Goal: Task Accomplishment & Management: Complete application form

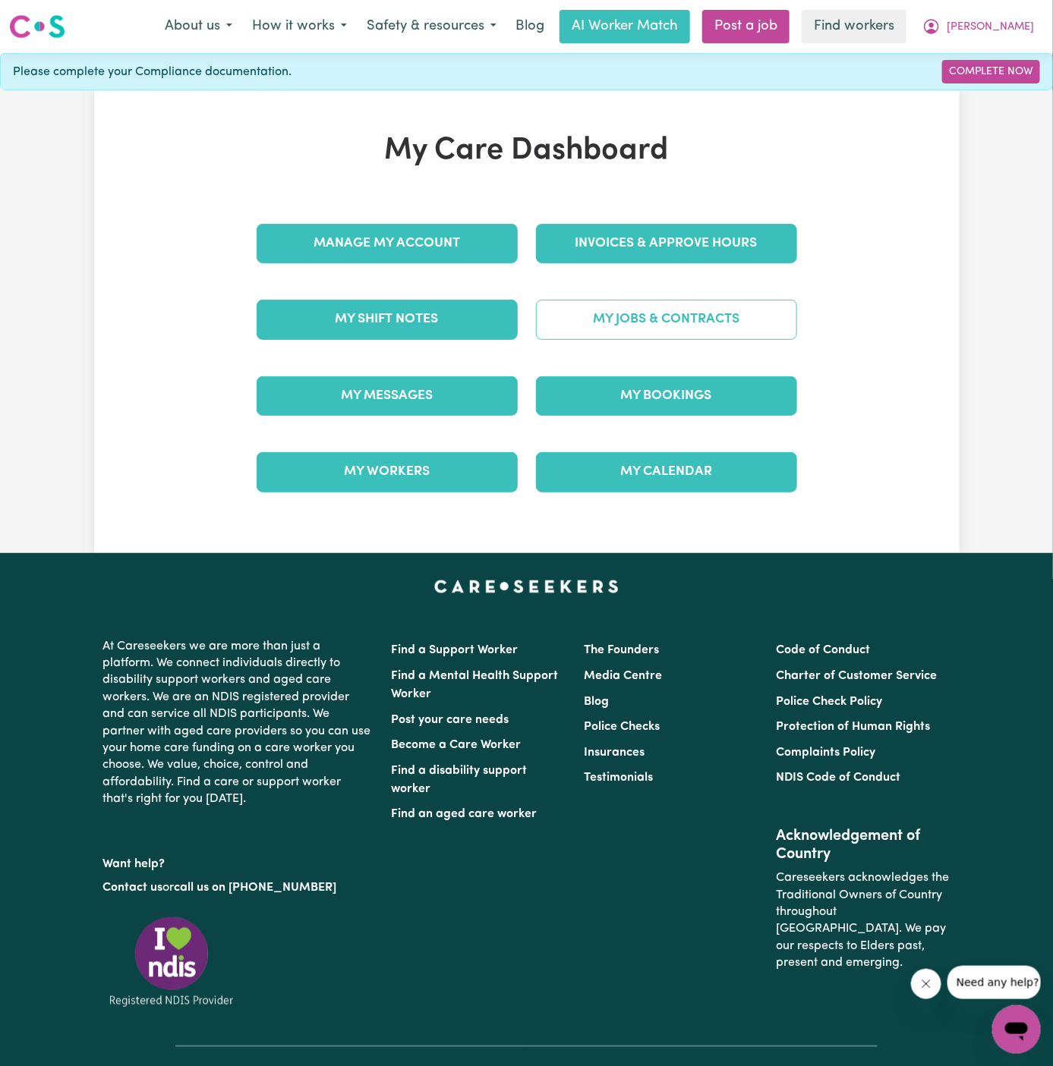
click at [724, 300] on link "My Jobs & Contracts" at bounding box center [666, 319] width 261 height 39
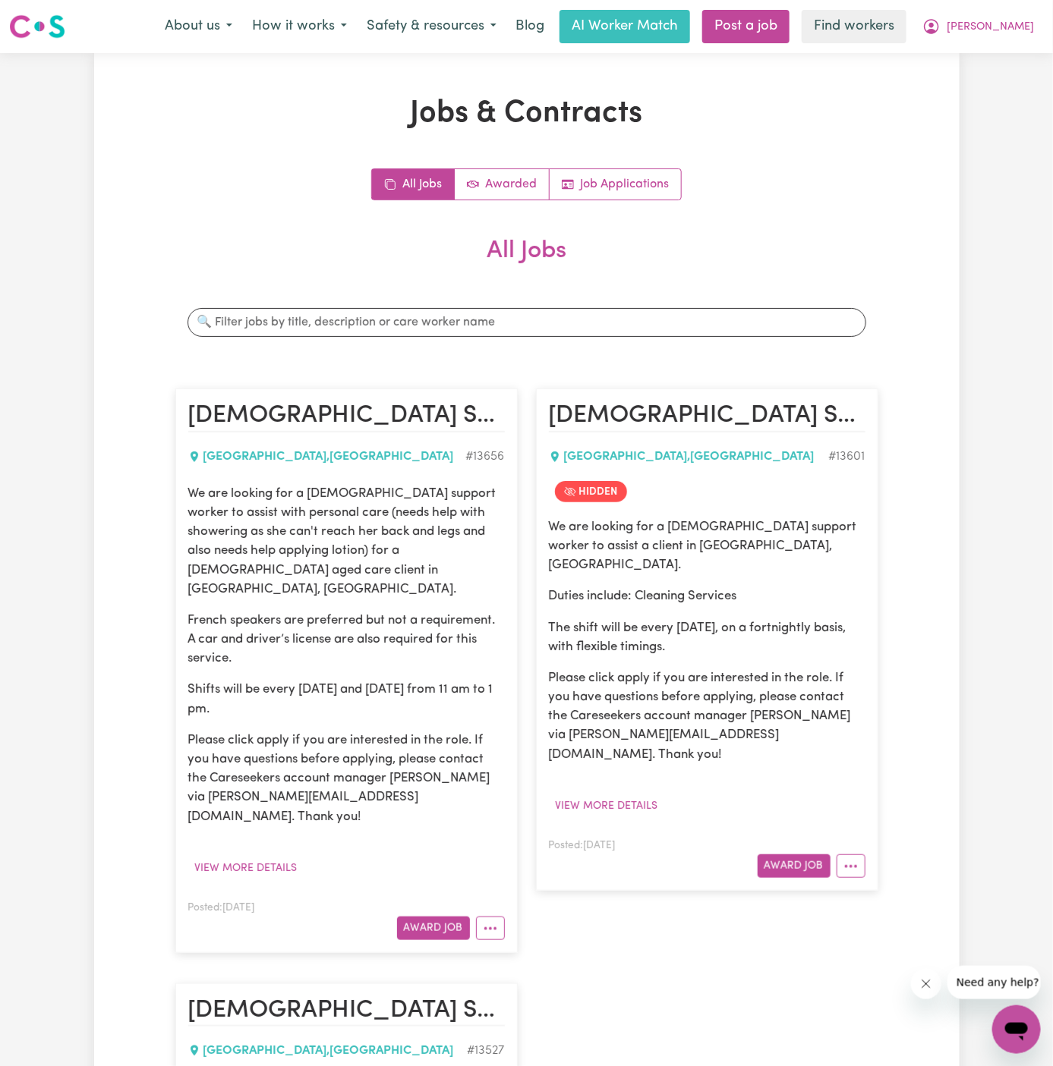
scroll to position [415, 0]
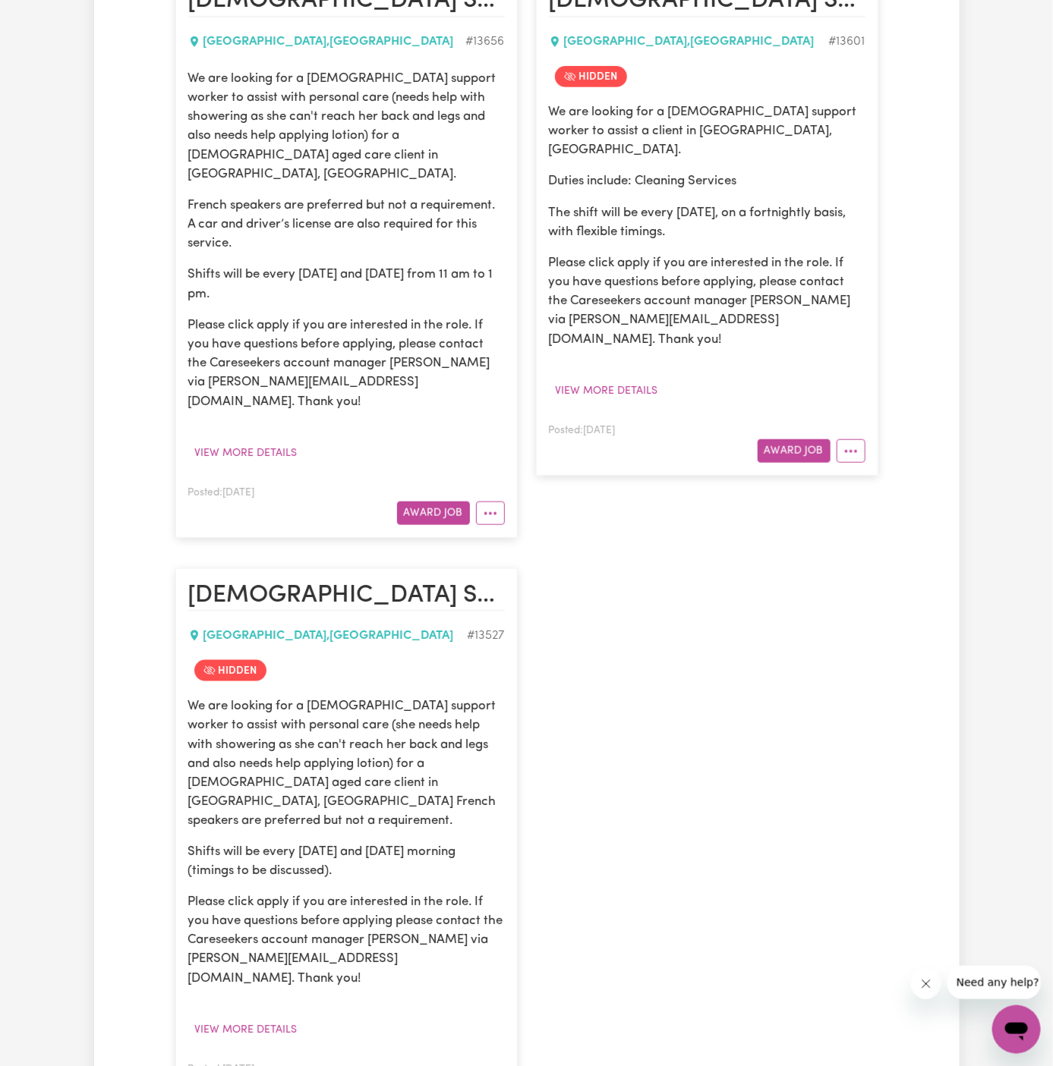
click at [527, 890] on link "View/Edit Contract" at bounding box center [550, 905] width 147 height 30
select select "WEEKDAY_DAYTIME"
select select "ASSISTANCE_SELF_CARE"
select select "ONE"
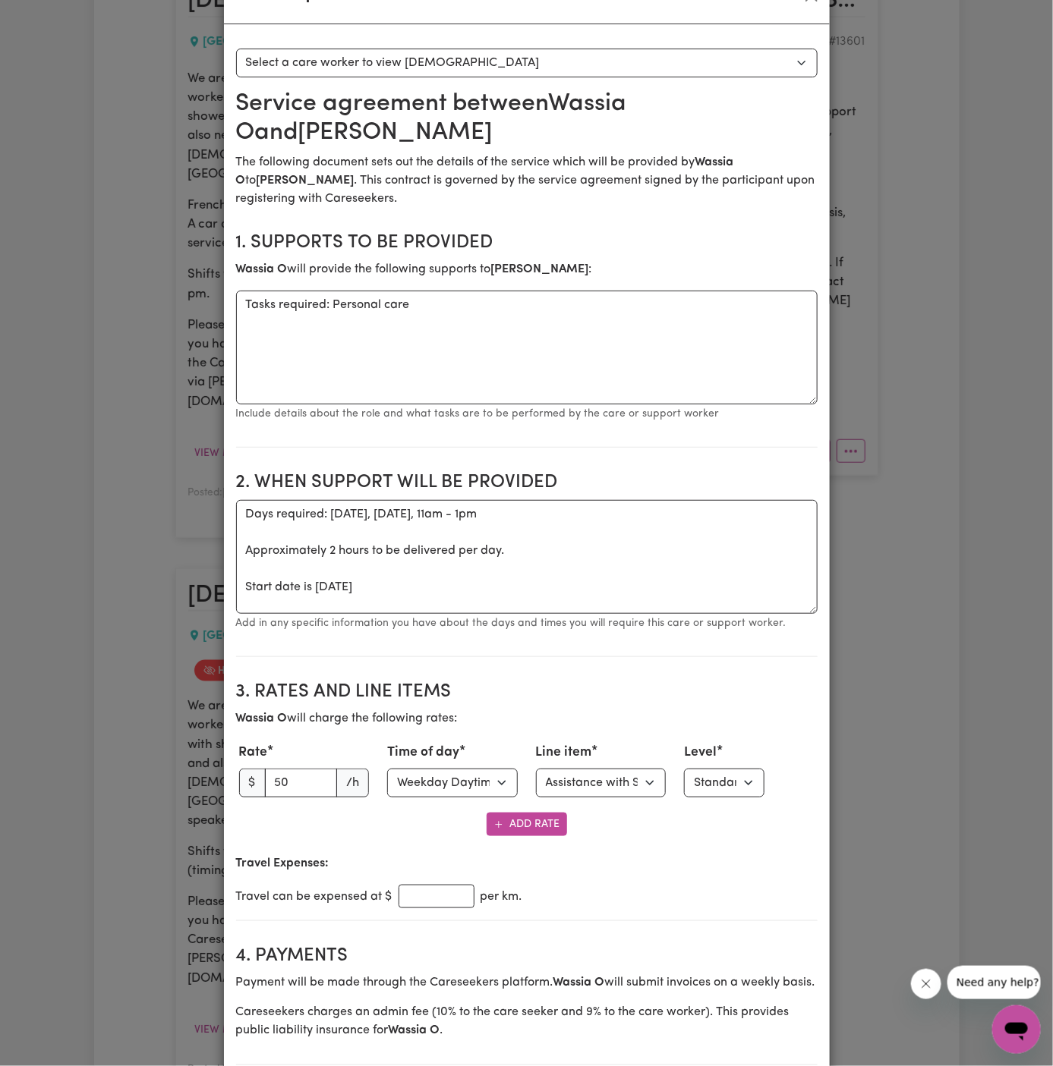
scroll to position [0, 0]
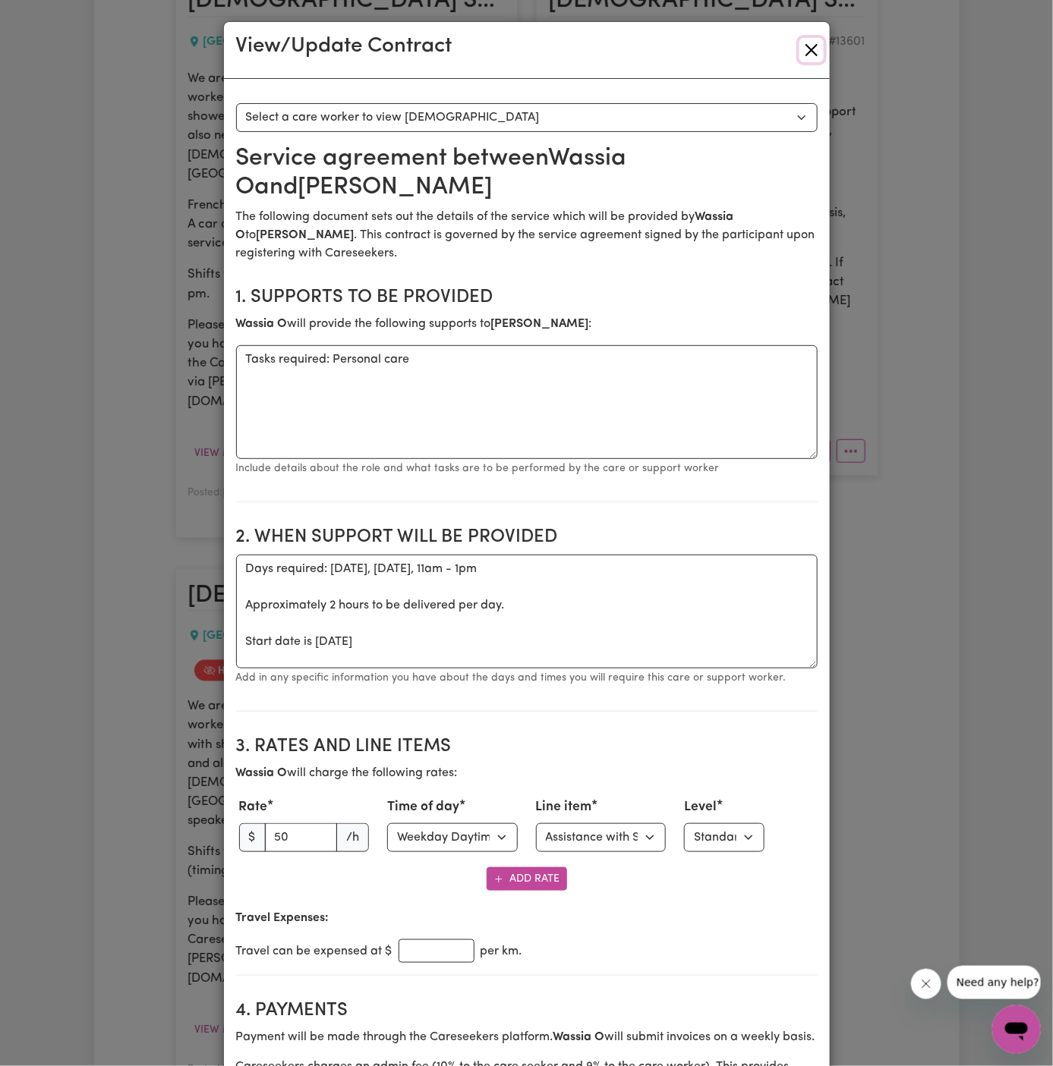
click at [814, 46] on button "Close" at bounding box center [811, 50] width 24 height 24
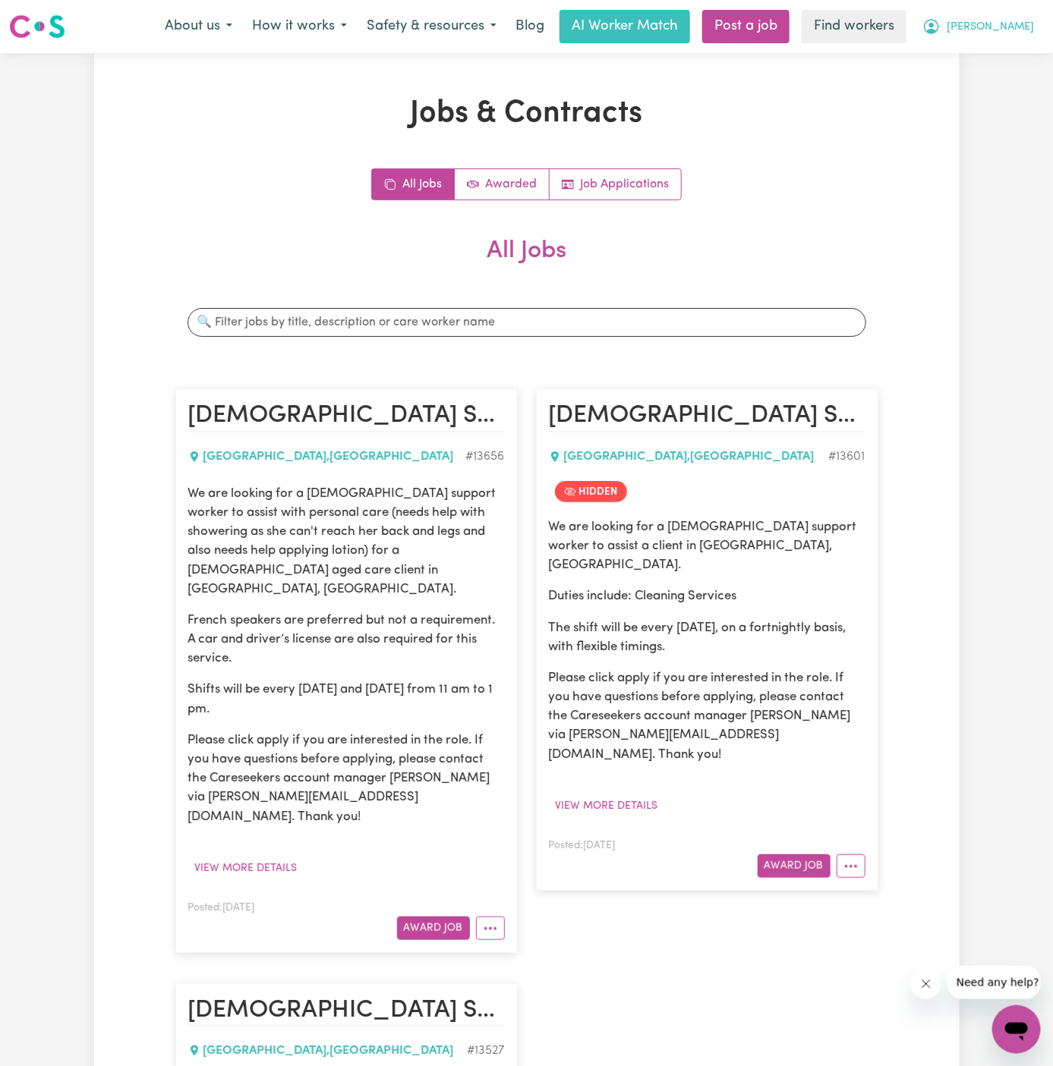
click at [1016, 33] on span "[PERSON_NAME]" at bounding box center [989, 27] width 87 height 17
click at [1016, 66] on link "My Dashboard" at bounding box center [983, 59] width 120 height 29
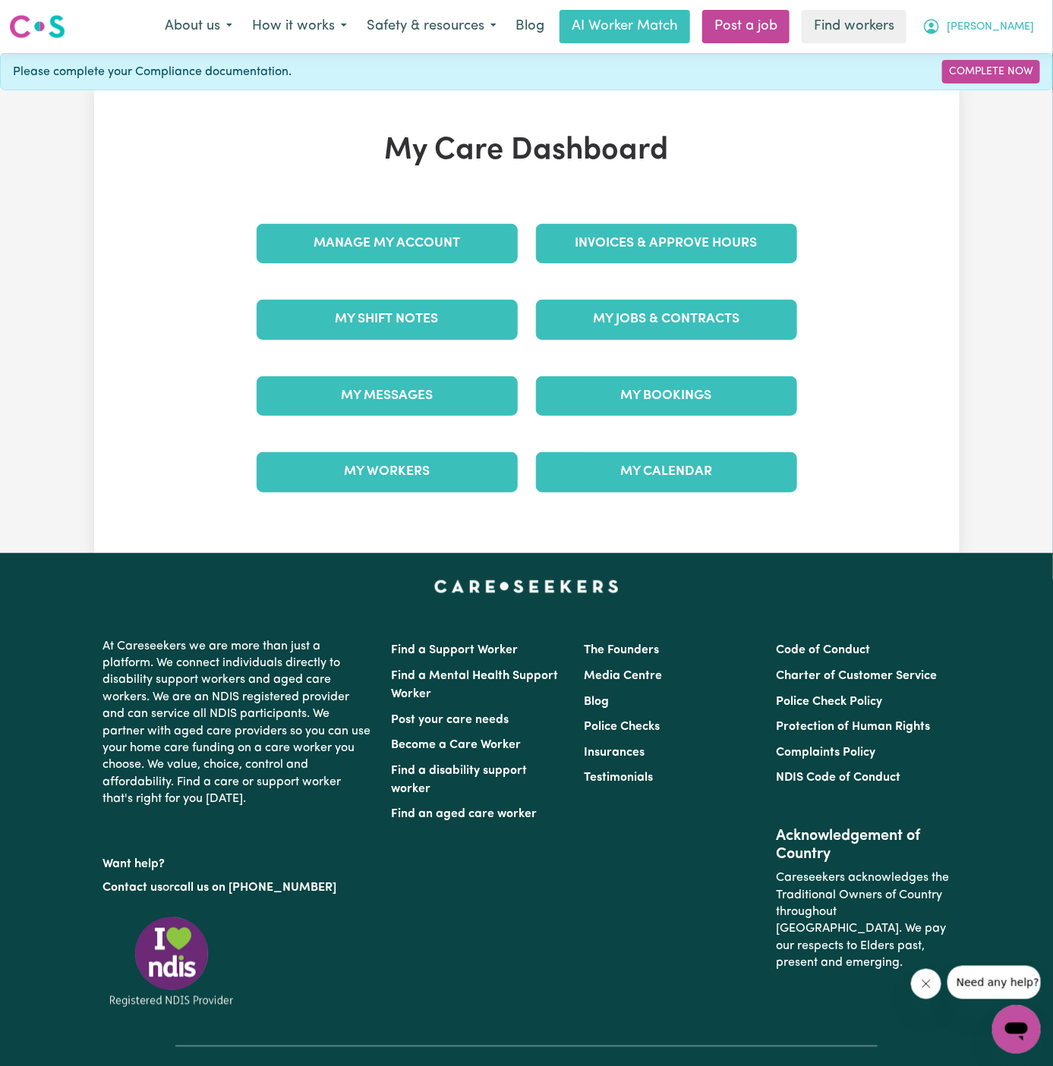
click at [1017, 35] on span "[PERSON_NAME]" at bounding box center [989, 27] width 87 height 17
click at [1003, 92] on link "Logout" at bounding box center [983, 87] width 120 height 29
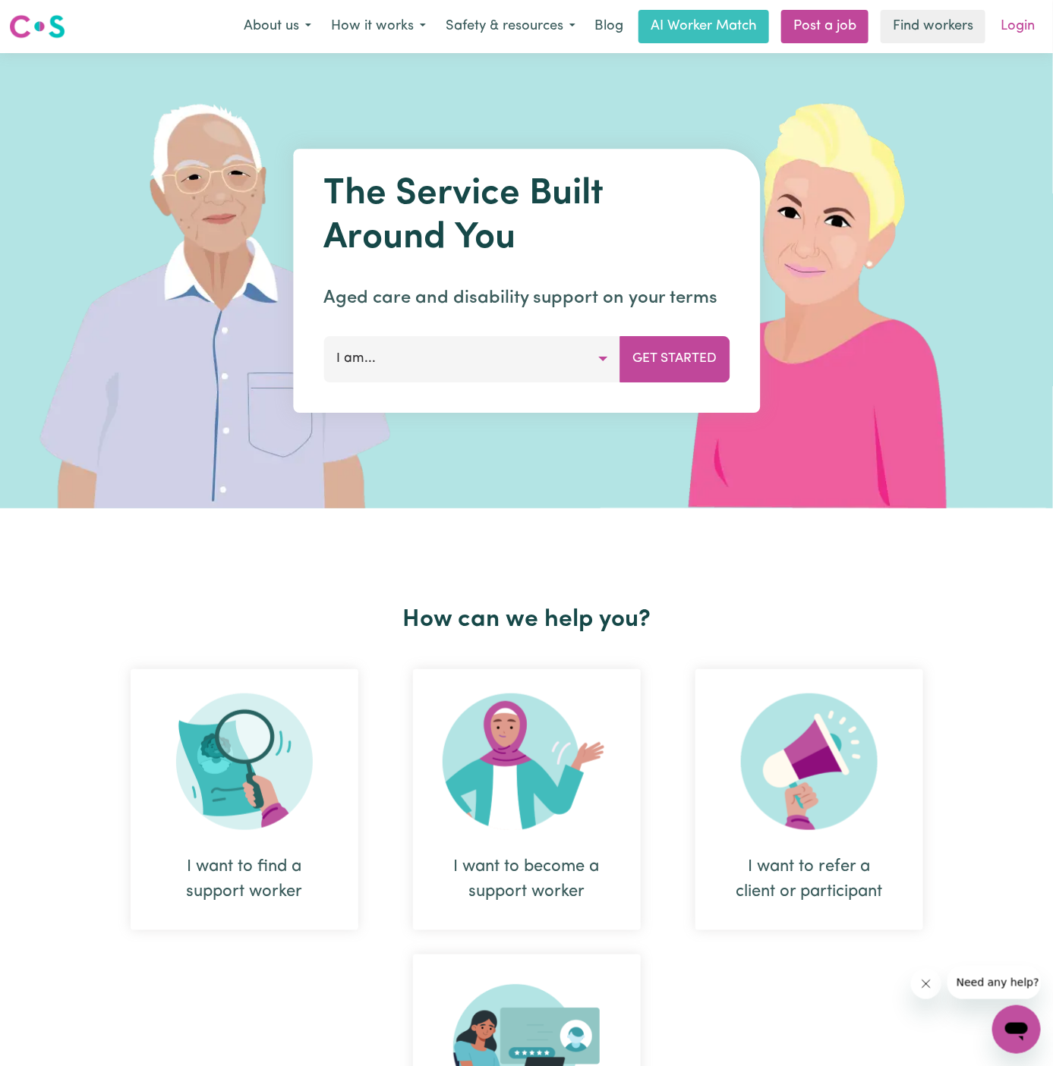
click at [1016, 32] on link "Login" at bounding box center [1017, 26] width 52 height 33
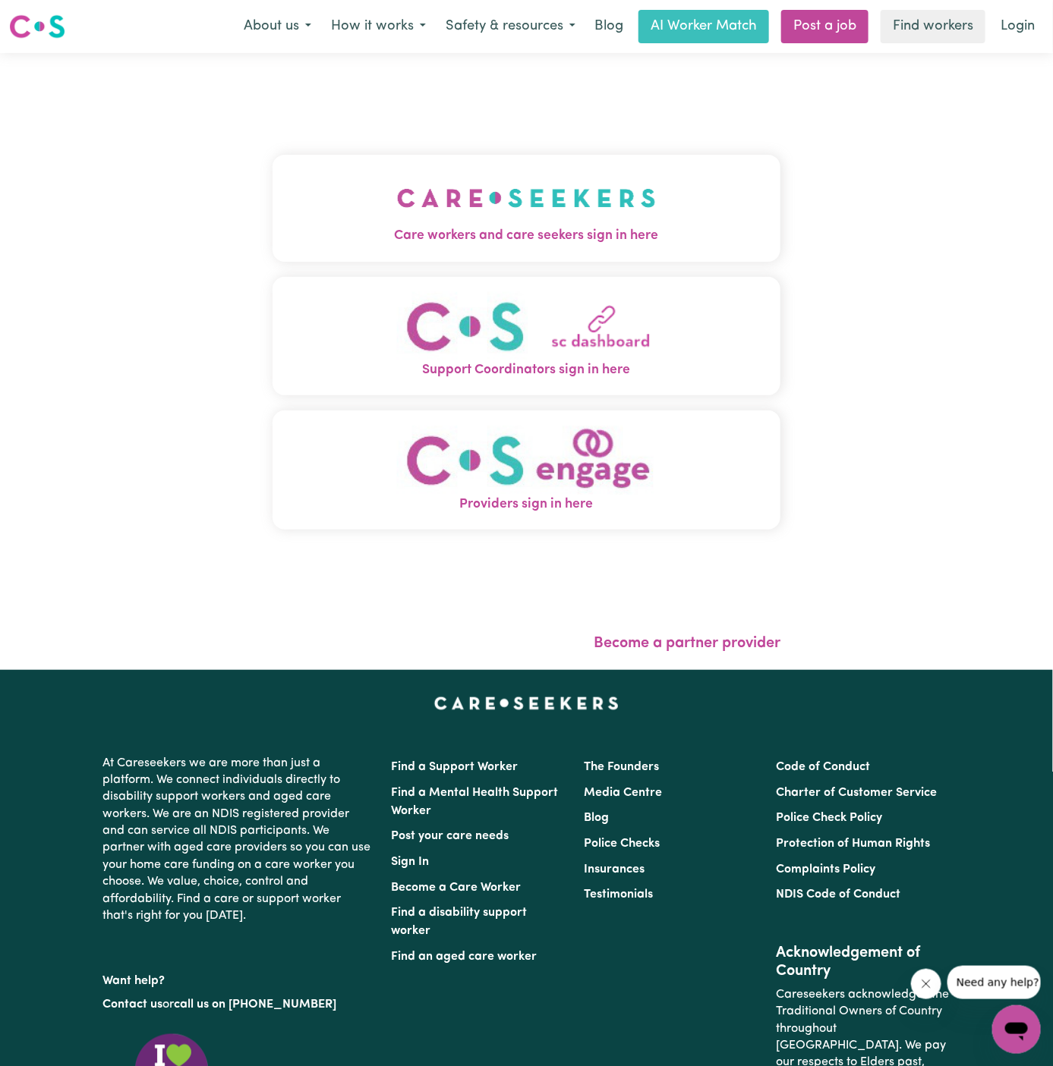
click at [499, 154] on div "Care workers and care seekers sign in here Support Coordinators sign in here Pr…" at bounding box center [526, 350] width 509 height 534
click at [524, 197] on img "Care workers and care seekers sign in here" at bounding box center [526, 198] width 259 height 56
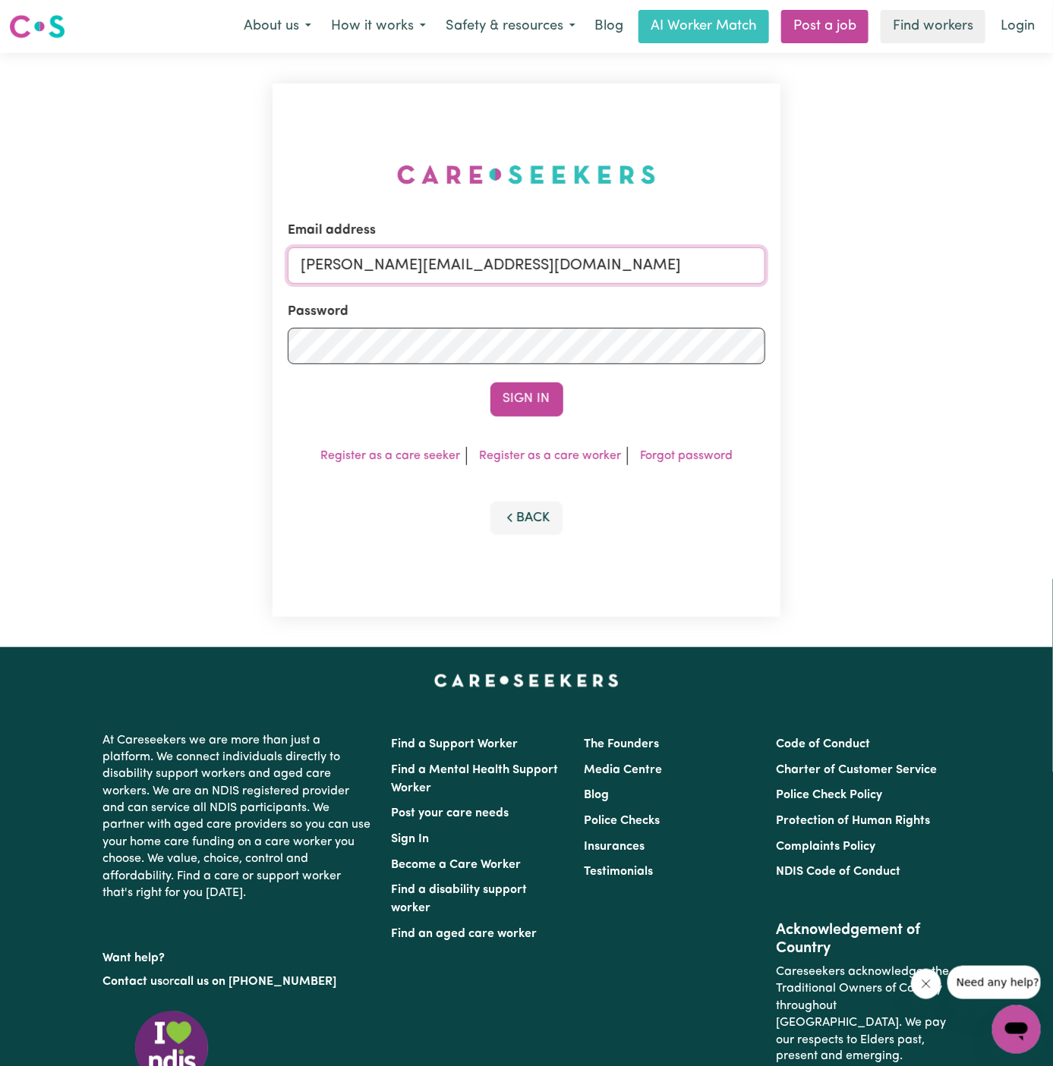
click at [588, 272] on input "[PERSON_NAME][EMAIL_ADDRESS][DOMAIN_NAME]" at bounding box center [527, 265] width 478 height 36
drag, startPoint x: 373, startPoint y: 264, endPoint x: 921, endPoint y: 264, distance: 547.2
click at [921, 264] on div "Email address superuser~[EMAIL_ADDRESS][DOMAIN_NAME] Password Sign In Register …" at bounding box center [526, 350] width 1053 height 594
click at [370, 260] on input "[EMAIL_ADDRESS][DOMAIN_NAME]" at bounding box center [527, 265] width 478 height 36
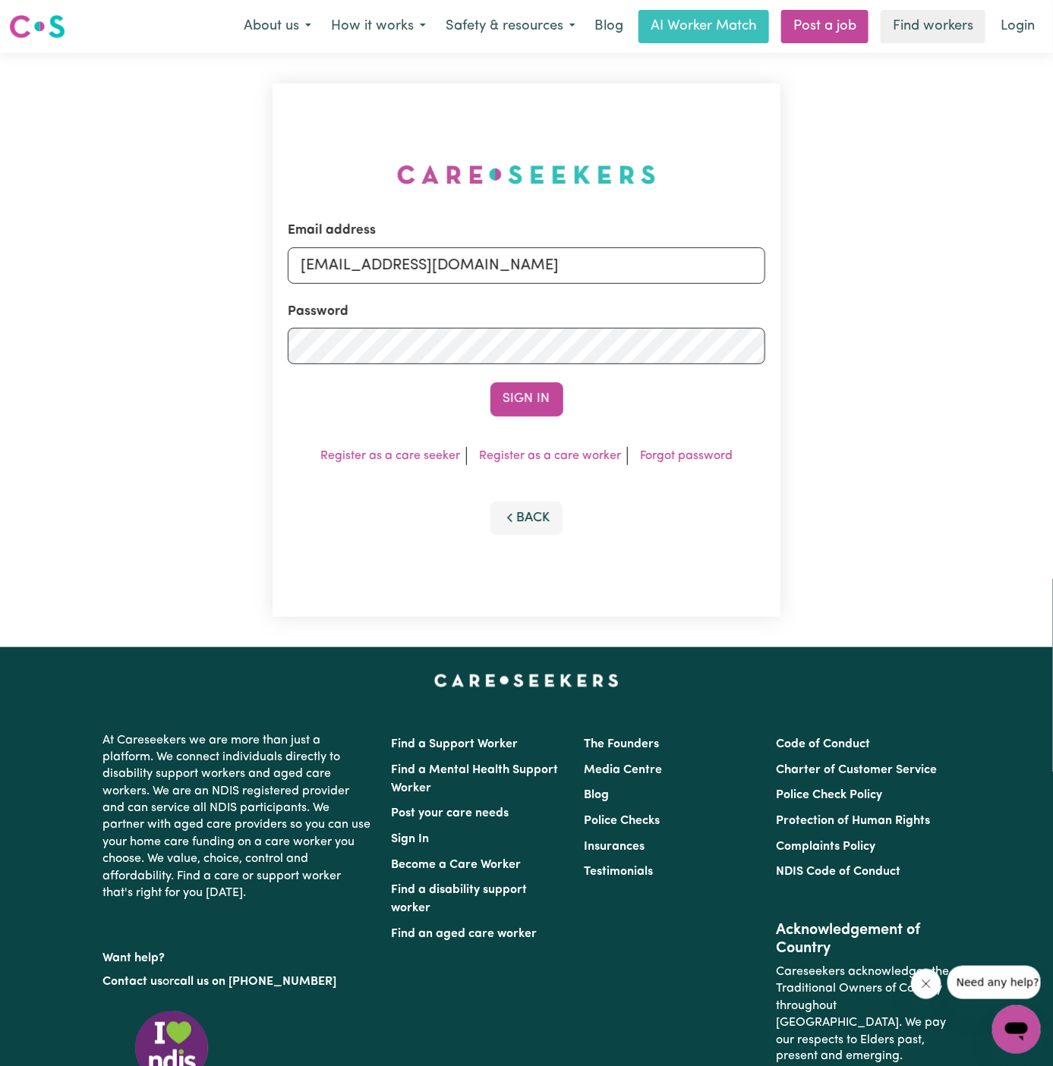
click at [370, 260] on input "[EMAIL_ADDRESS][DOMAIN_NAME]" at bounding box center [527, 265] width 478 height 36
click at [370, 260] on input "d" at bounding box center [527, 265] width 478 height 36
type input "[PERSON_NAME][EMAIL_ADDRESS][DOMAIN_NAME]"
click at [553, 402] on button "Sign In" at bounding box center [526, 399] width 73 height 33
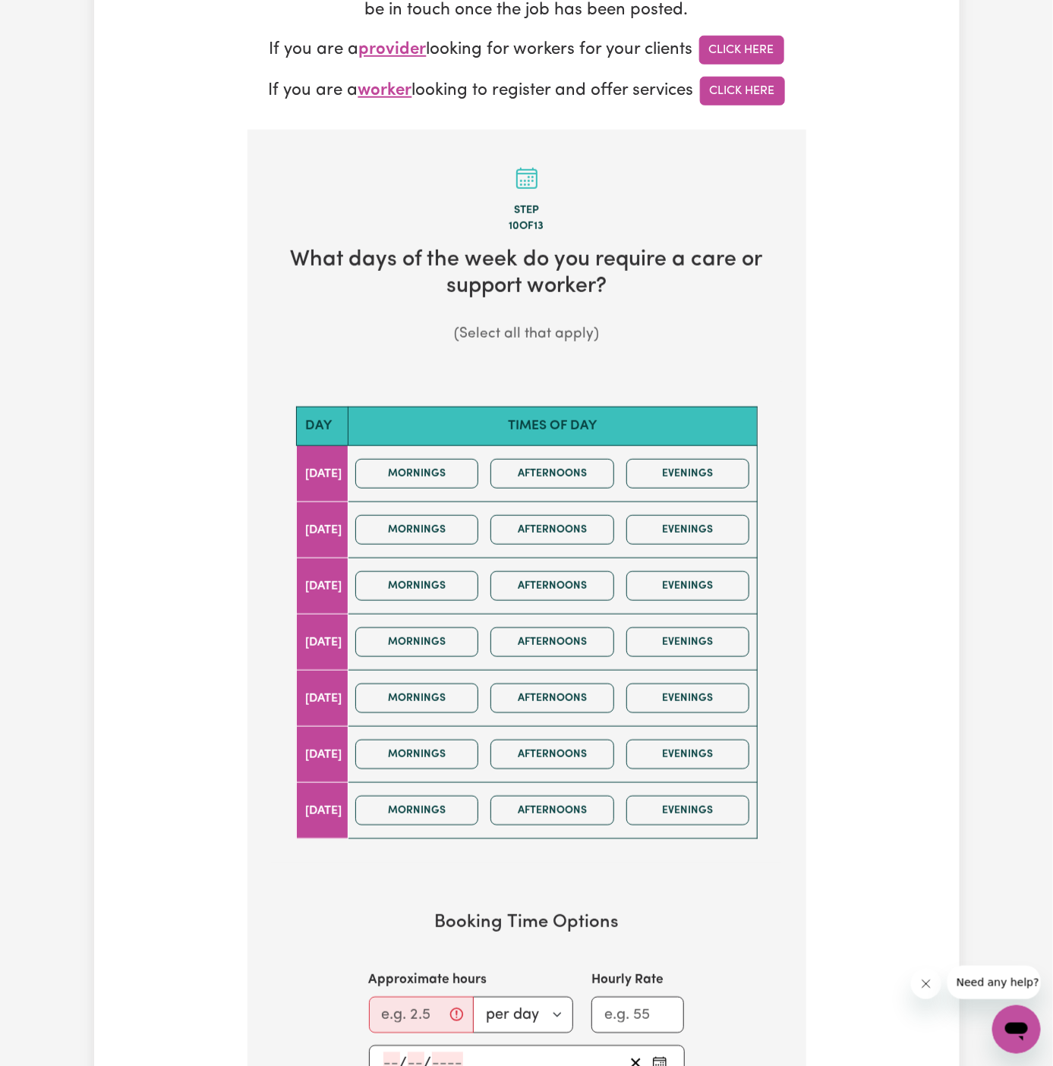
scroll to position [385, 0]
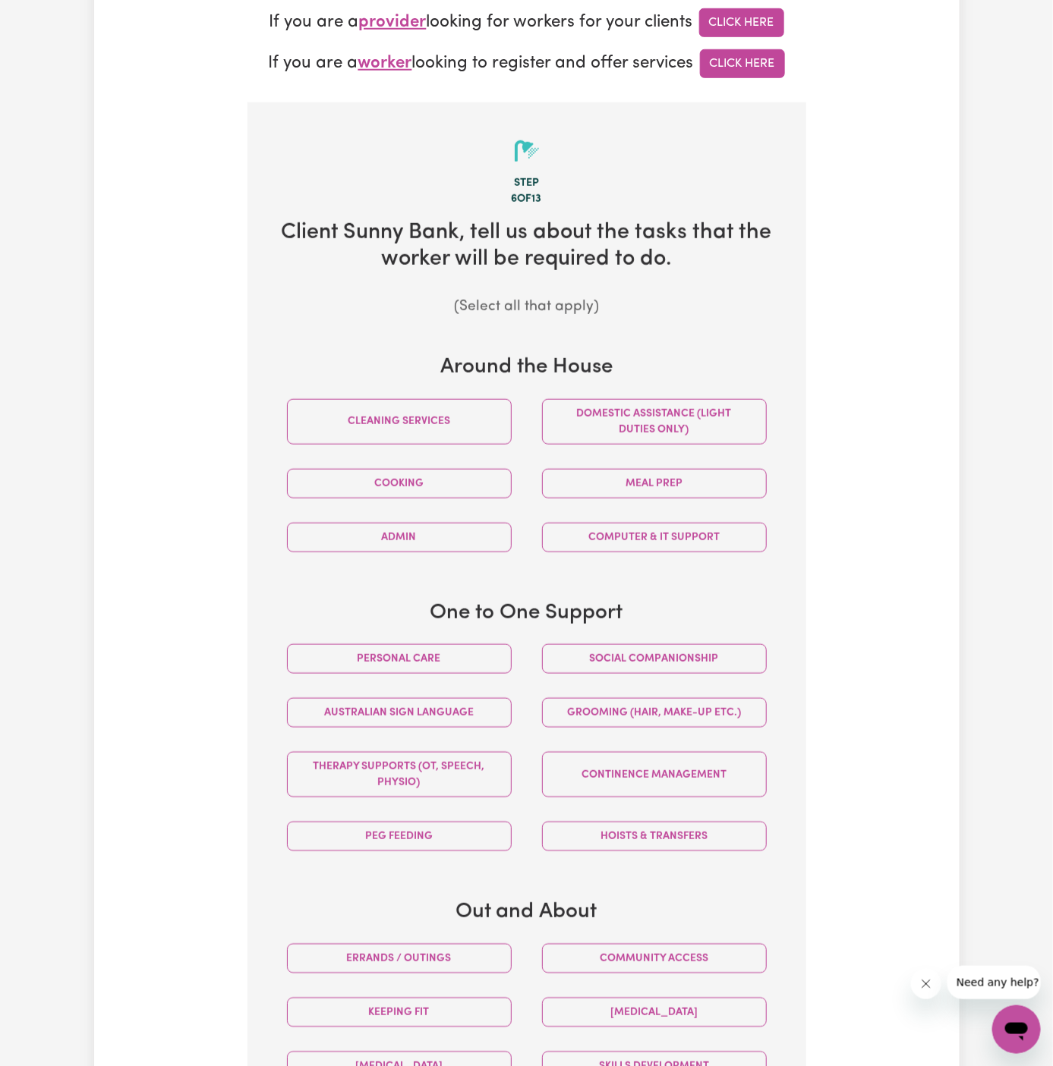
scroll to position [490, 0]
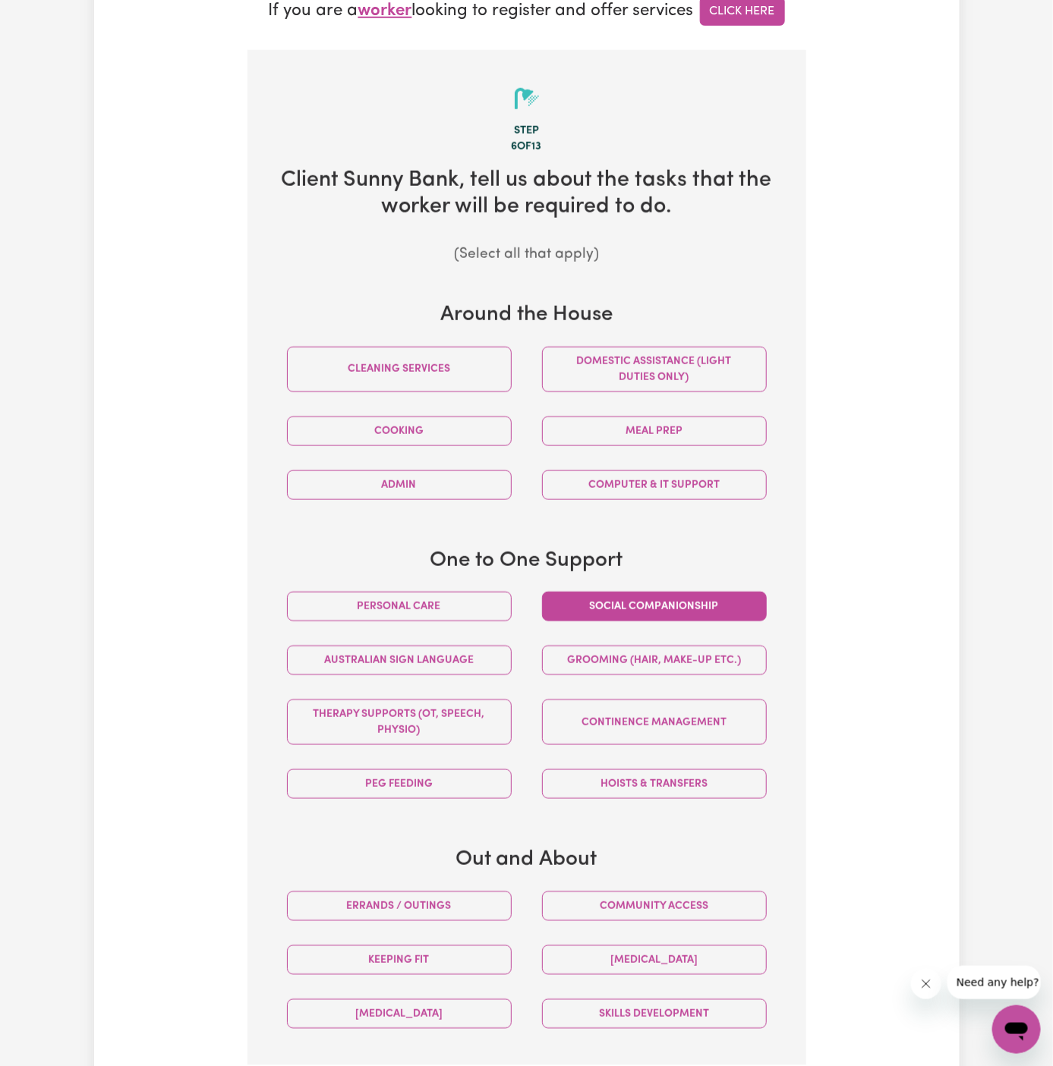
click at [617, 606] on button "Social companionship" at bounding box center [654, 607] width 225 height 30
click at [496, 622] on div "Personal care" at bounding box center [399, 607] width 255 height 54
click at [474, 604] on button "Personal care" at bounding box center [399, 607] width 225 height 30
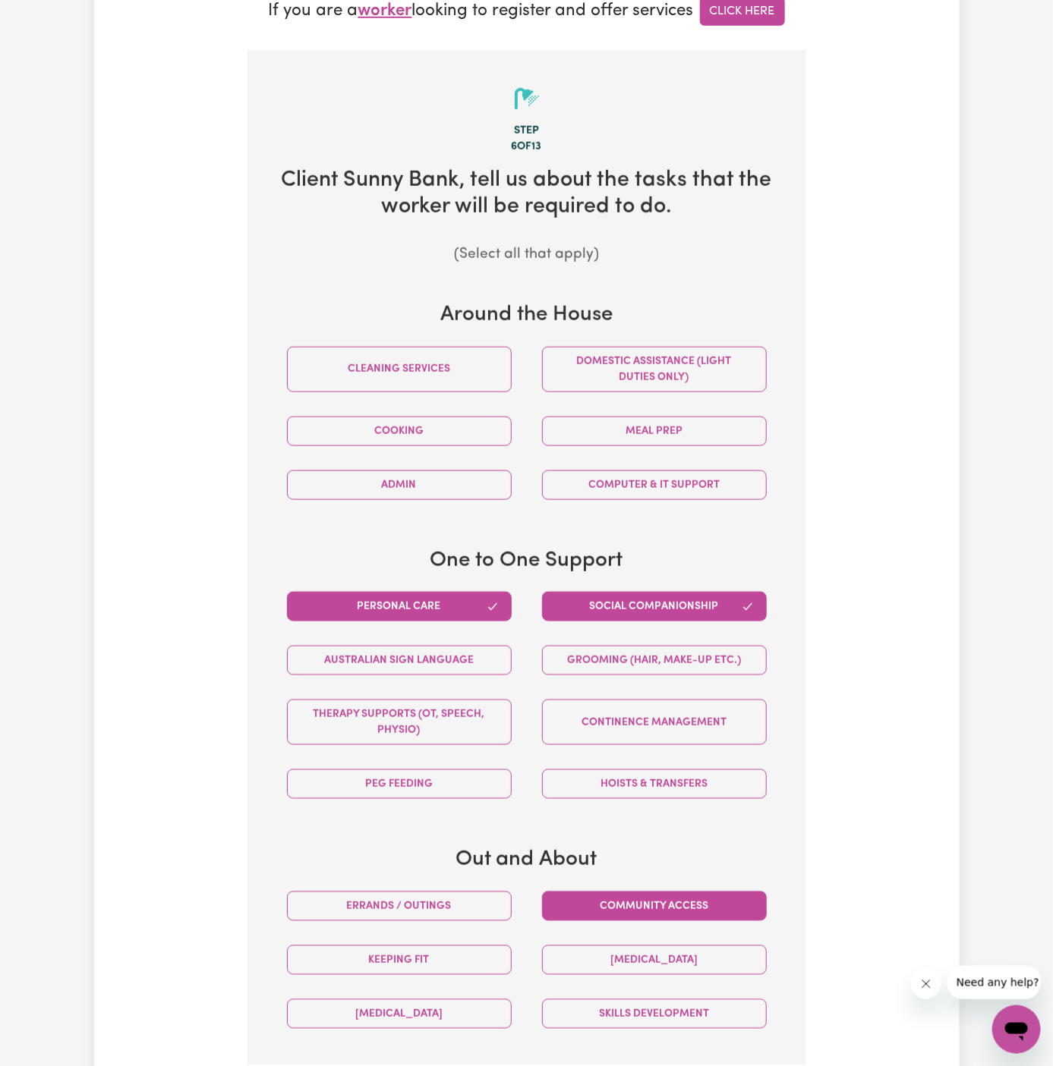
click at [641, 901] on button "Community access" at bounding box center [654, 907] width 225 height 30
click at [638, 892] on button "Community access" at bounding box center [654, 907] width 225 height 30
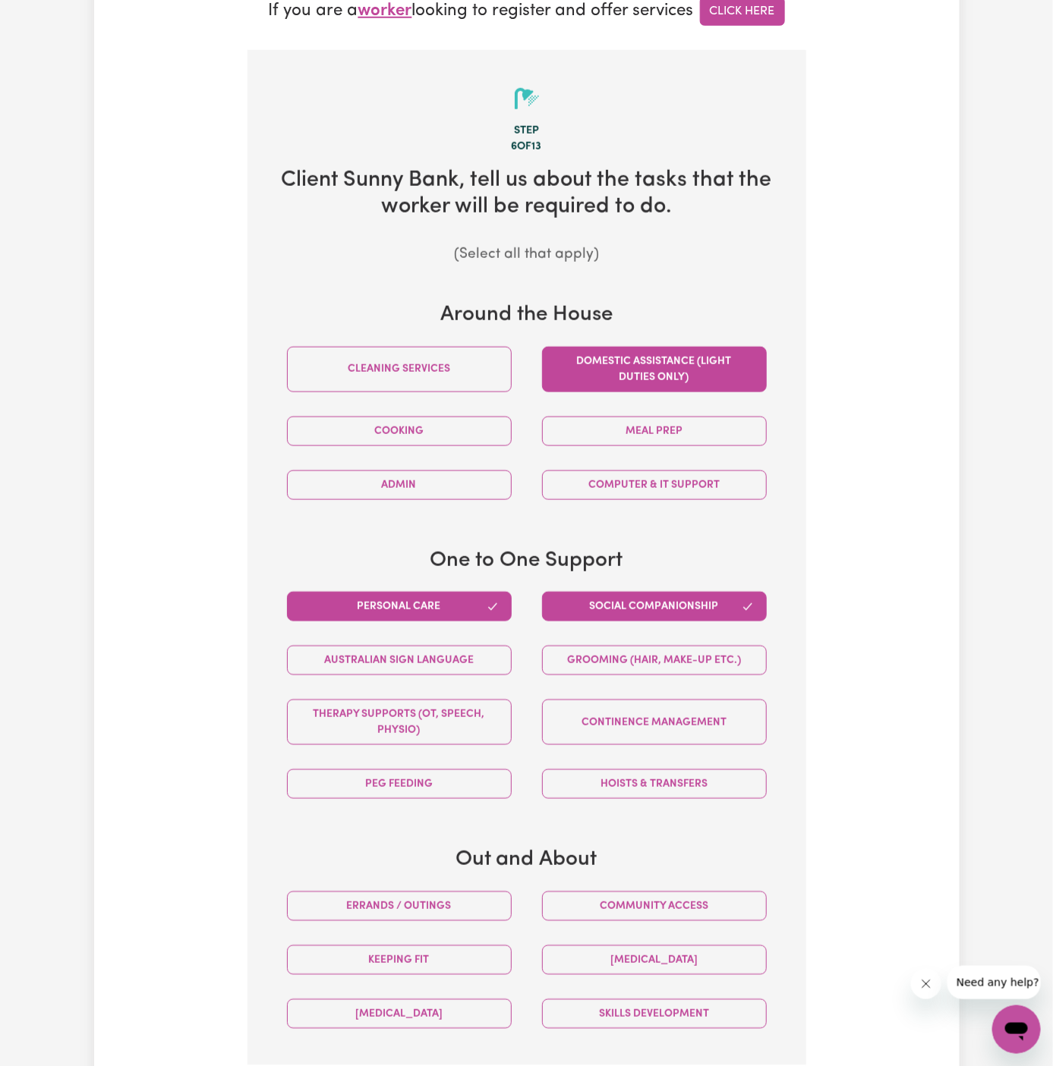
click at [620, 365] on button "Domestic assistance (light duties only)" at bounding box center [654, 370] width 225 height 46
click at [631, 597] on button "Social companionship" at bounding box center [654, 607] width 225 height 30
click at [682, 613] on button "Social companionship" at bounding box center [654, 607] width 225 height 30
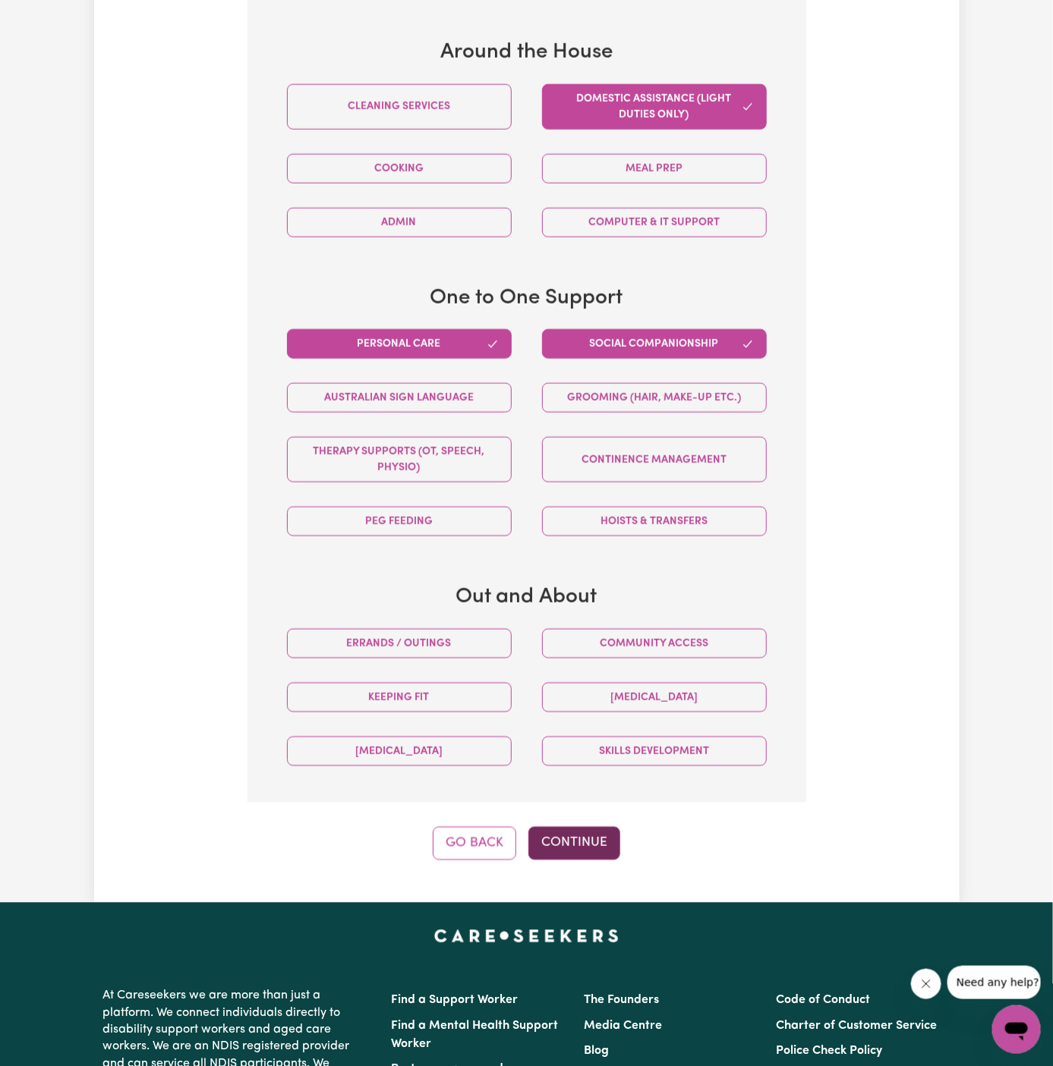
click at [585, 840] on button "Continue" at bounding box center [574, 843] width 92 height 33
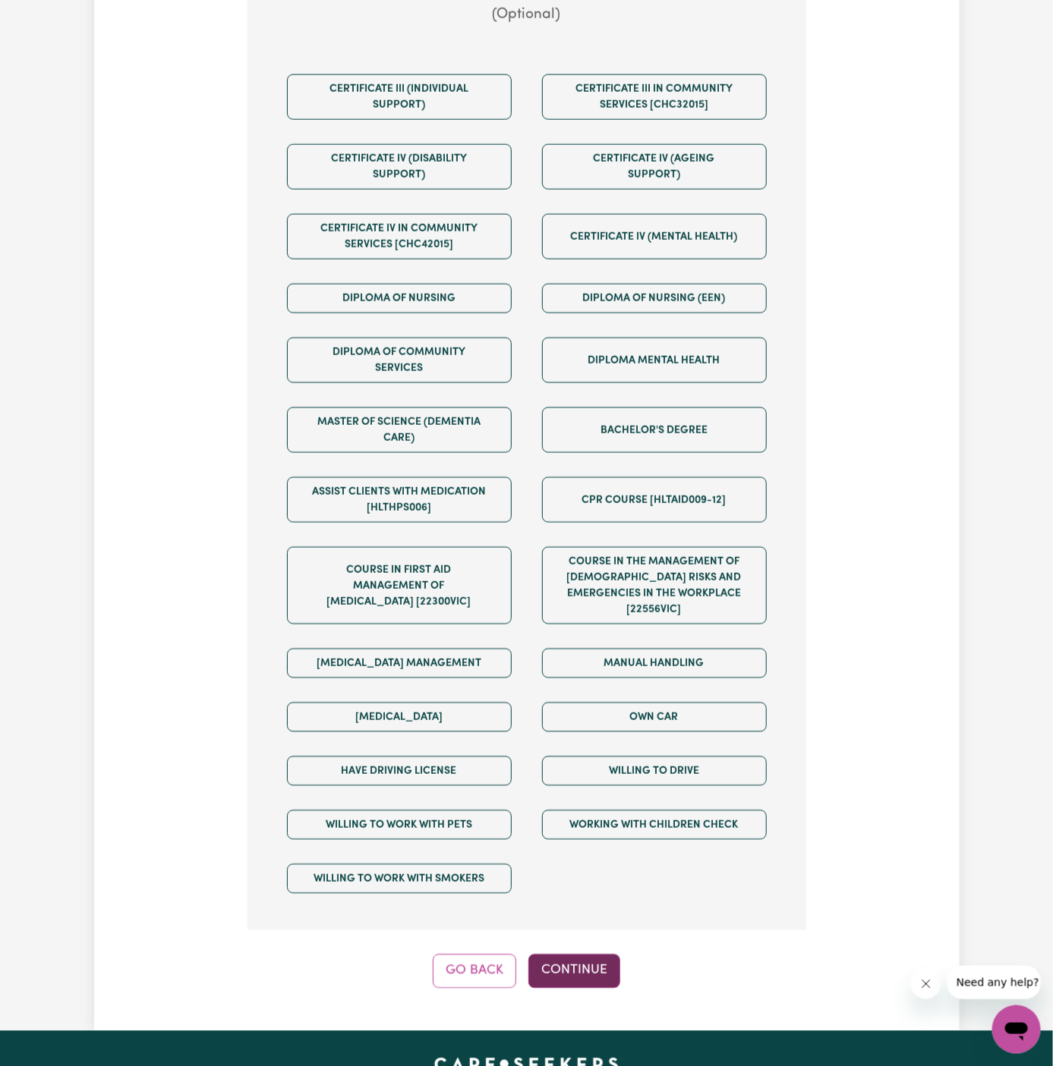
click at [578, 955] on button "Continue" at bounding box center [574, 971] width 92 height 33
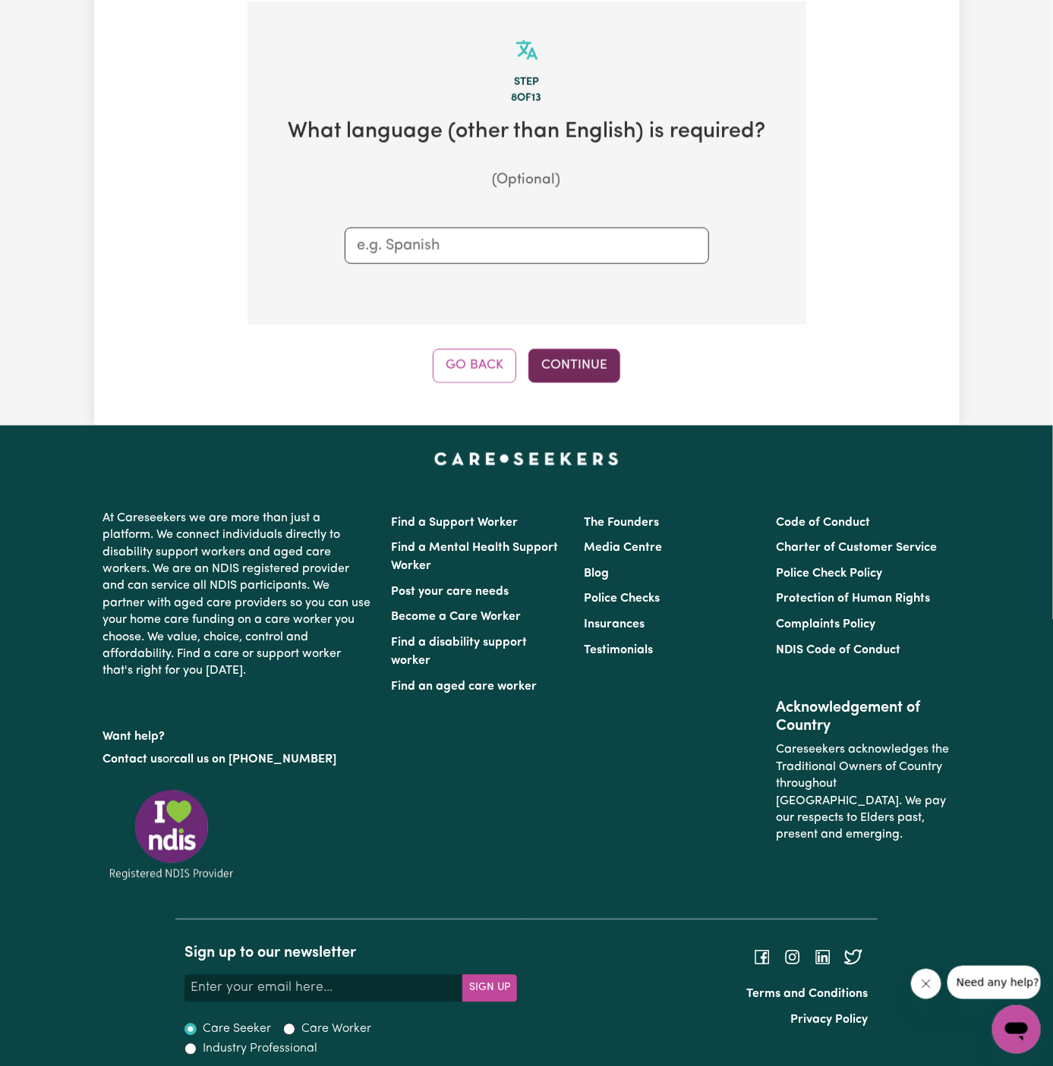
click at [572, 360] on button "Continue" at bounding box center [574, 365] width 92 height 33
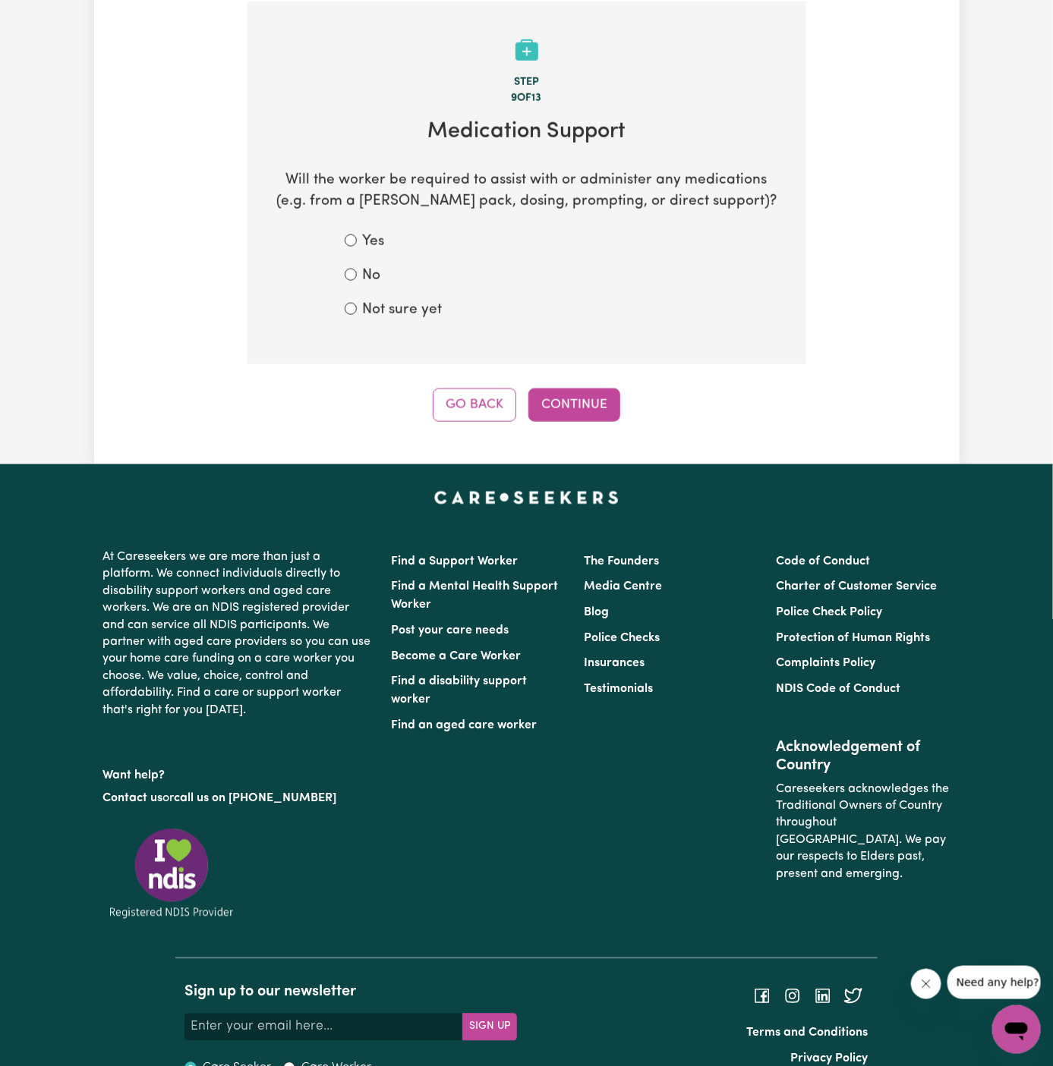
click at [402, 307] on label "Not sure yet" at bounding box center [403, 311] width 80 height 22
click at [357, 307] on input "Not sure yet" at bounding box center [351, 309] width 12 height 12
radio input "true"
click at [581, 395] on button "Continue" at bounding box center [574, 405] width 92 height 33
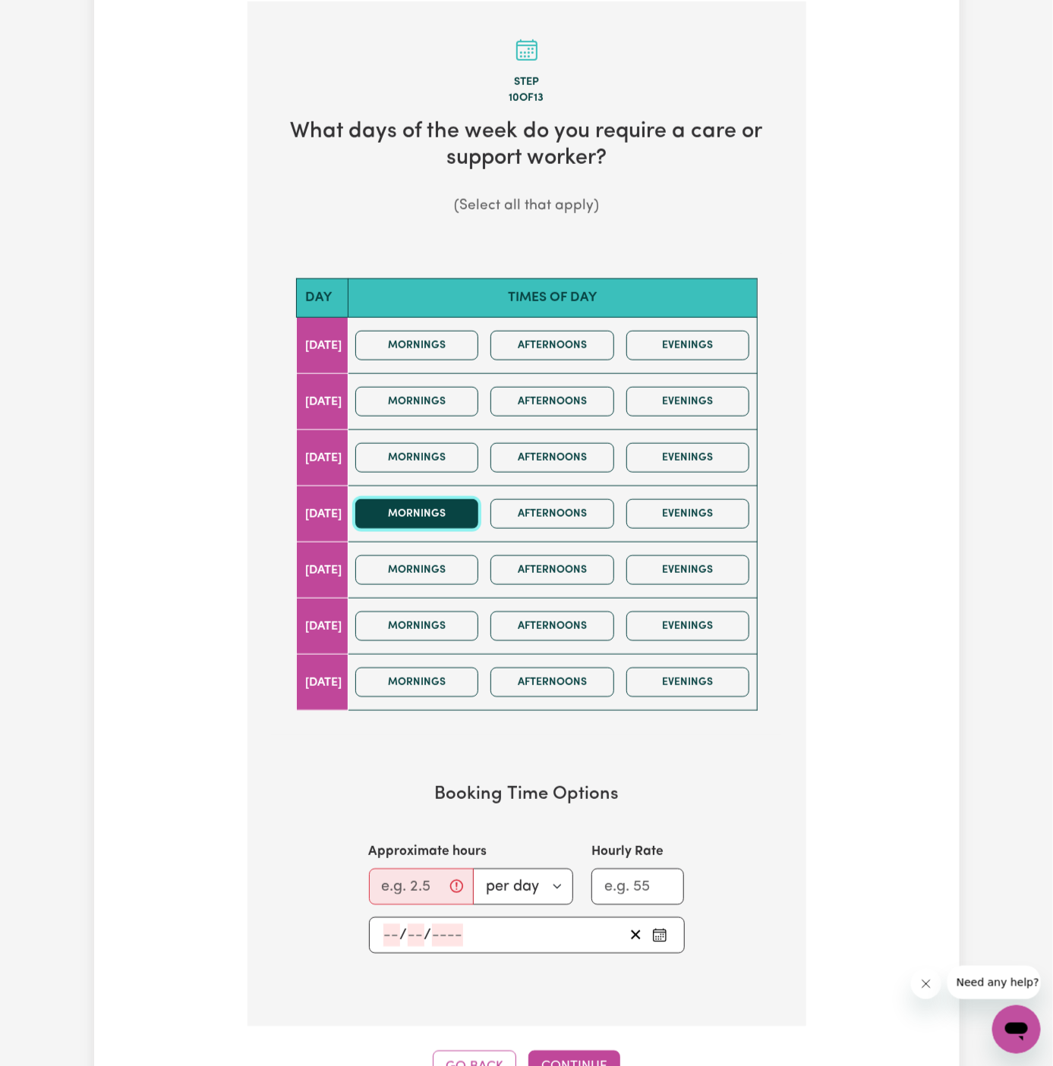
click at [455, 512] on button "Mornings" at bounding box center [417, 514] width 124 height 30
click at [546, 516] on button "Afternoons" at bounding box center [552, 514] width 124 height 30
click at [404, 887] on input "Approximate hours" at bounding box center [421, 887] width 105 height 36
type input "9"
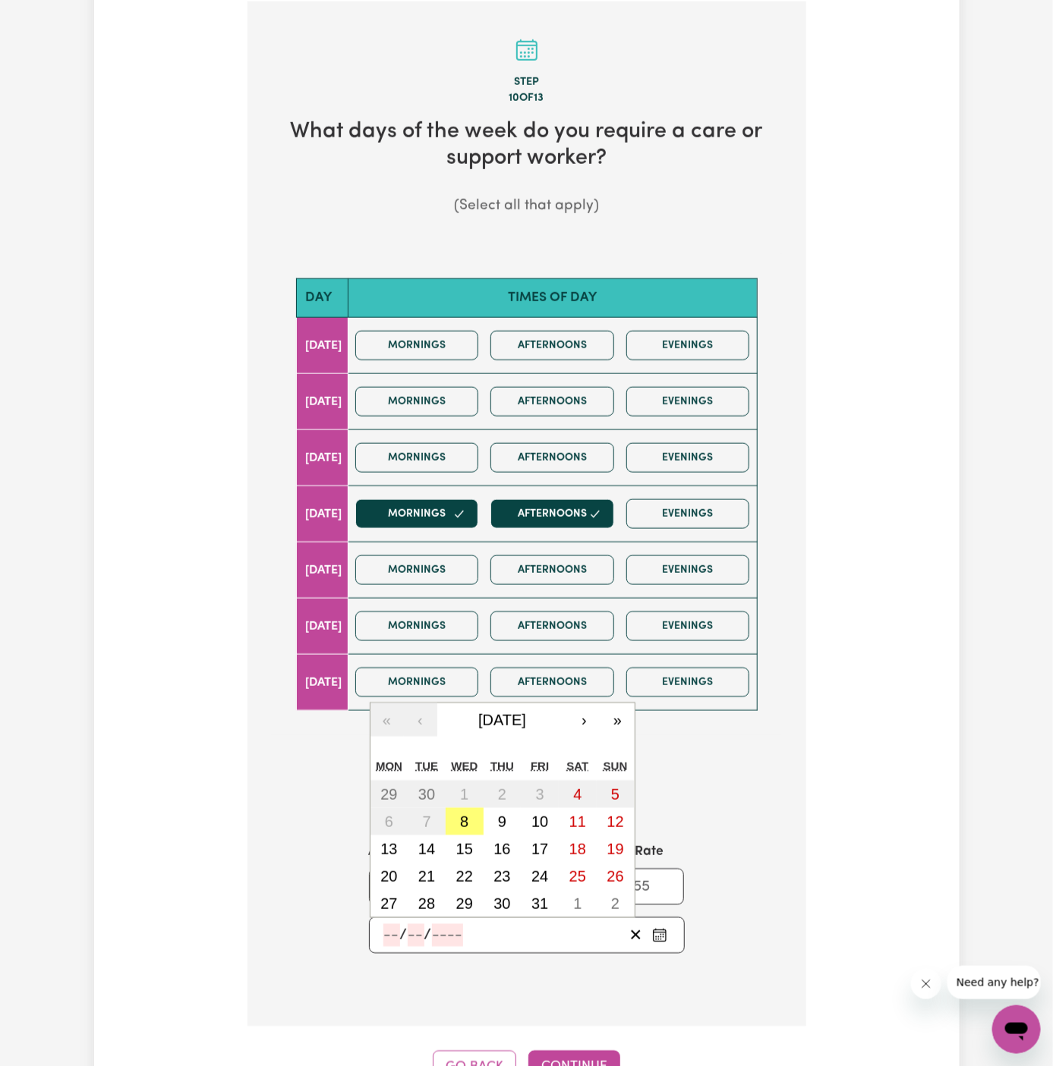
click at [394, 928] on input "number" at bounding box center [391, 935] width 17 height 23
click at [534, 845] on abbr "17" at bounding box center [539, 849] width 17 height 17
type input "2025-10-17"
type input "17"
type input "10"
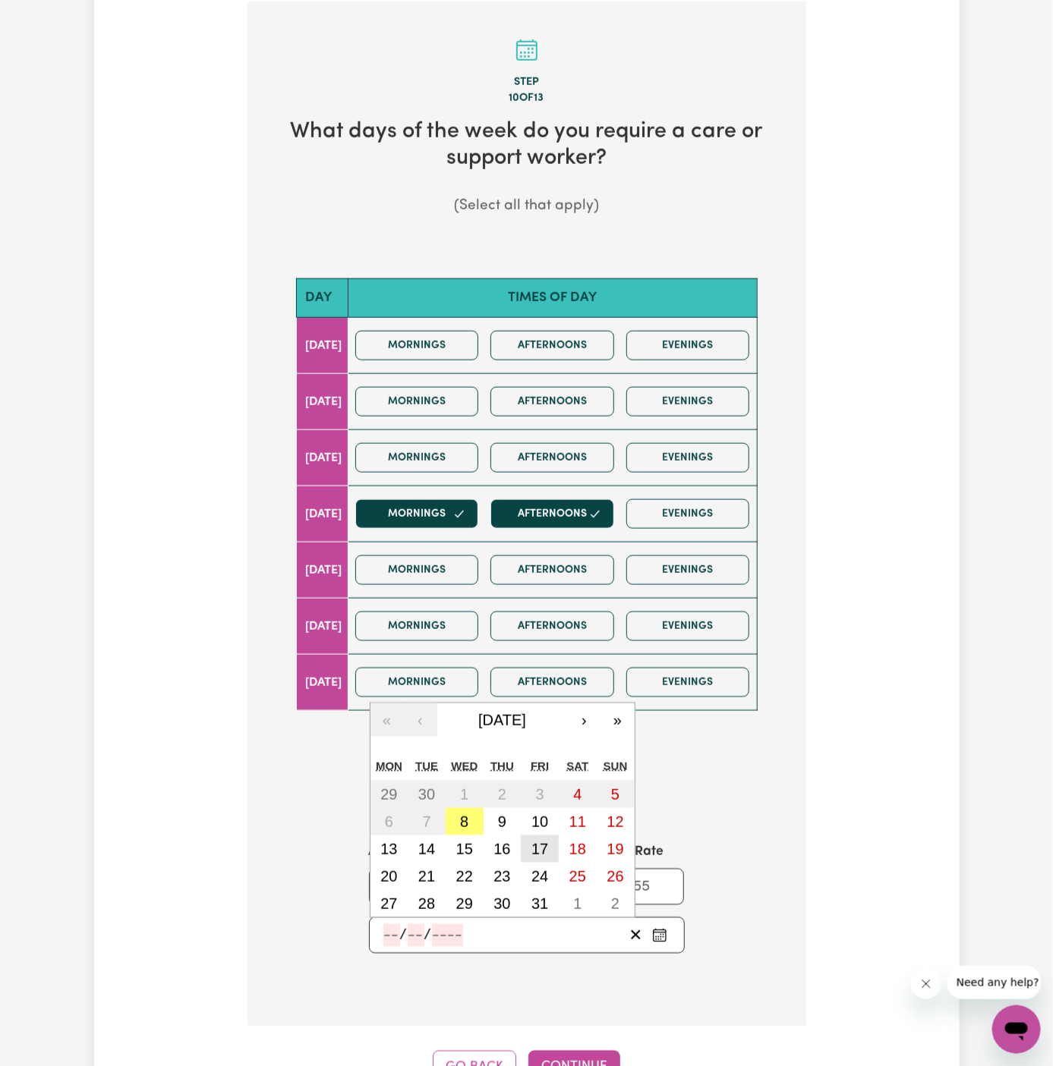
type input "2025"
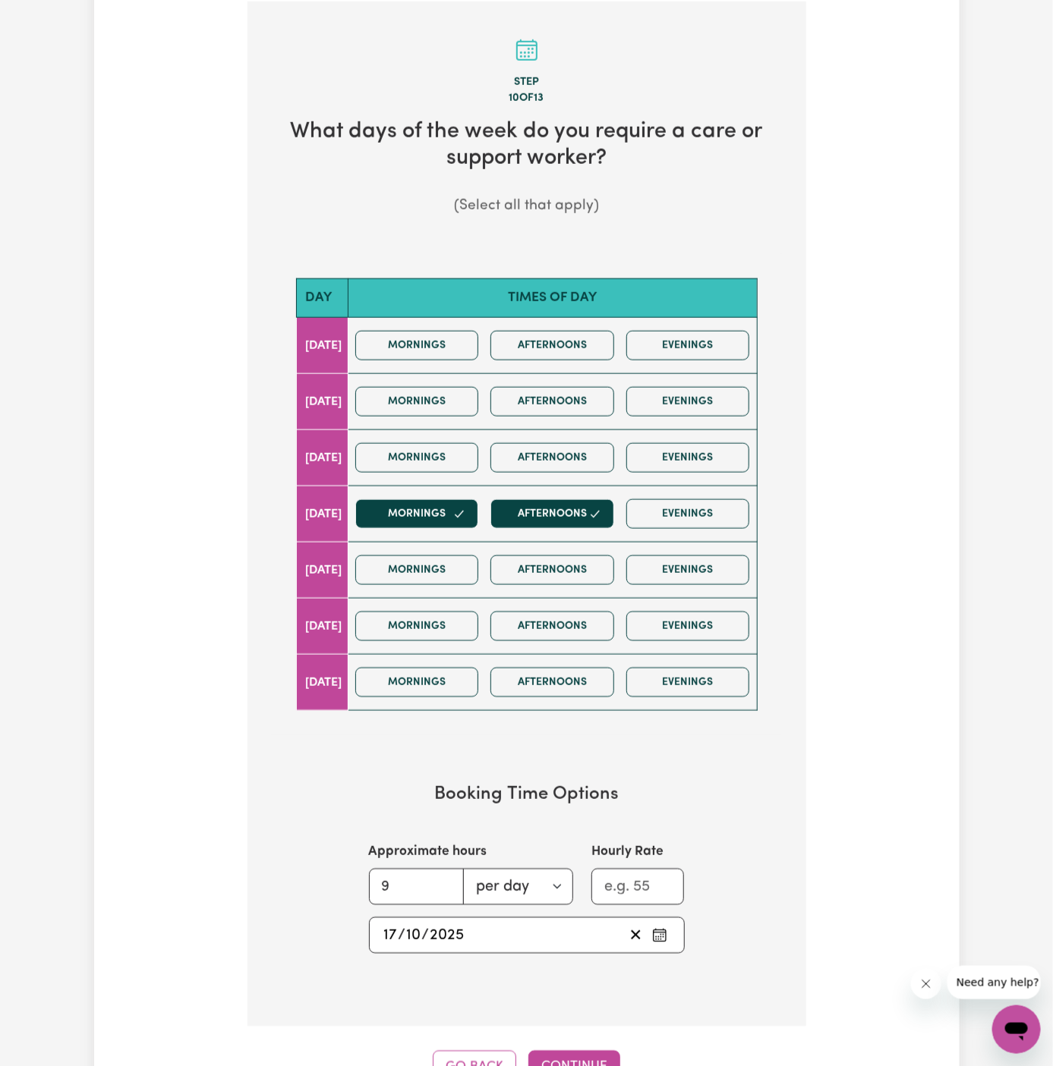
scroll to position [540, 0]
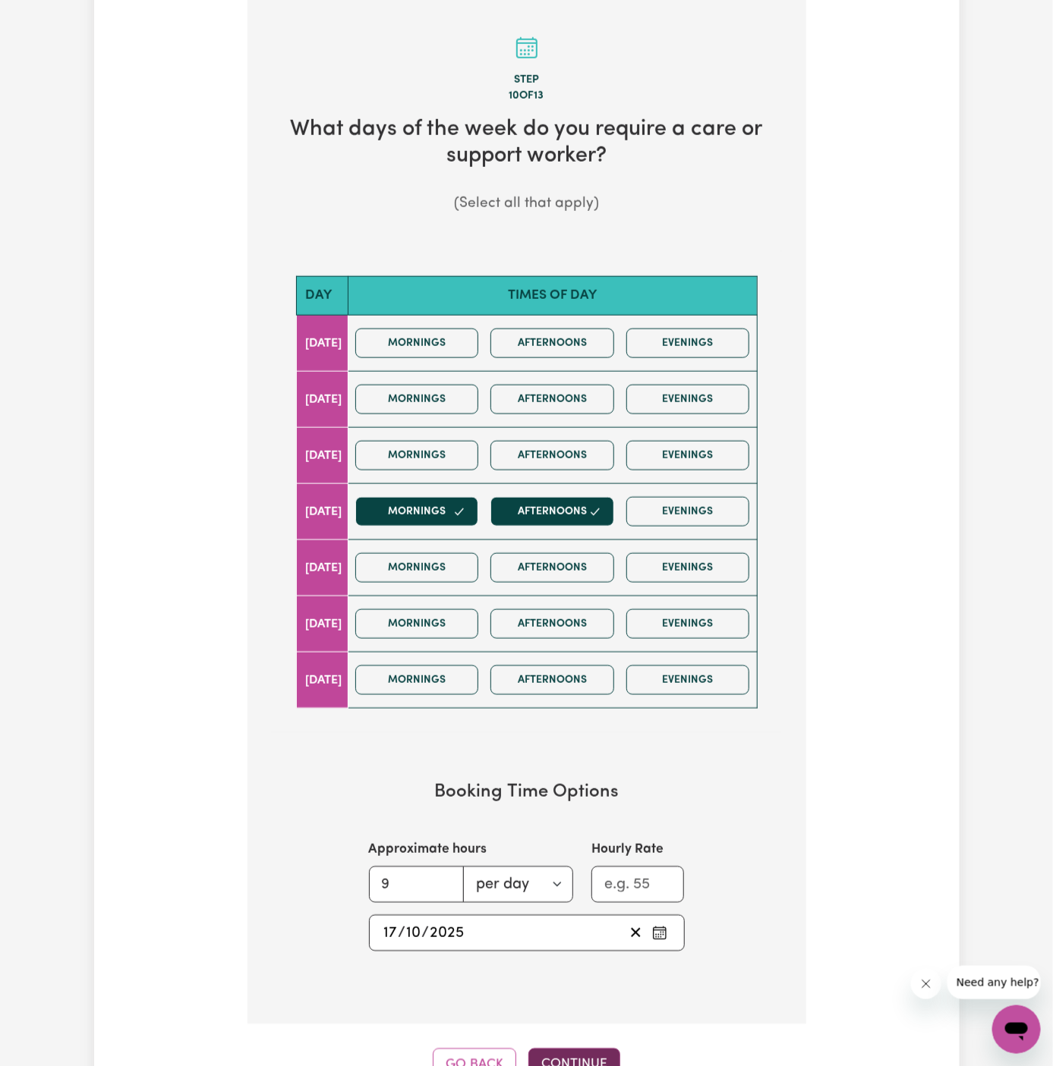
click at [568, 1050] on button "Continue" at bounding box center [574, 1065] width 92 height 33
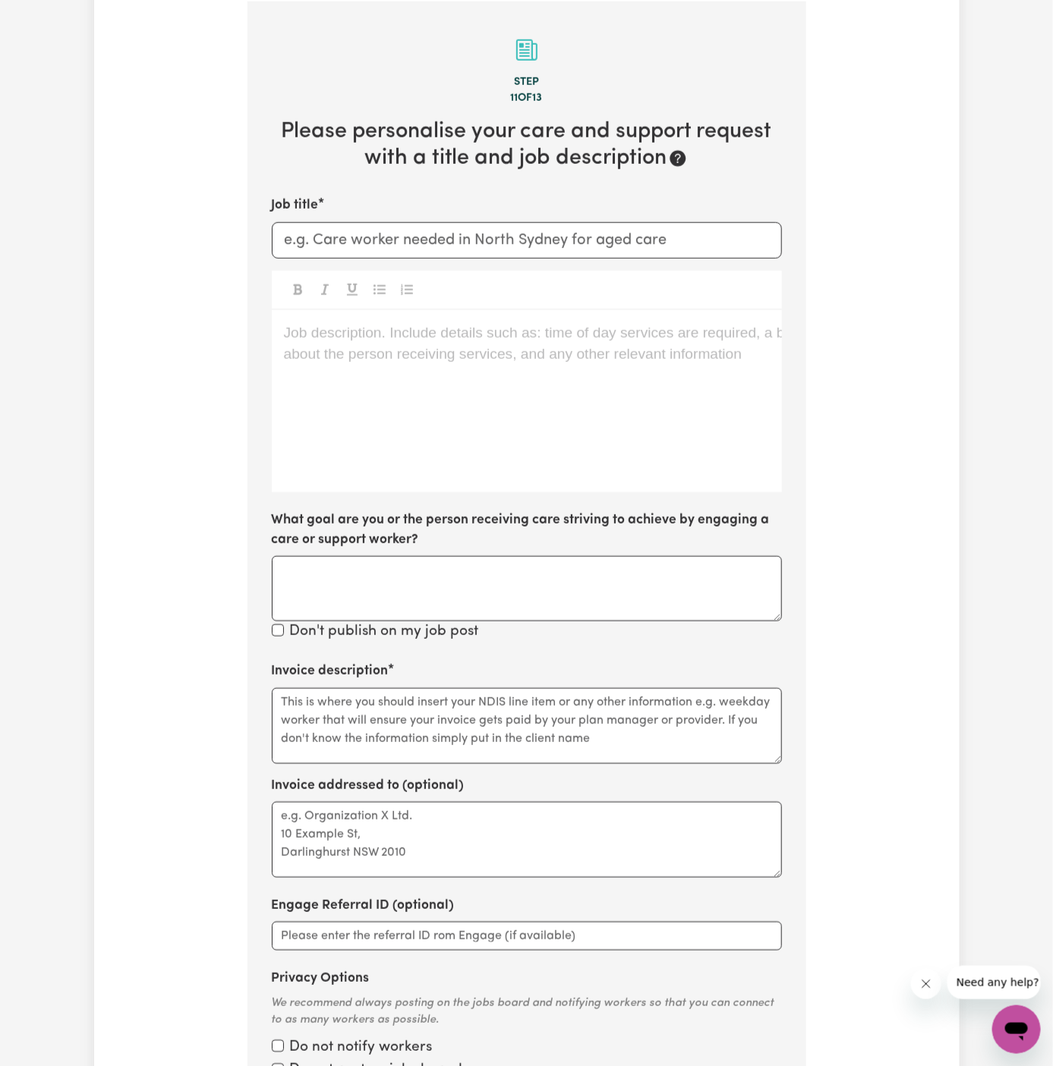
click at [514, 367] on div "Job description. Include details such as: time of day services are required, a …" at bounding box center [527, 401] width 510 height 182
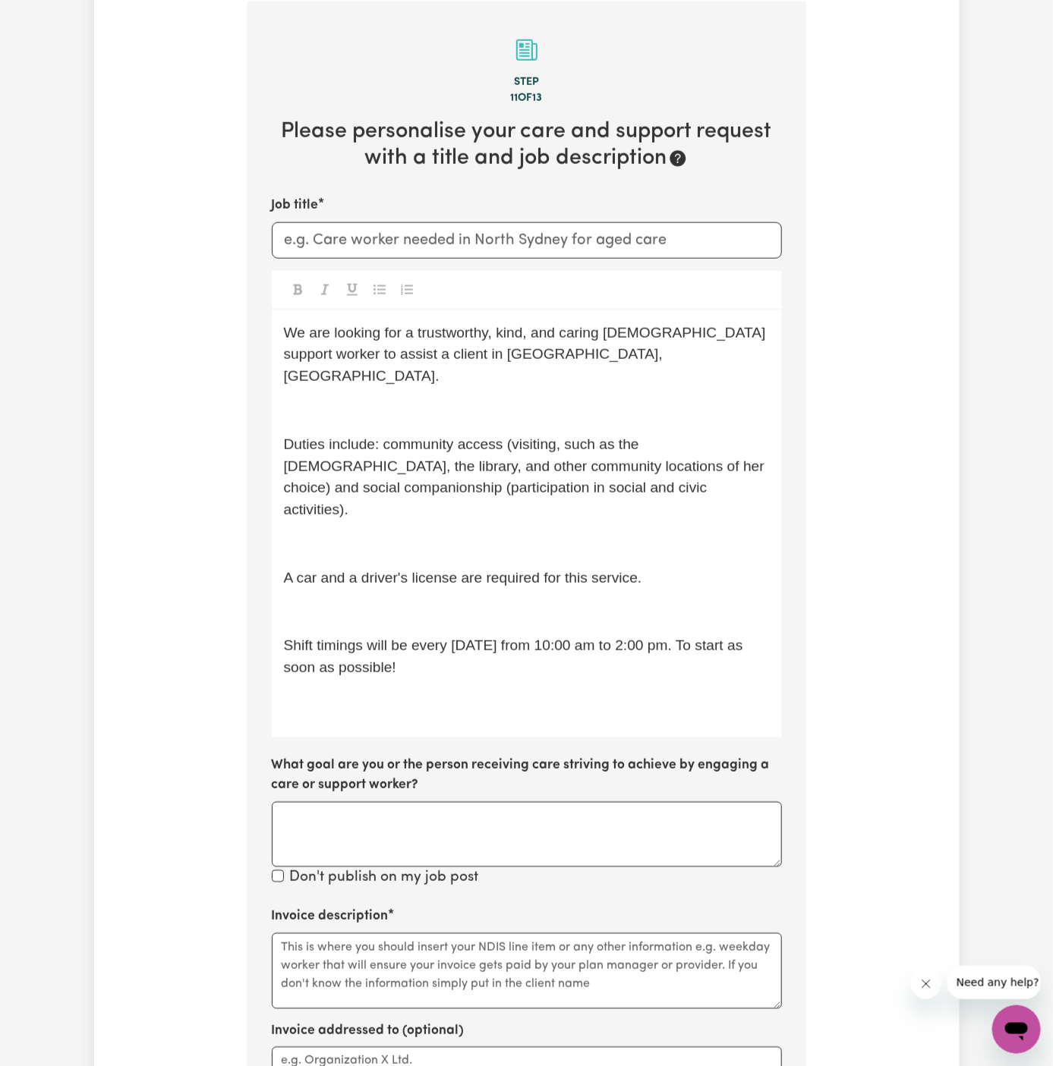
click at [509, 366] on div "We are looking for a trustworthy, kind, and caring female support worker to ass…" at bounding box center [527, 523] width 510 height 427
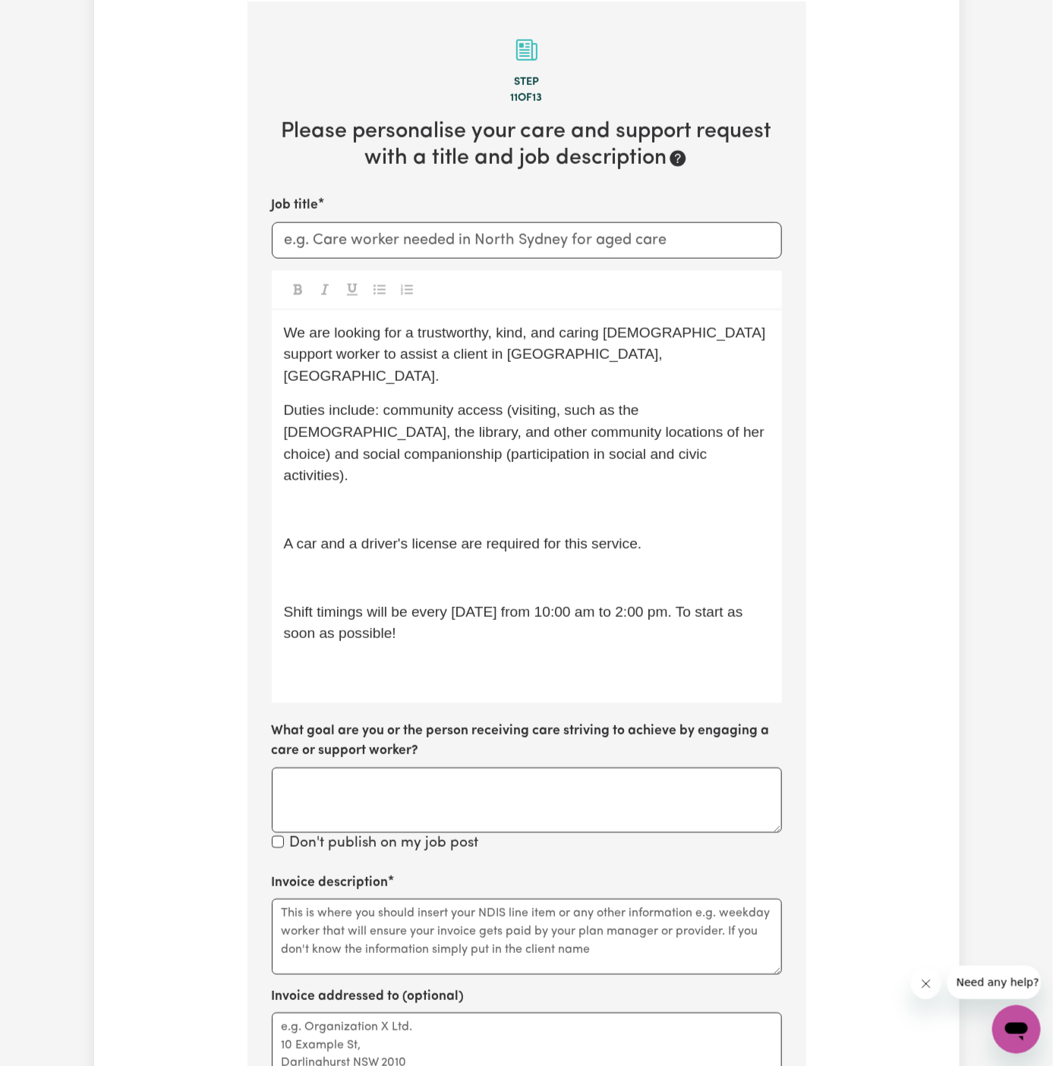
click at [534, 477] on div "We are looking for a trustworthy, kind, and caring female support worker to ass…" at bounding box center [527, 506] width 510 height 393
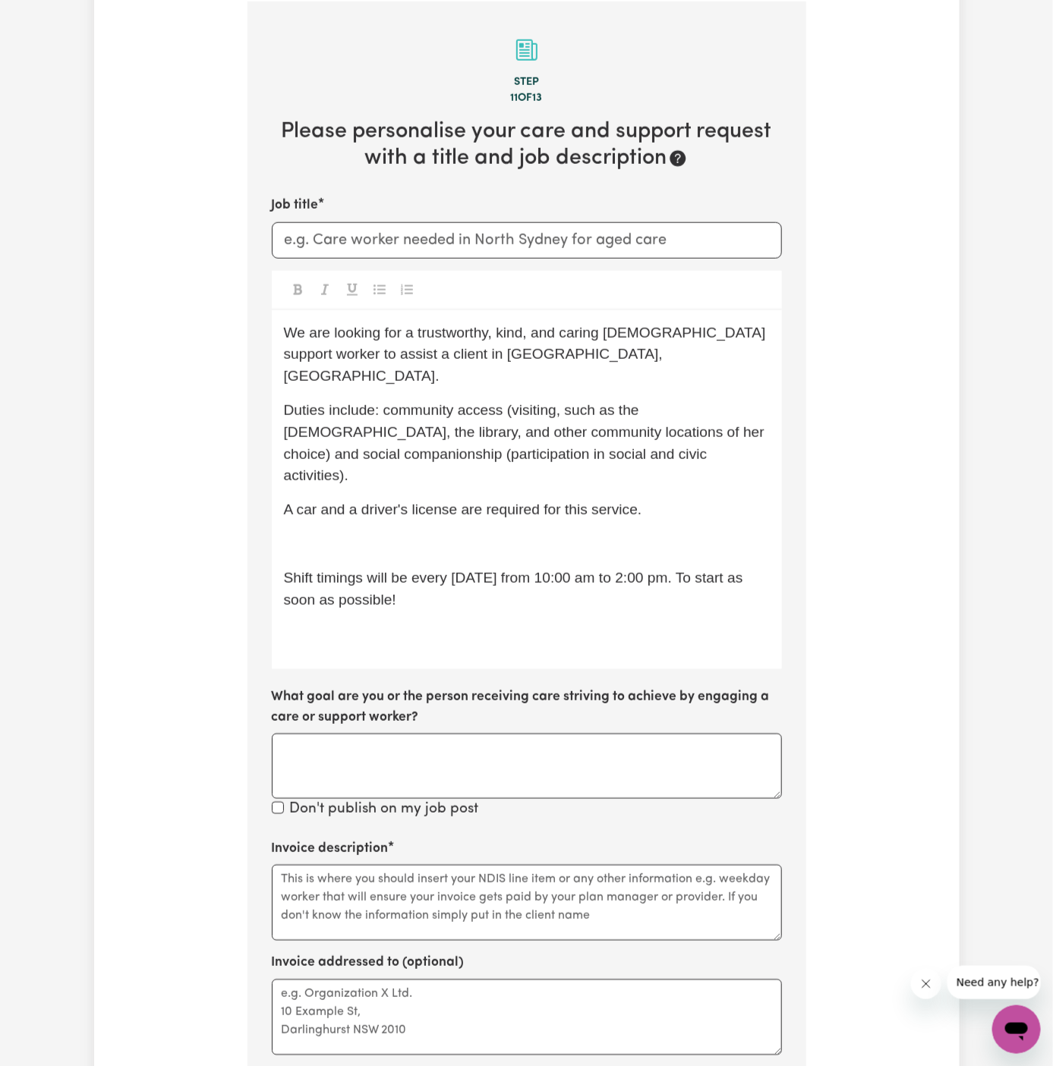
click at [534, 477] on div "We are looking for a trustworthy, kind, and caring female support worker to ass…" at bounding box center [527, 490] width 510 height 360
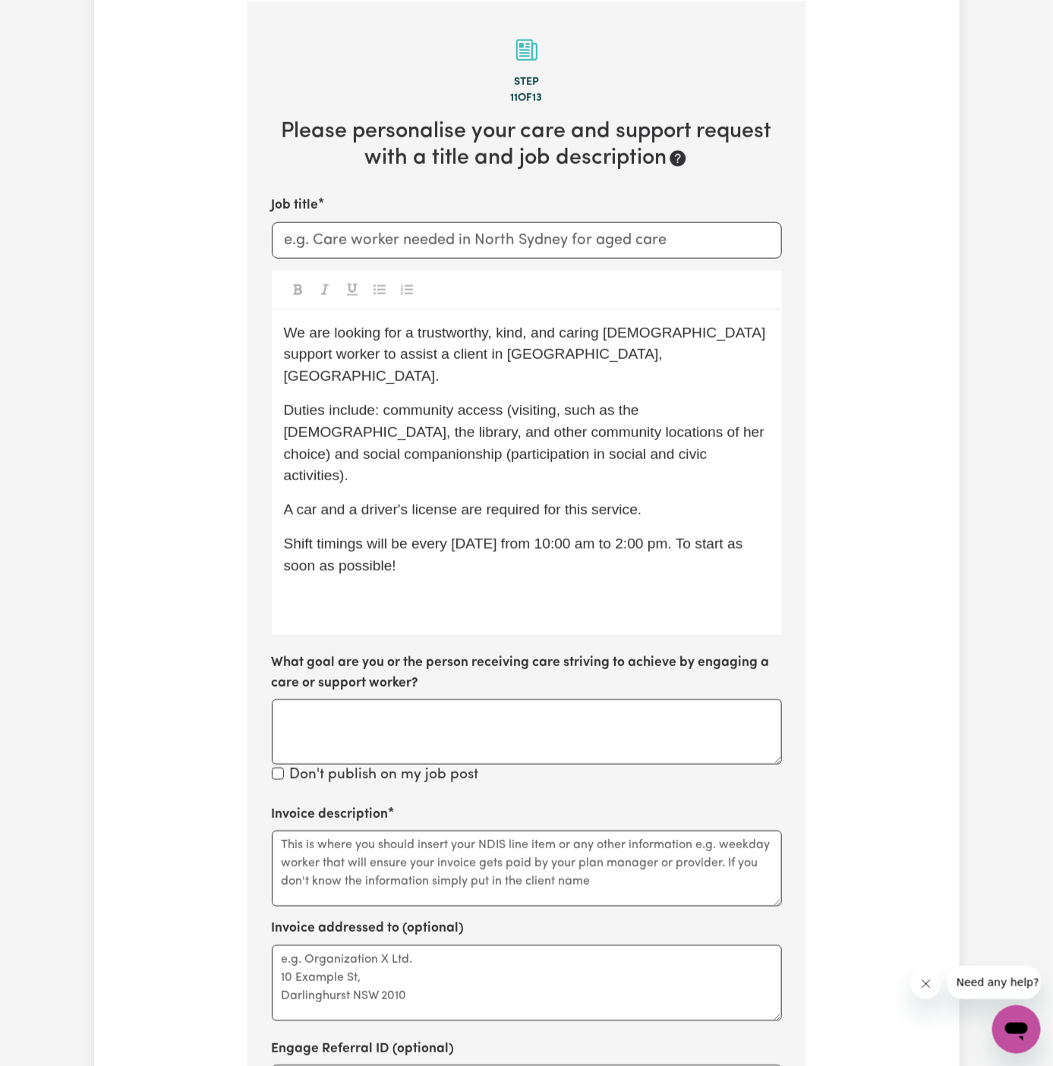
click at [512, 439] on span "Duties include: community access (visiting, such as the church, the library, an…" at bounding box center [526, 442] width 485 height 81
click at [512, 502] on span "A car and a driver's license are required for this service." at bounding box center [463, 510] width 358 height 16
click at [490, 439] on p "Duties include: community access (visiting, such as the church, the library, an…" at bounding box center [527, 443] width 486 height 87
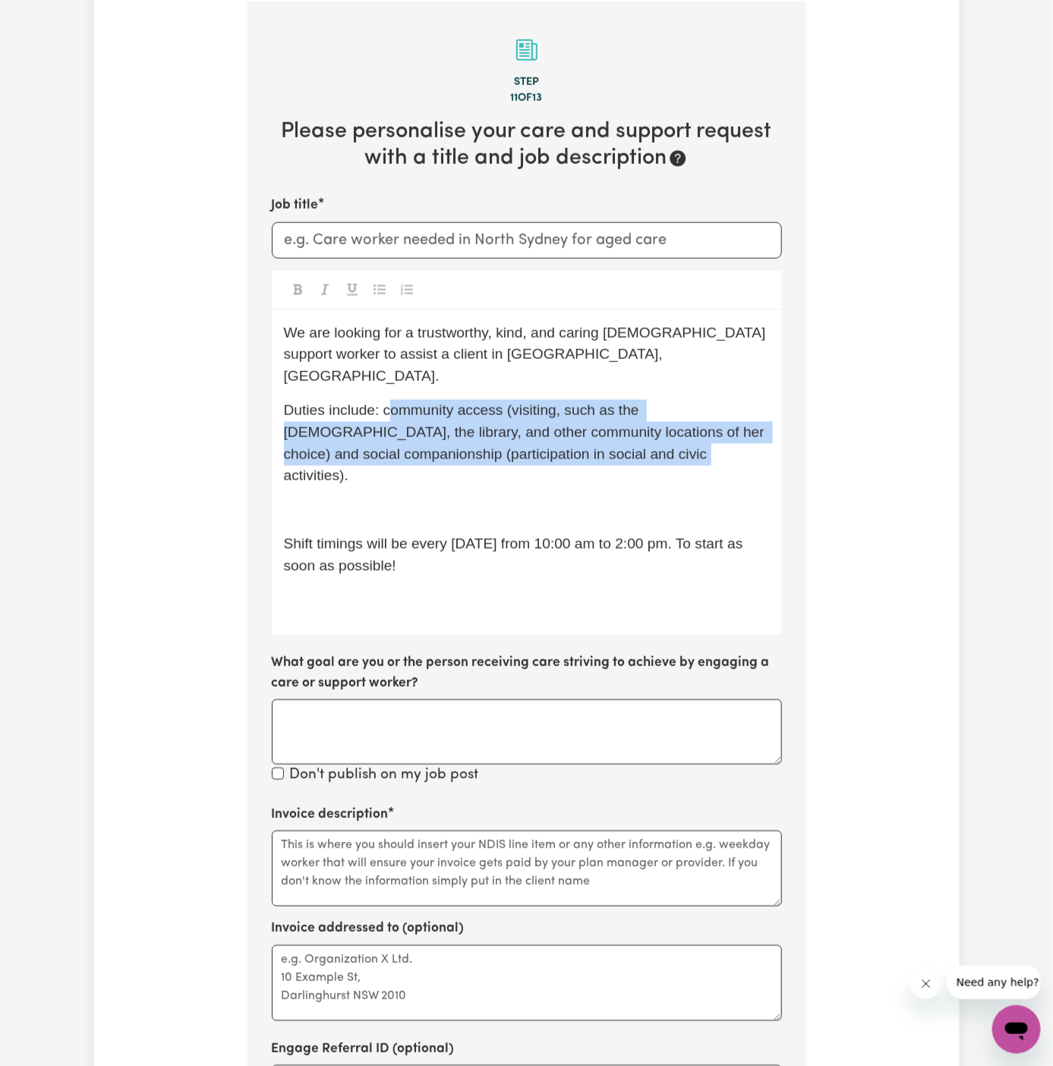
drag, startPoint x: 389, startPoint y: 386, endPoint x: 701, endPoint y: 420, distance: 313.8
click at [701, 420] on p "Duties include: community access (visiting, such as the church, the library, an…" at bounding box center [527, 443] width 486 height 87
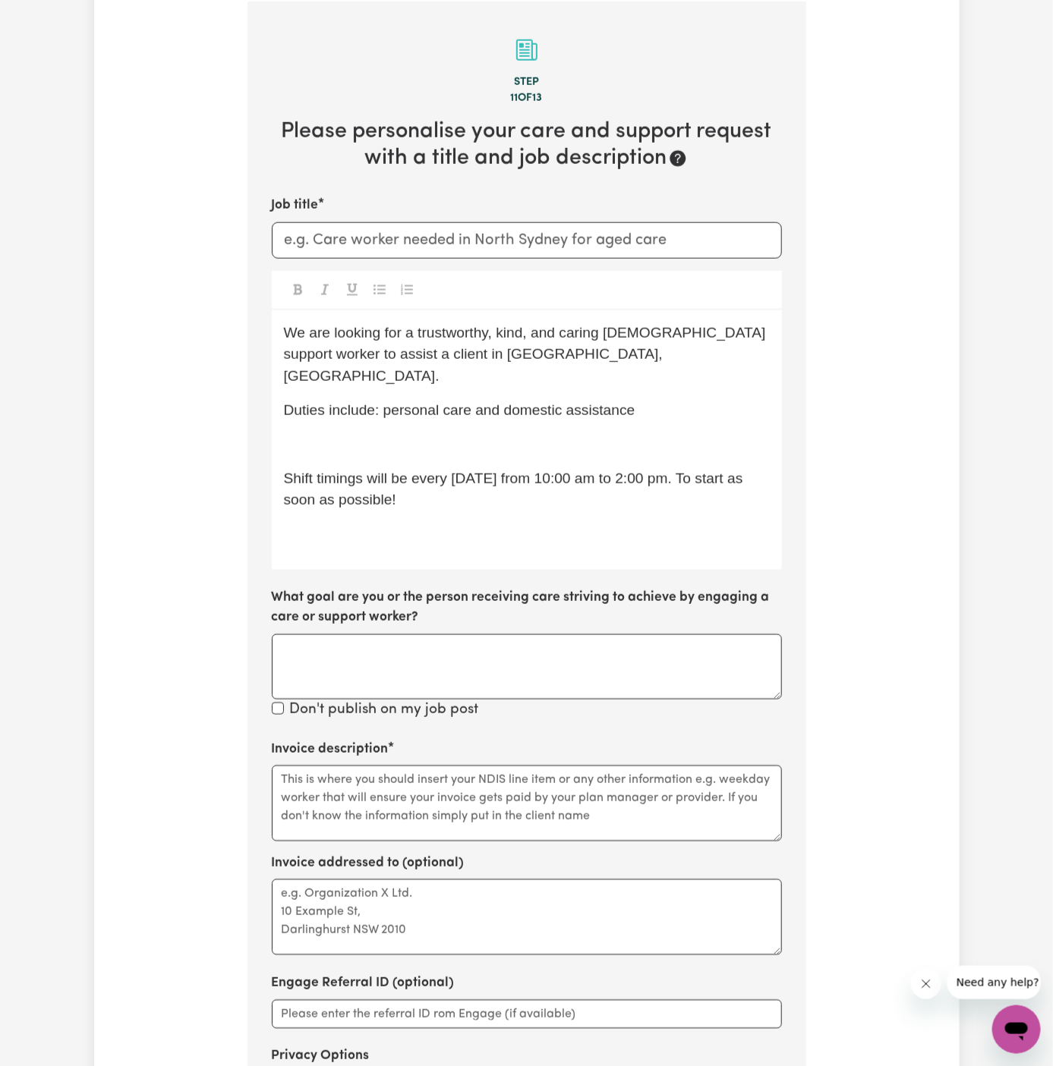
click at [351, 434] on p "﻿" at bounding box center [527, 445] width 486 height 22
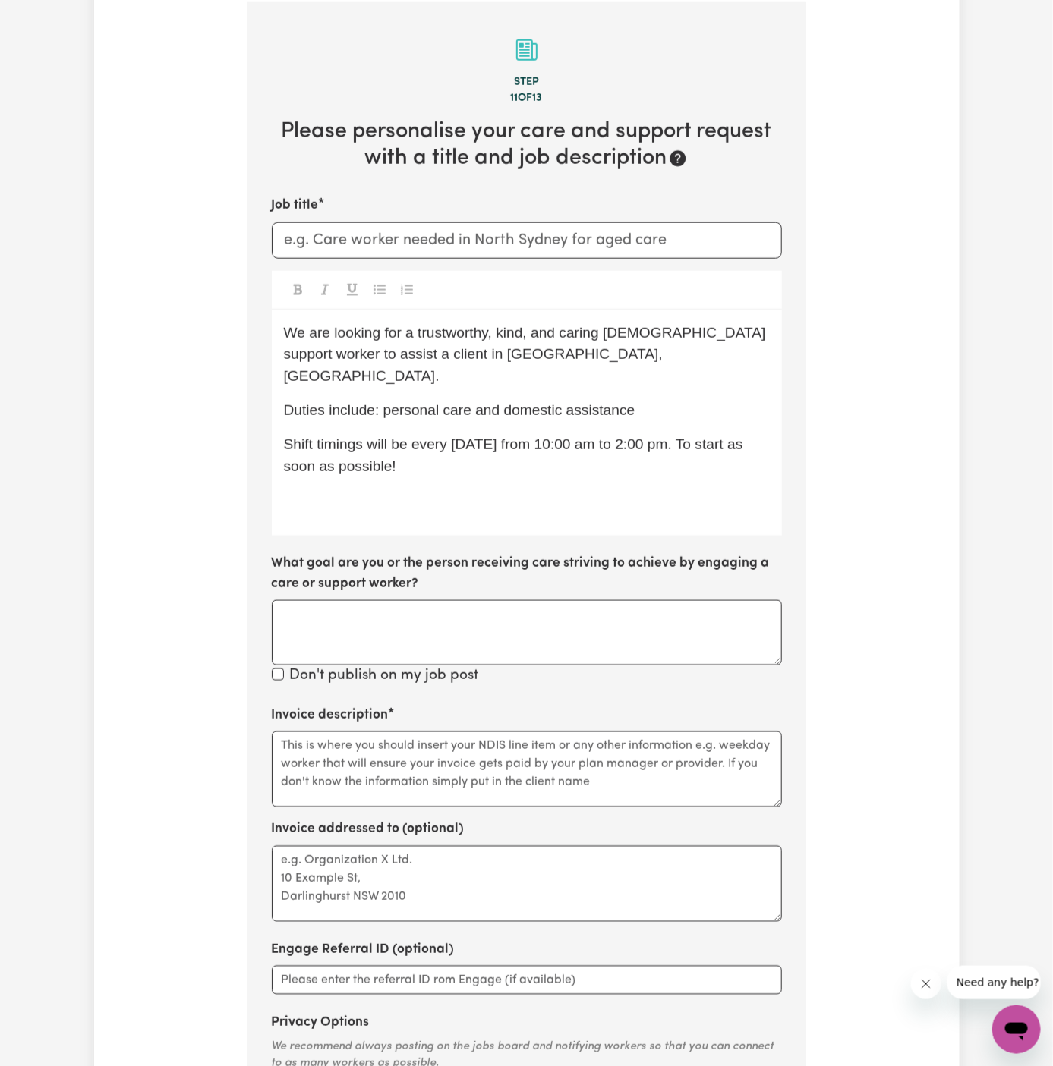
click at [471, 402] on span "Duties include: personal care and domestic assistance" at bounding box center [459, 410] width 351 height 16
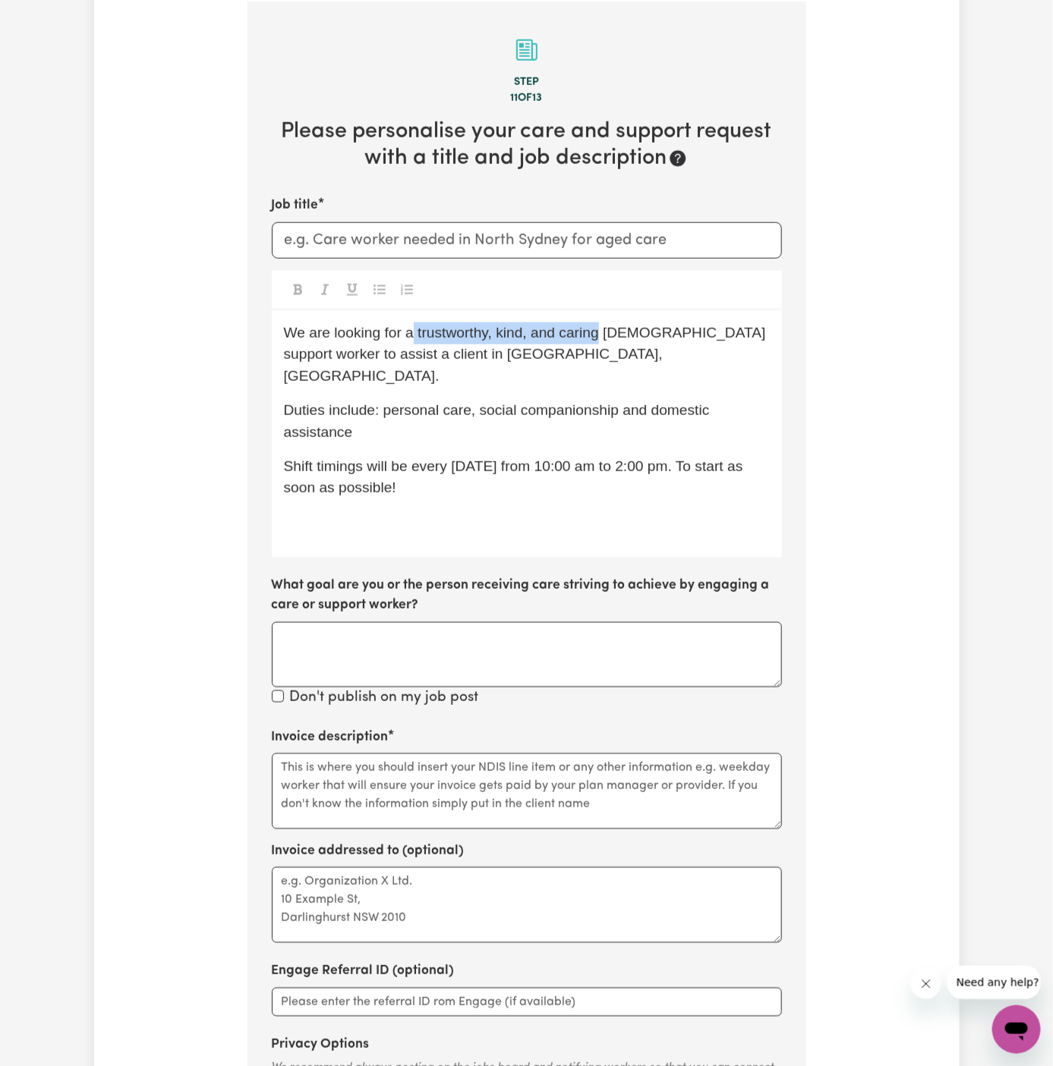
drag, startPoint x: 412, startPoint y: 336, endPoint x: 595, endPoint y: 336, distance: 182.9
click at [595, 336] on span "We are looking for a trustworthy, kind, and caring female support worker to ass…" at bounding box center [527, 355] width 487 height 60
drag, startPoint x: 340, startPoint y: 357, endPoint x: 540, endPoint y: 357, distance: 200.4
click at [540, 357] on p "We are looking for a Spanish-speaking female support worker to assist a client …" at bounding box center [527, 355] width 486 height 65
click at [635, 402] on span "Duties include: personal care, social companionship and domestic assistance" at bounding box center [499, 421] width 430 height 38
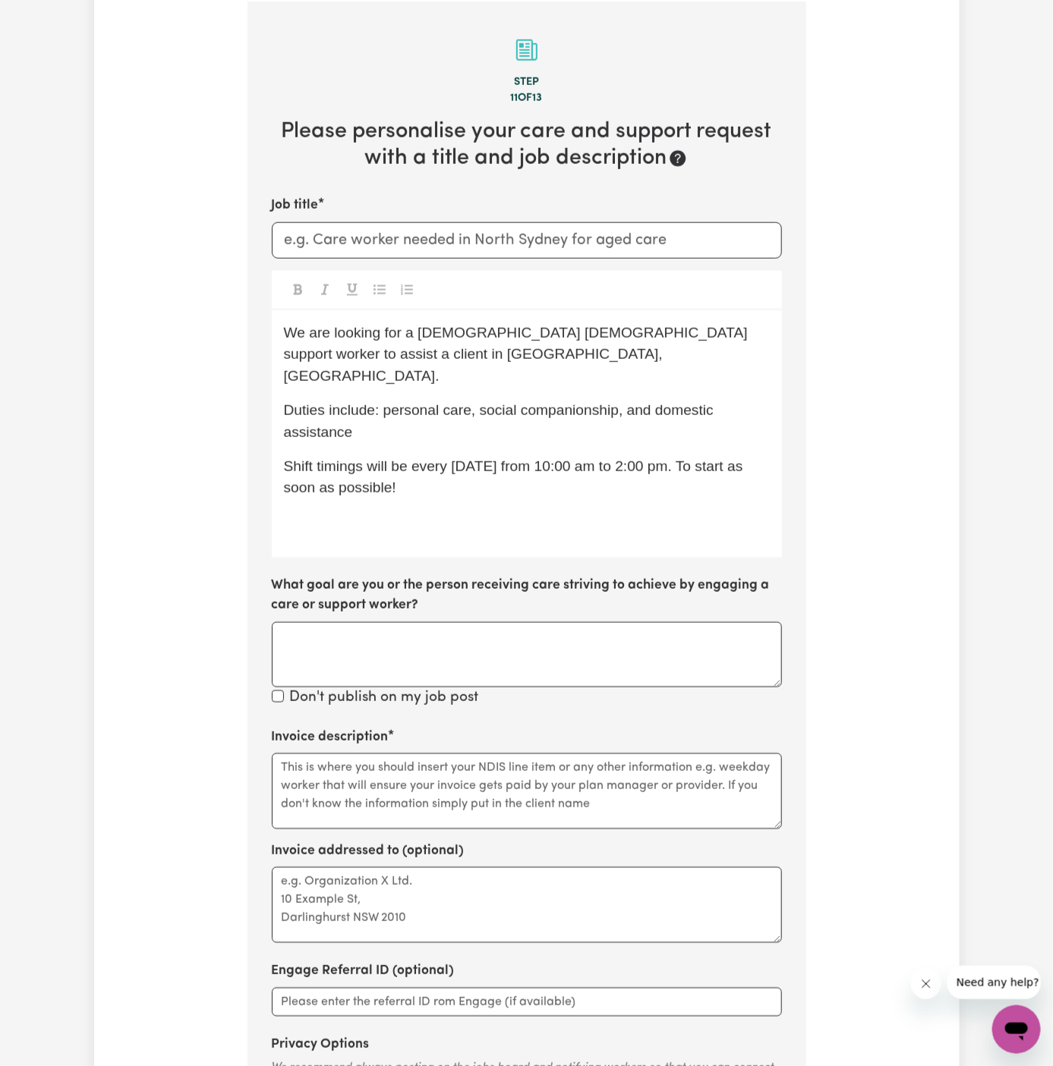
click at [514, 458] on span "Shift timings will be every Friday from 10:00 am to 2:00 pm. To start as soon a…" at bounding box center [515, 477] width 463 height 38
click at [427, 464] on p "Shift timings will be every Friday from 10:00 am to 2:00 pm. To start as soon a…" at bounding box center [527, 478] width 486 height 44
drag, startPoint x: 412, startPoint y: 451, endPoint x: 469, endPoint y: 485, distance: 66.4
click at [469, 485] on div "We are looking for a Spanish-speaking female support worker to assist a client …" at bounding box center [527, 433] width 510 height 247
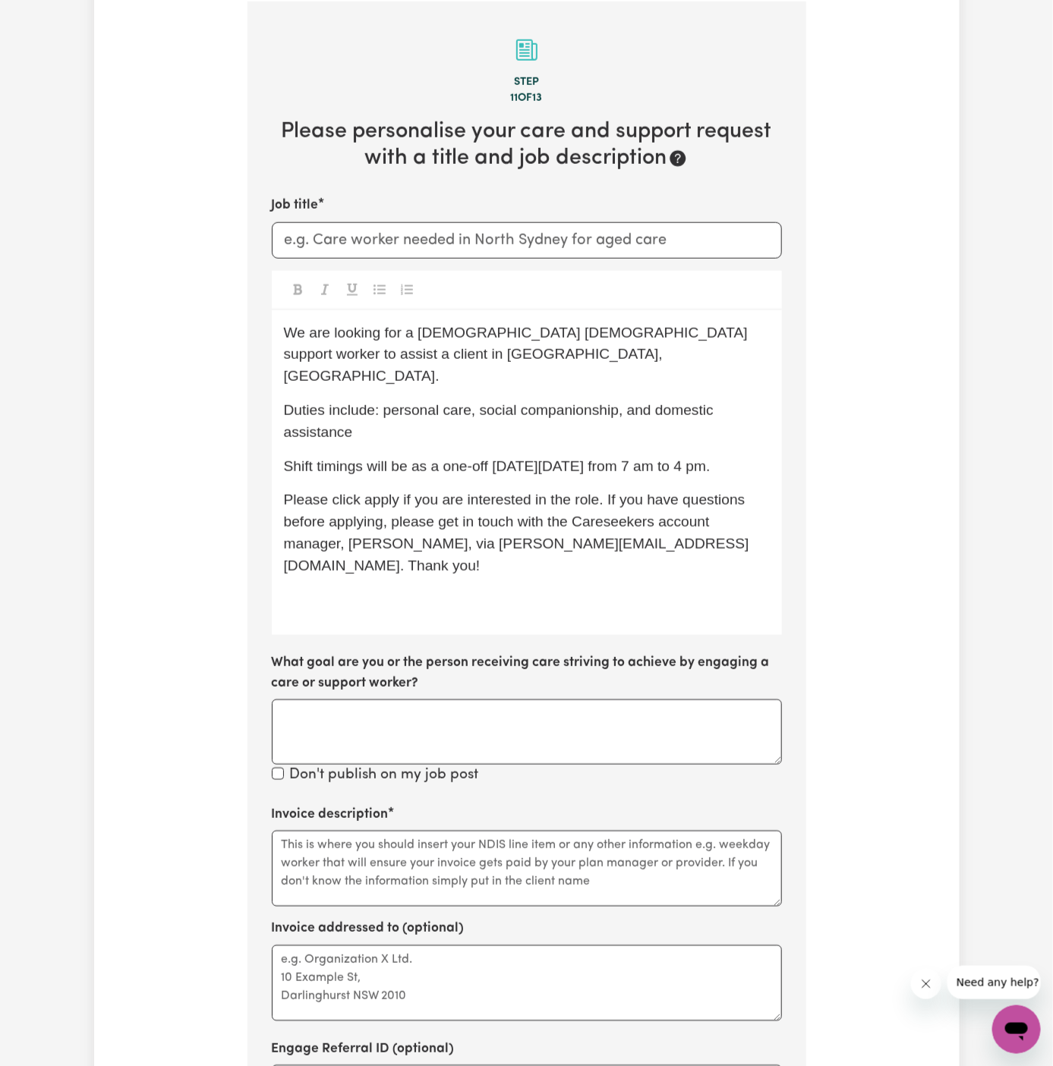
click at [537, 458] on span "Shift timings will be as a one-off on Thursday 16/10 from 7 am to 4 pm." at bounding box center [497, 466] width 427 height 16
click at [627, 456] on p "Shift timings will be as a one-off on Thursday, 16/10 from 7 am to 4 pm." at bounding box center [527, 467] width 486 height 22
click at [373, 490] on p "Please click apply if you are interested in the role. If you have questions bef…" at bounding box center [527, 533] width 486 height 87
click at [402, 568] on div "We are looking for a Spanish-speaking female support worker to assist a client …" at bounding box center [527, 473] width 510 height 326
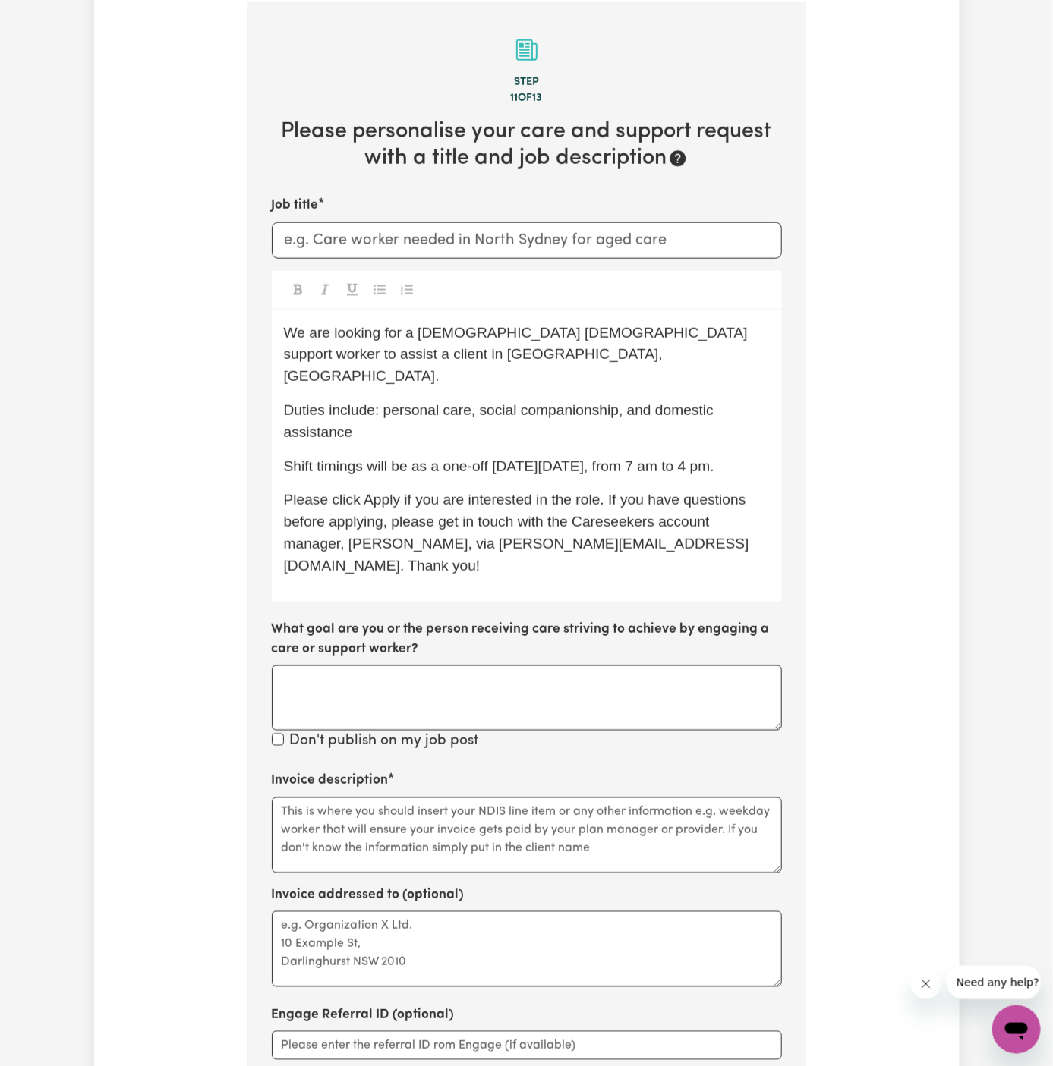
click at [531, 402] on span "Duties include: personal care, social companionship, and domestic assistance" at bounding box center [501, 421] width 434 height 38
drag, startPoint x: 385, startPoint y: 391, endPoint x: 724, endPoint y: 389, distance: 339.3
click at [724, 400] on p "Duties include: personal care, social companionship, and domestic assistance" at bounding box center [527, 422] width 486 height 44
drag, startPoint x: 642, startPoint y: 407, endPoint x: 383, endPoint y: 392, distance: 260.0
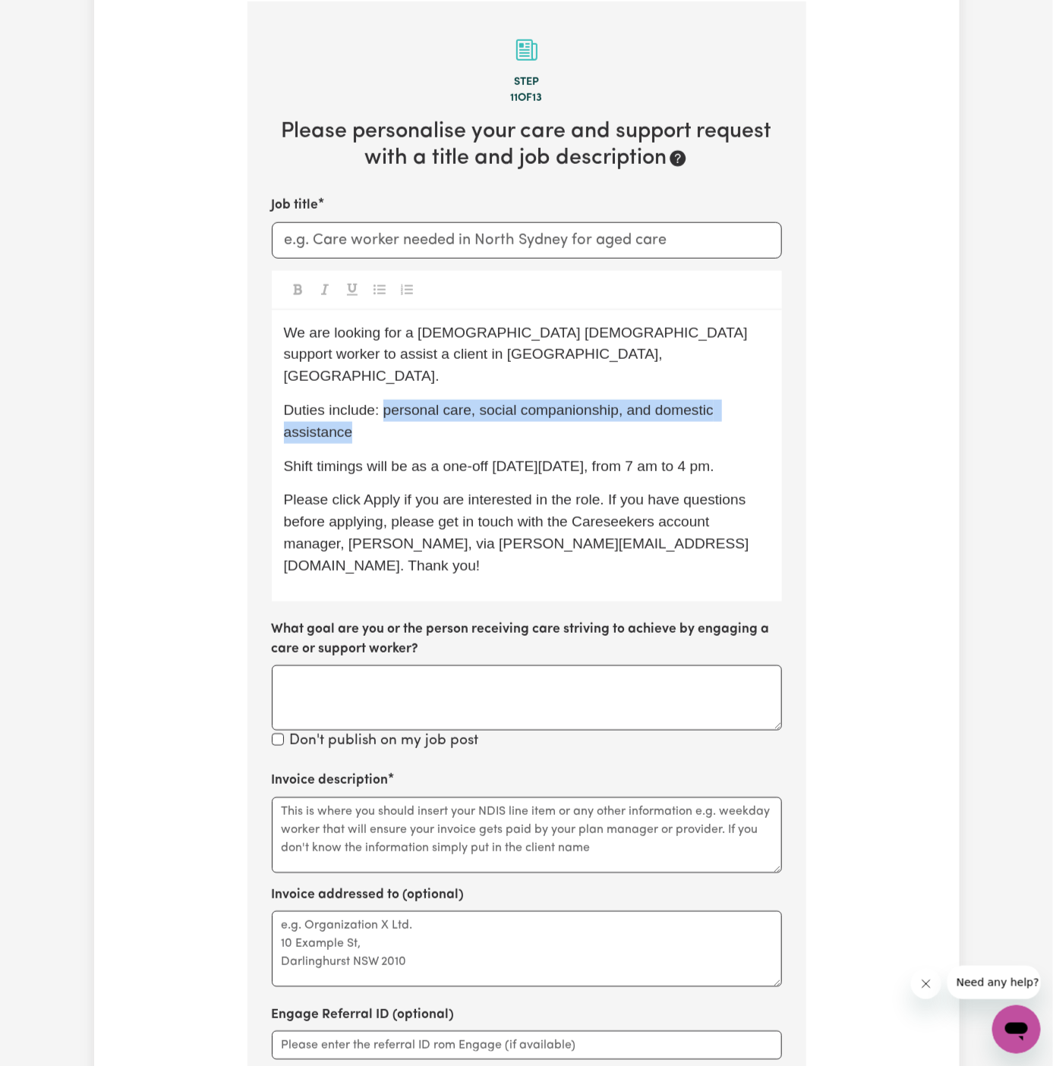
click at [383, 400] on p "Duties include: personal care, social companionship, and domestic assistance" at bounding box center [527, 422] width 486 height 44
copy span "personal care, social companionship, and domestic assistance"
click at [379, 807] on textarea "Invoice description" at bounding box center [527, 836] width 510 height 76
paste textarea "personal care, social companionship, and domestic assistance"
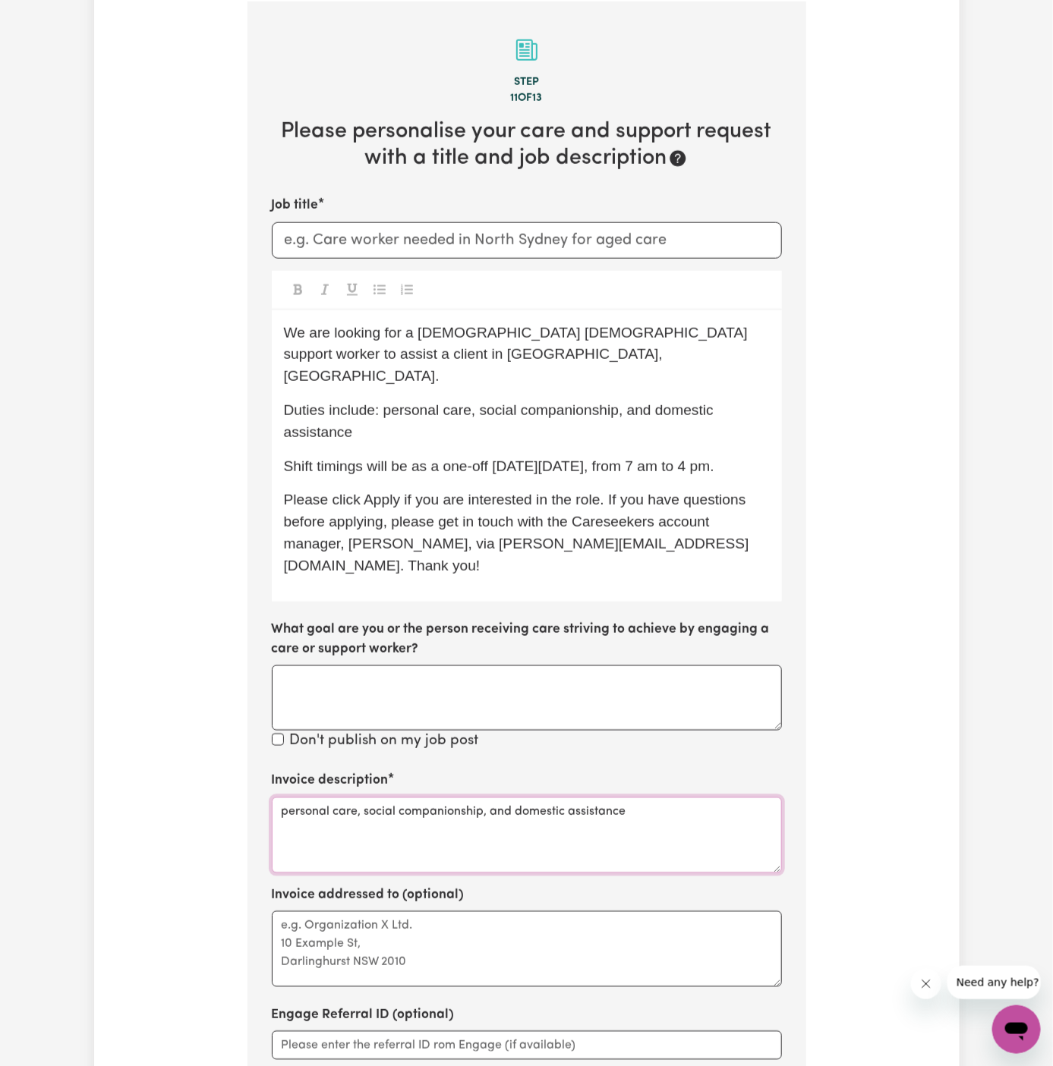
type textarea "personal care, social companionship, and domestic assistance"
click at [395, 912] on textarea "Invoice addressed to (optional)" at bounding box center [527, 950] width 510 height 76
paste textarea "Home Caring Kellyville"
type textarea "c/o Home Caring Kellyville"
click at [504, 232] on input "Job title" at bounding box center [527, 240] width 510 height 36
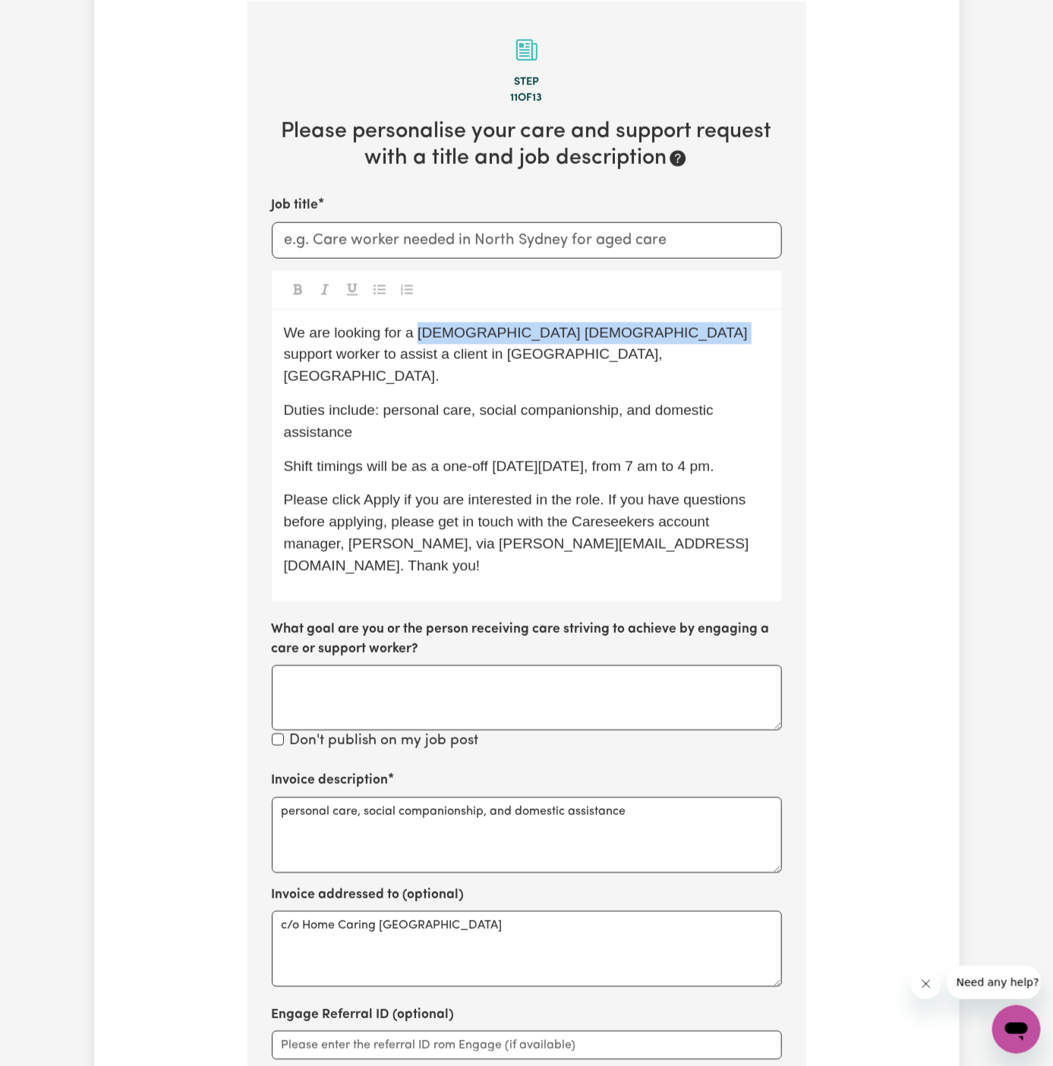
drag, startPoint x: 415, startPoint y: 332, endPoint x: 679, endPoint y: 339, distance: 264.2
click at [679, 339] on span "We are looking for a Spanish-speaking female support worker to assist a client …" at bounding box center [518, 355] width 468 height 60
copy span "Spanish-speaking female support worker"
click at [465, 240] on input "Job title" at bounding box center [527, 240] width 510 height 36
paste input "Spanish-speaking female support worker"
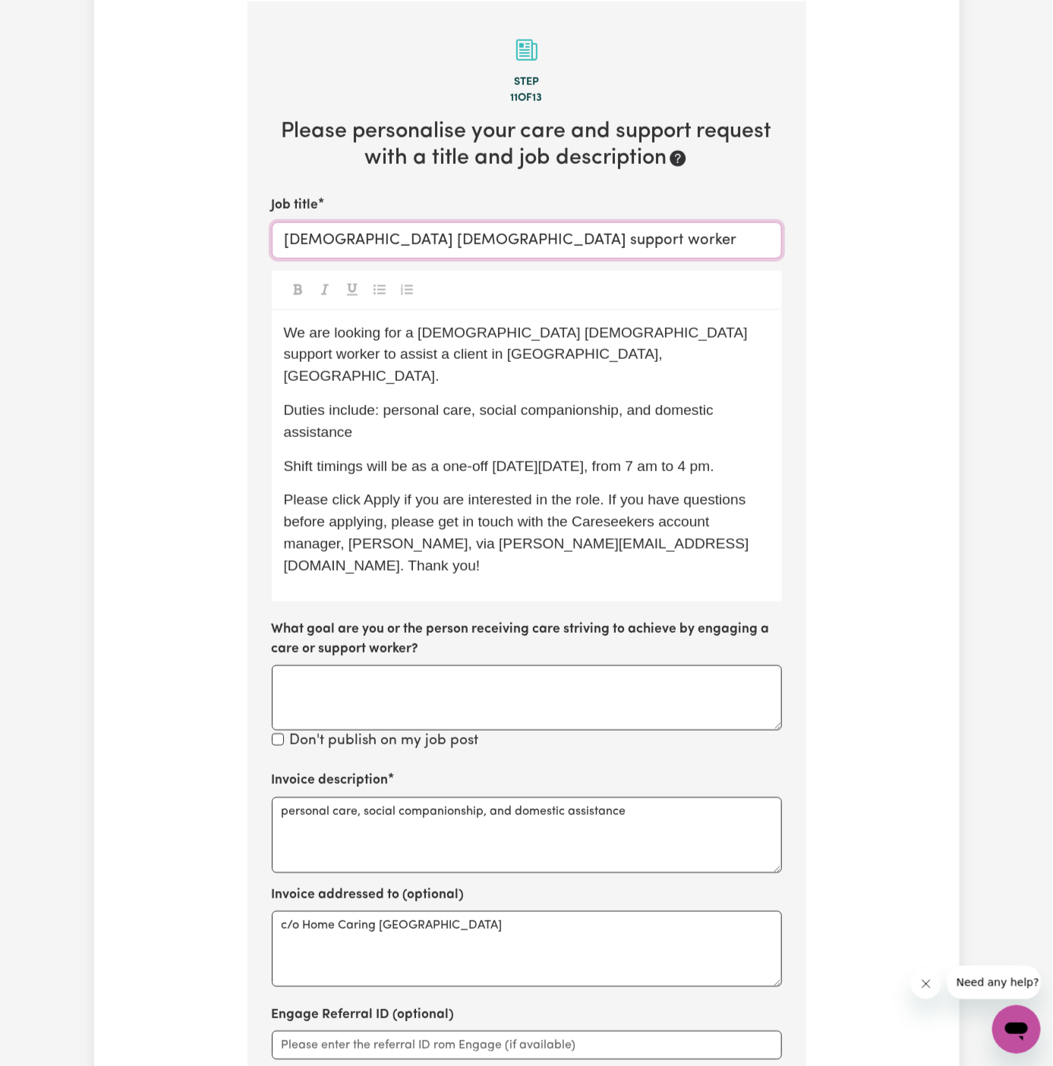
click at [351, 240] on input "Spanish-speaking female support worker" at bounding box center [527, 240] width 510 height 36
click at [423, 235] on input "Spanish-Speaking female support worker" at bounding box center [527, 240] width 510 height 36
click at [475, 240] on input "Spanish-Speaking Female support worker" at bounding box center [527, 240] width 510 height 36
click at [539, 229] on input "Spanish-Speaking Female Support worker" at bounding box center [527, 240] width 510 height 36
click at [598, 240] on input "Spanish-Speaking Female Support Worker" at bounding box center [527, 240] width 510 height 36
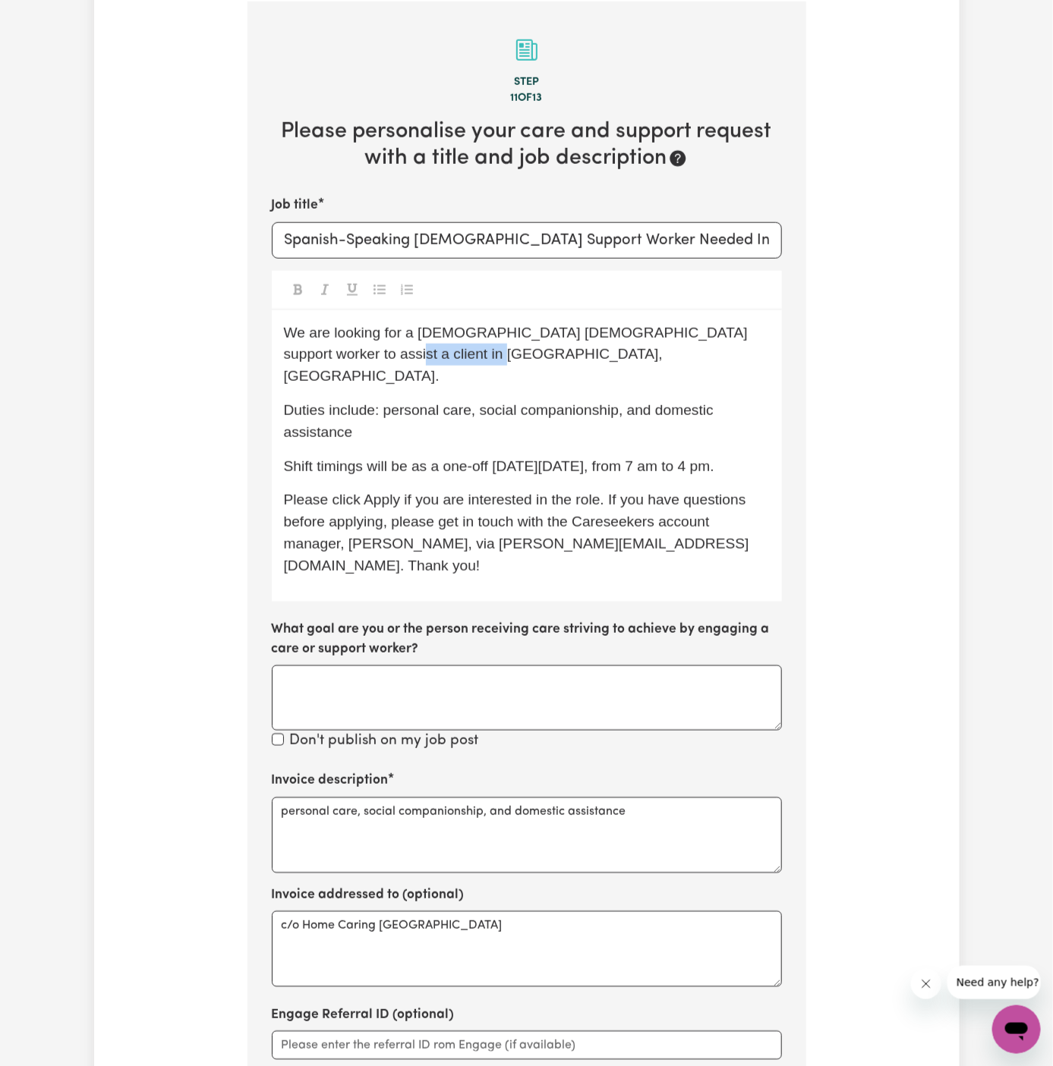
drag, startPoint x: 446, startPoint y: 354, endPoint x: 335, endPoint y: 357, distance: 110.1
click at [335, 357] on span "We are looking for a Spanish-speaking female support worker to assist a client …" at bounding box center [518, 355] width 468 height 60
copy span "Sunnybank, QLD"
click at [702, 231] on input "Spanish-Speaking Female Support Worker Needed In" at bounding box center [527, 240] width 510 height 36
paste input "Sunnybank, QLD"
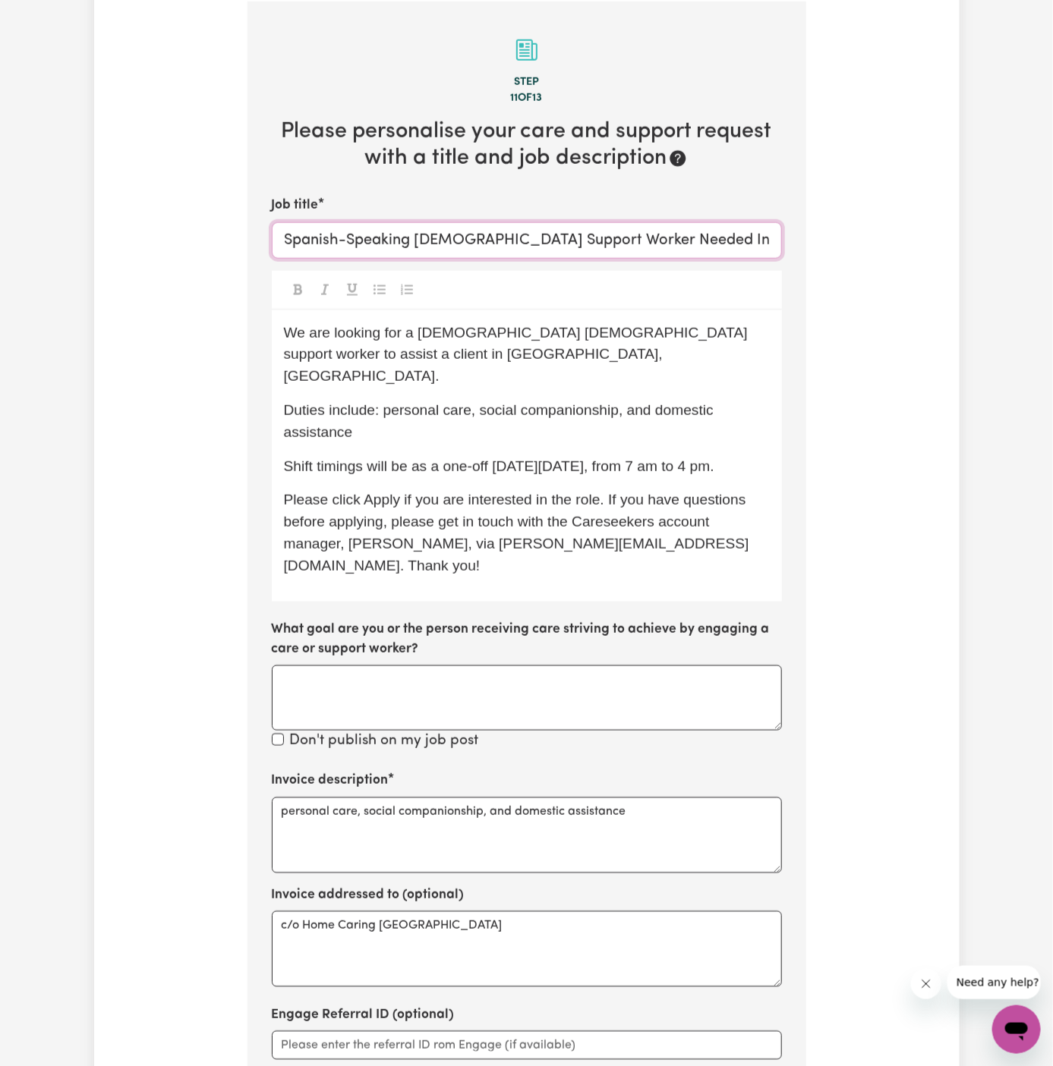
scroll to position [0, 6]
click at [657, 238] on input "Spanish-Speaking Female Support Worker Needed In Sunnybank, QLD" at bounding box center [527, 240] width 510 height 36
type input "Spanish-Speaking Female Support Worker Needed In Sunnybank, QLD"
click at [546, 406] on p "Duties include: personal care, social companionship, and domestic assistance" at bounding box center [527, 422] width 486 height 44
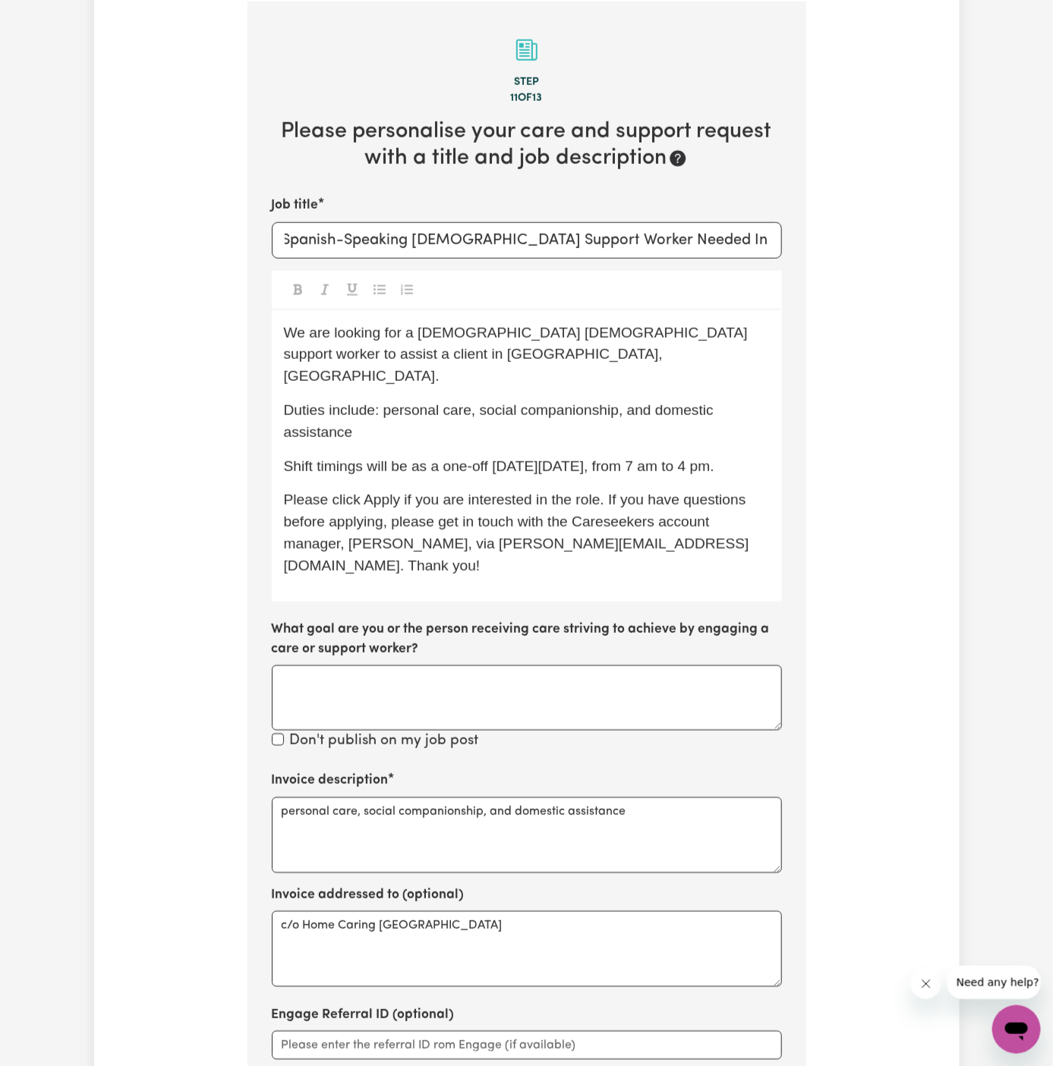
scroll to position [0, 0]
click at [638, 458] on span "Shift timings will be as a one-off on Thursday, 16/10, from 7 am to 4 pm." at bounding box center [499, 466] width 430 height 16
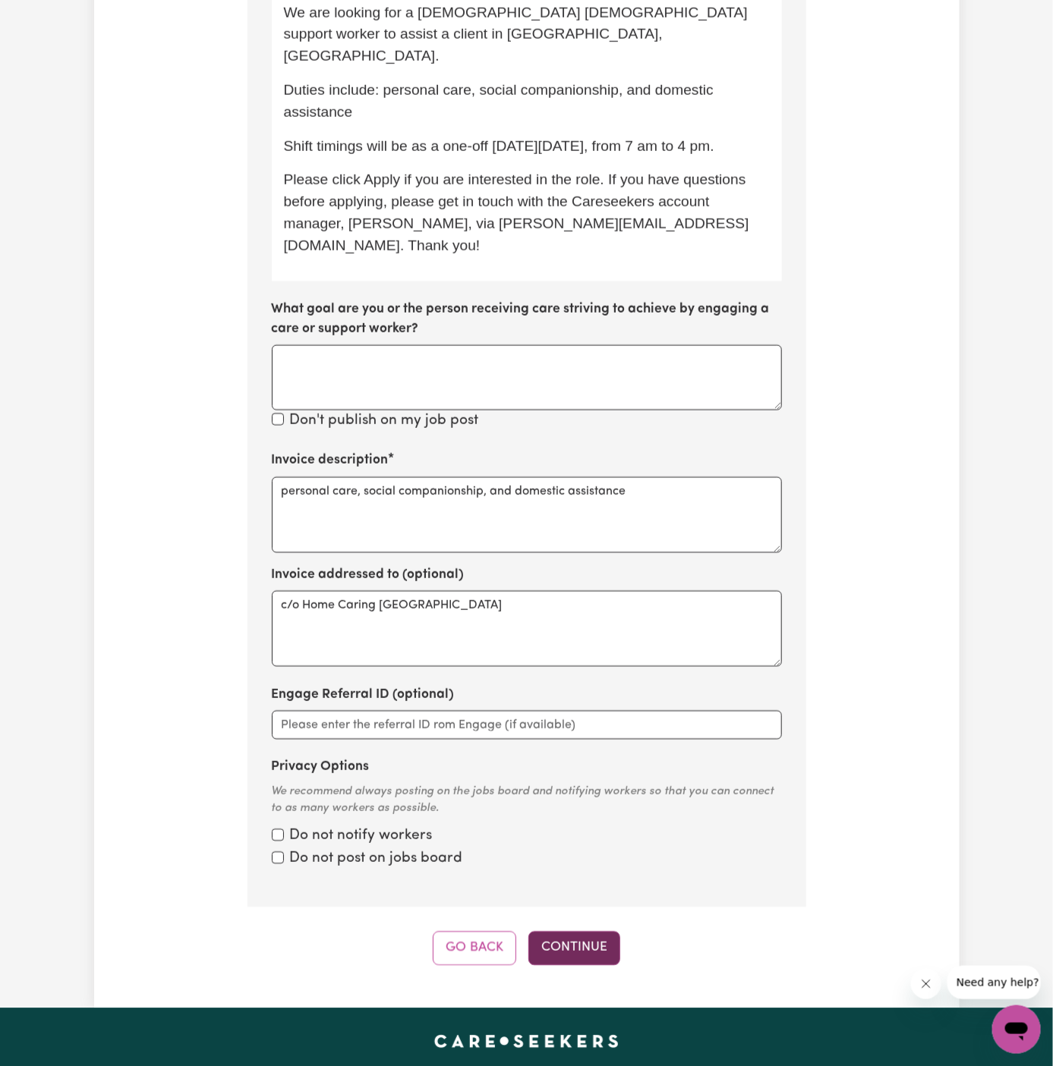
click at [575, 932] on button "Continue" at bounding box center [574, 948] width 92 height 33
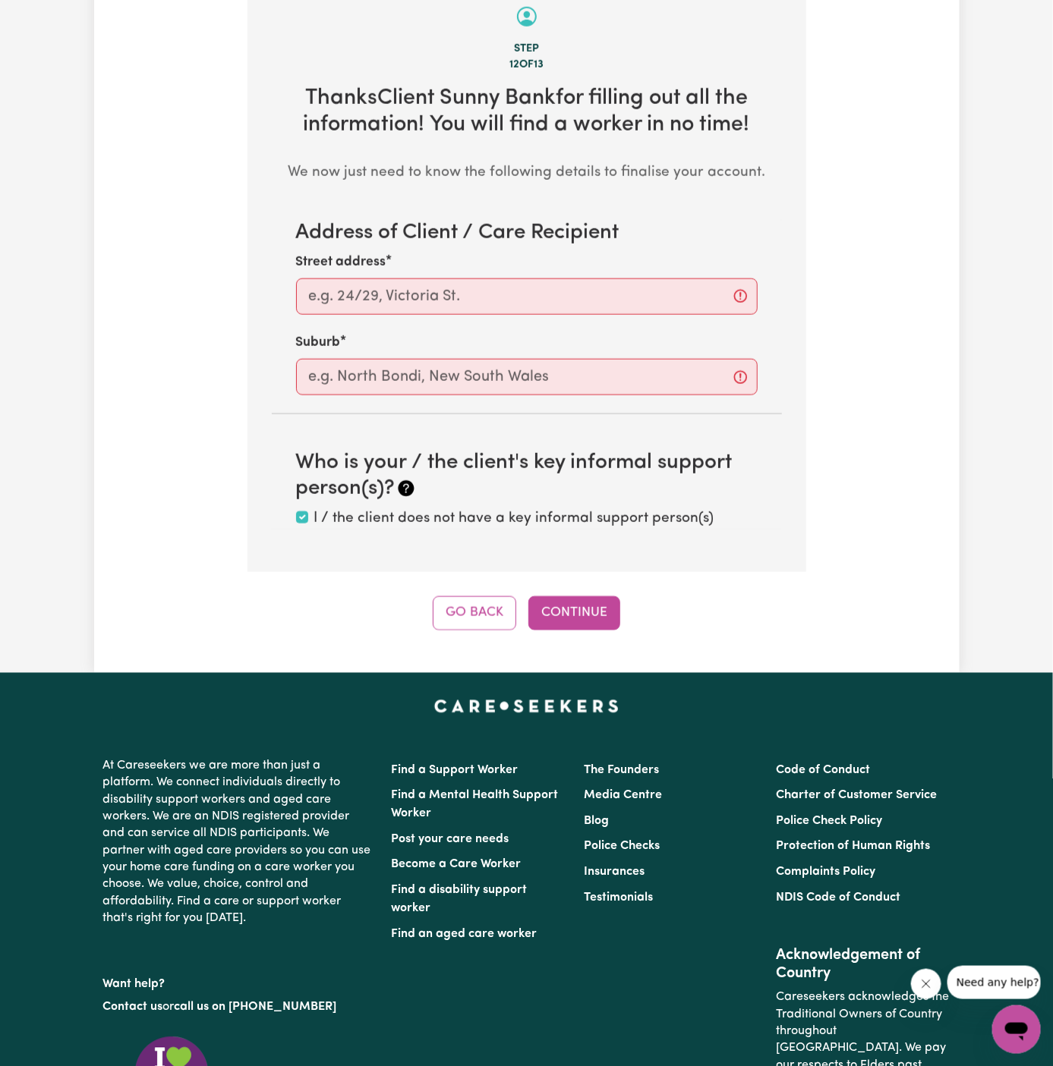
scroll to position [538, 0]
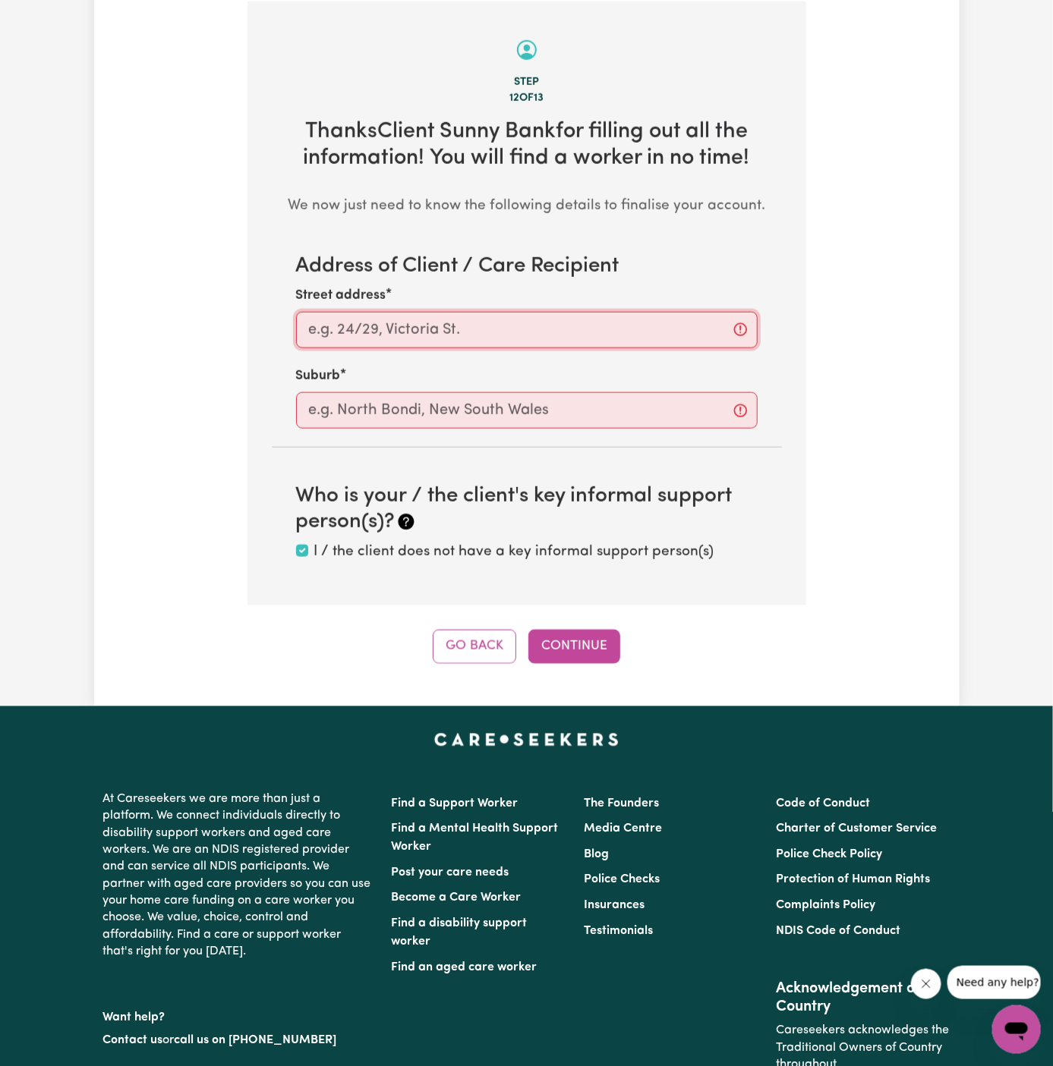
click at [635, 333] on input "Street address" at bounding box center [526, 330] width 461 height 36
paste input "Sunnybank"
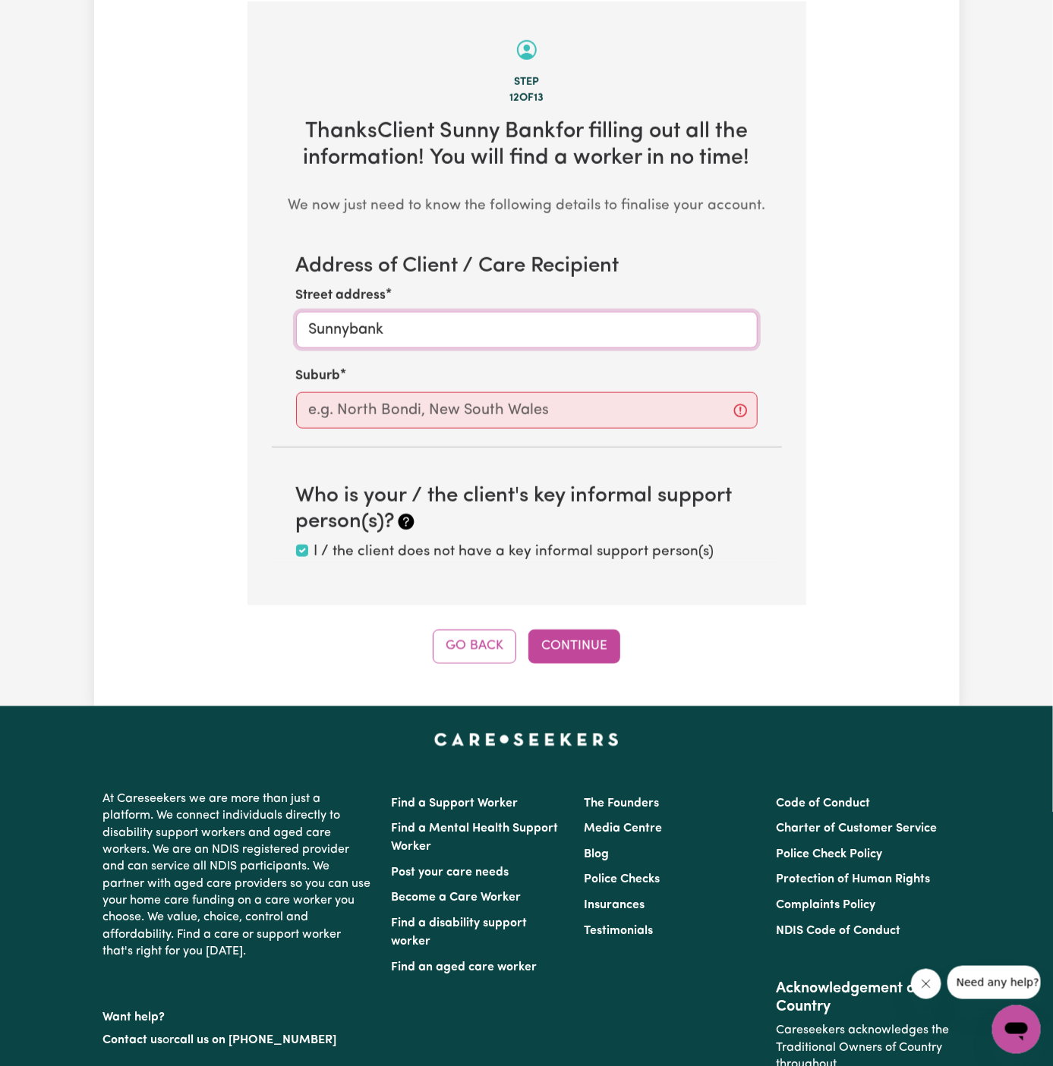
type input "Sunnybank"
click at [559, 433] on div "Address of Client / Care Recipient Street address Sunnybank Suburb Who is your …" at bounding box center [527, 408] width 510 height 309
click at [563, 417] on input "text" at bounding box center [526, 410] width 461 height 36
paste input "Sunnybank"
type input "Sunnybank"
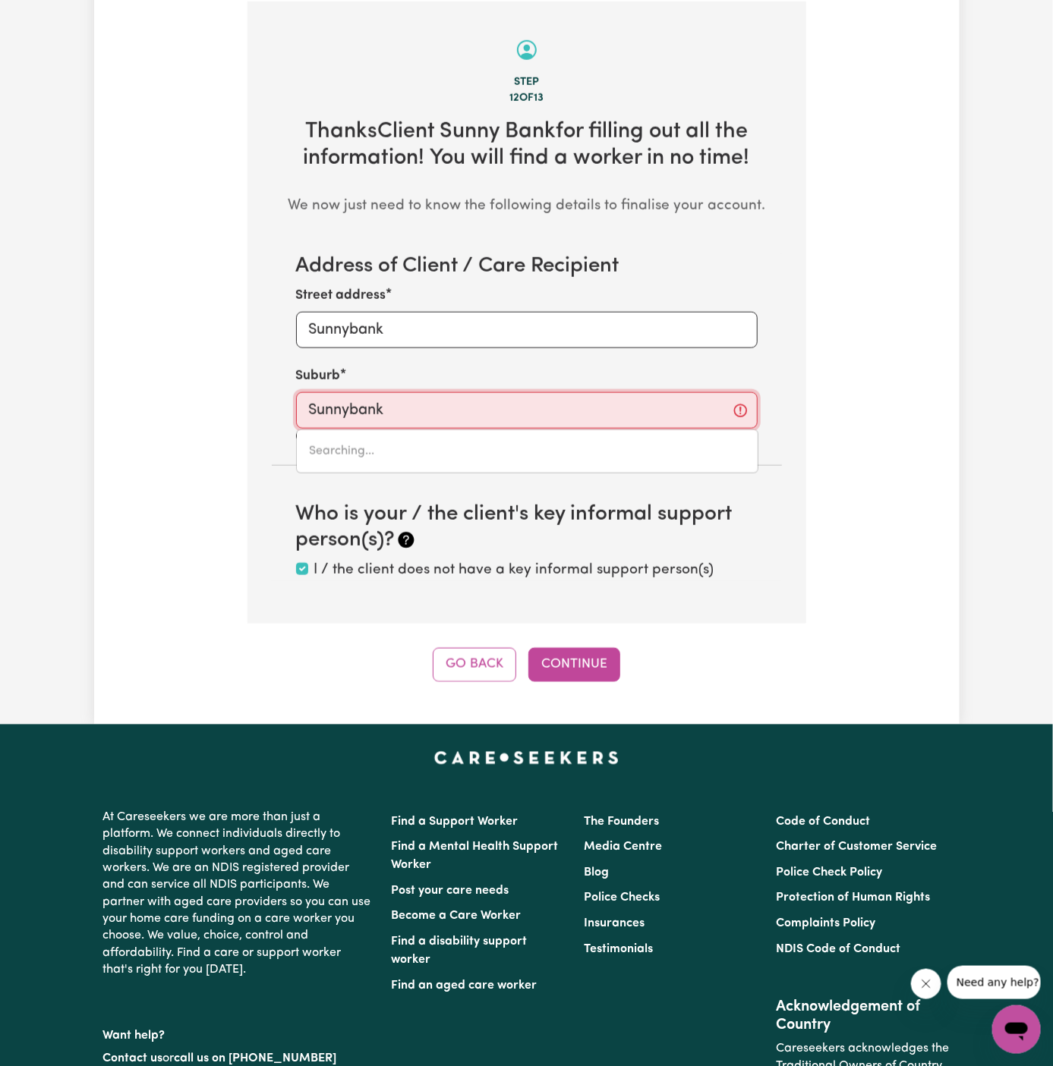
type input "Sunnybank, Queensland, 4109"
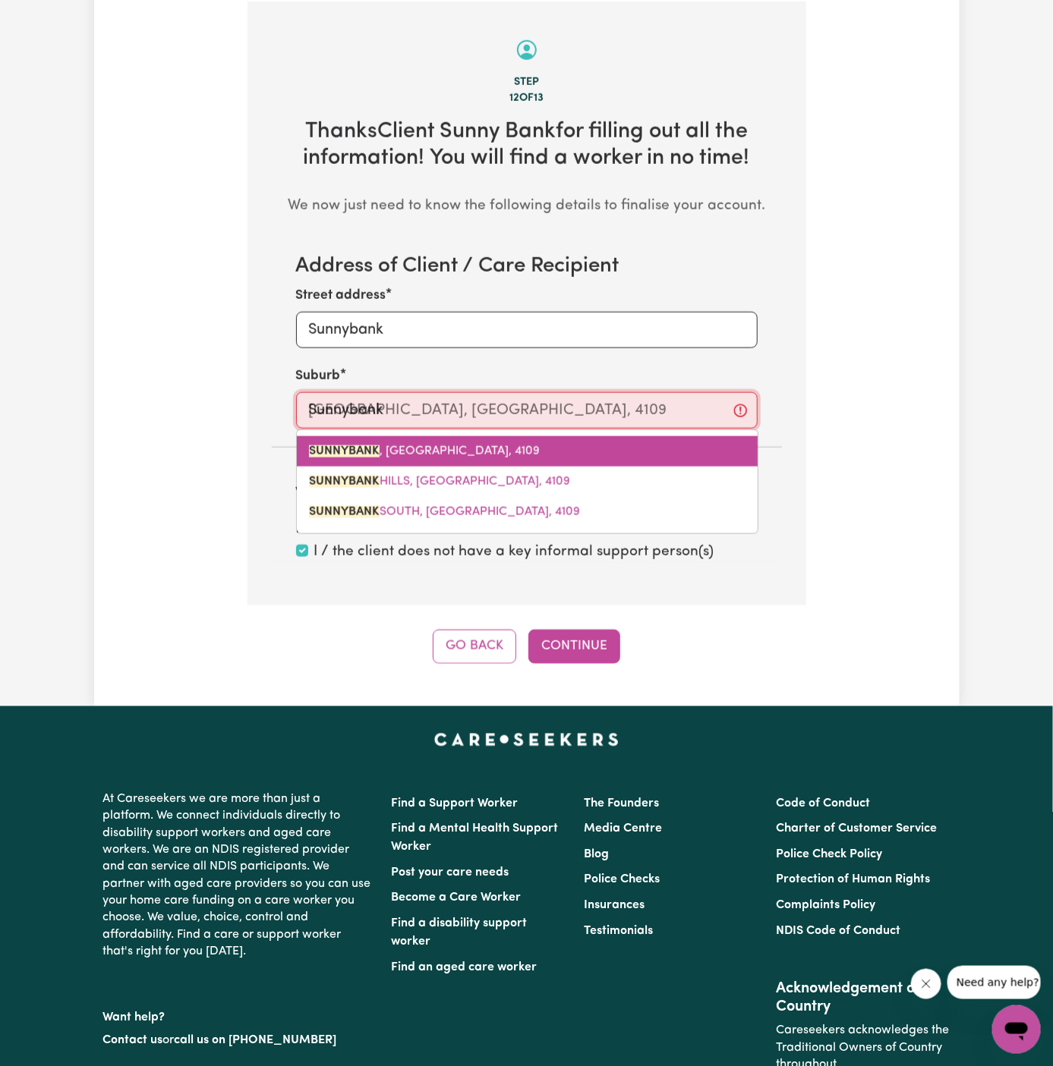
click at [497, 456] on link "SUNNYBANK , Queensland, 4109" at bounding box center [527, 451] width 461 height 30
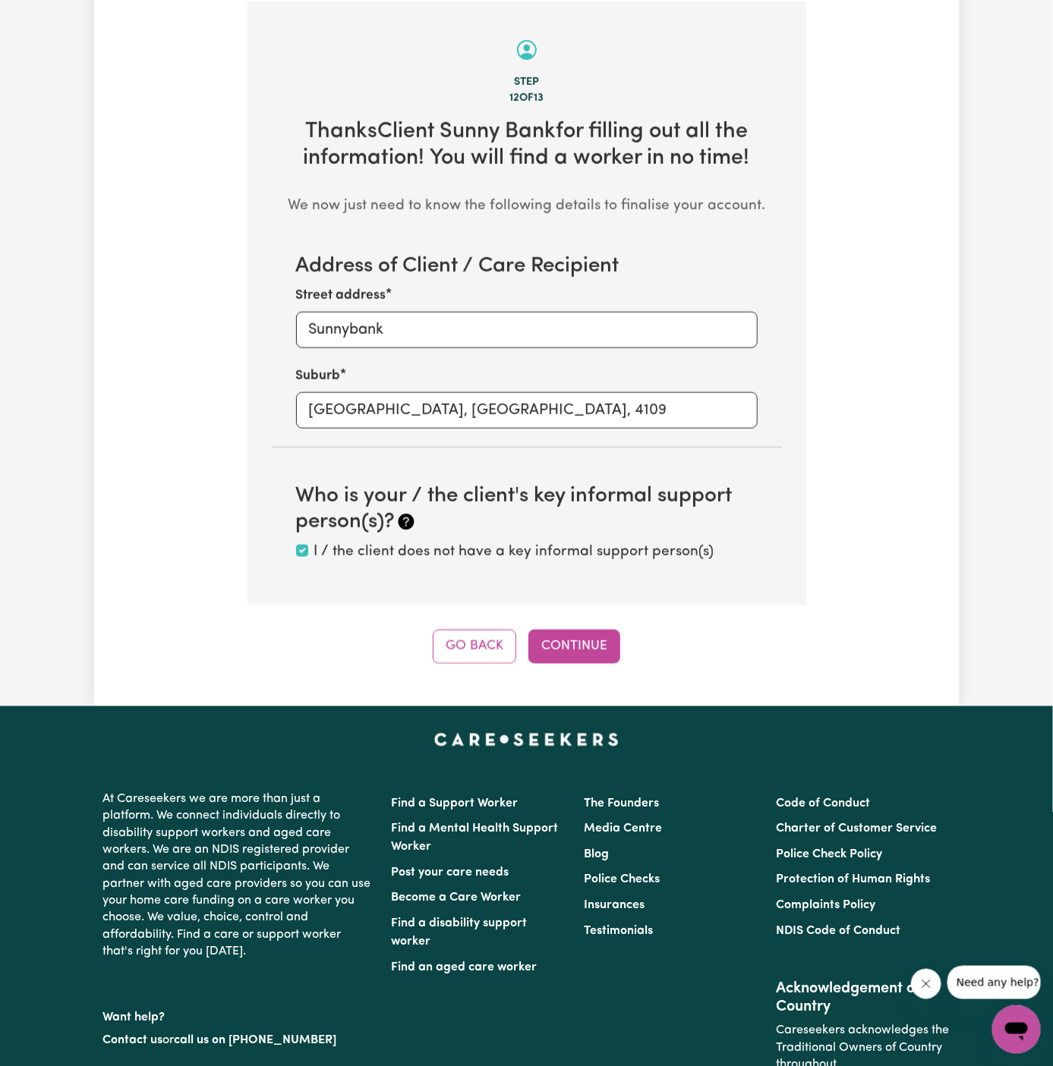
click at [579, 664] on div "Tell us your care and support requirements Welcome to Careseekers. We are excit…" at bounding box center [526, 111] width 865 height 1192
click at [578, 641] on button "Continue" at bounding box center [574, 646] width 92 height 33
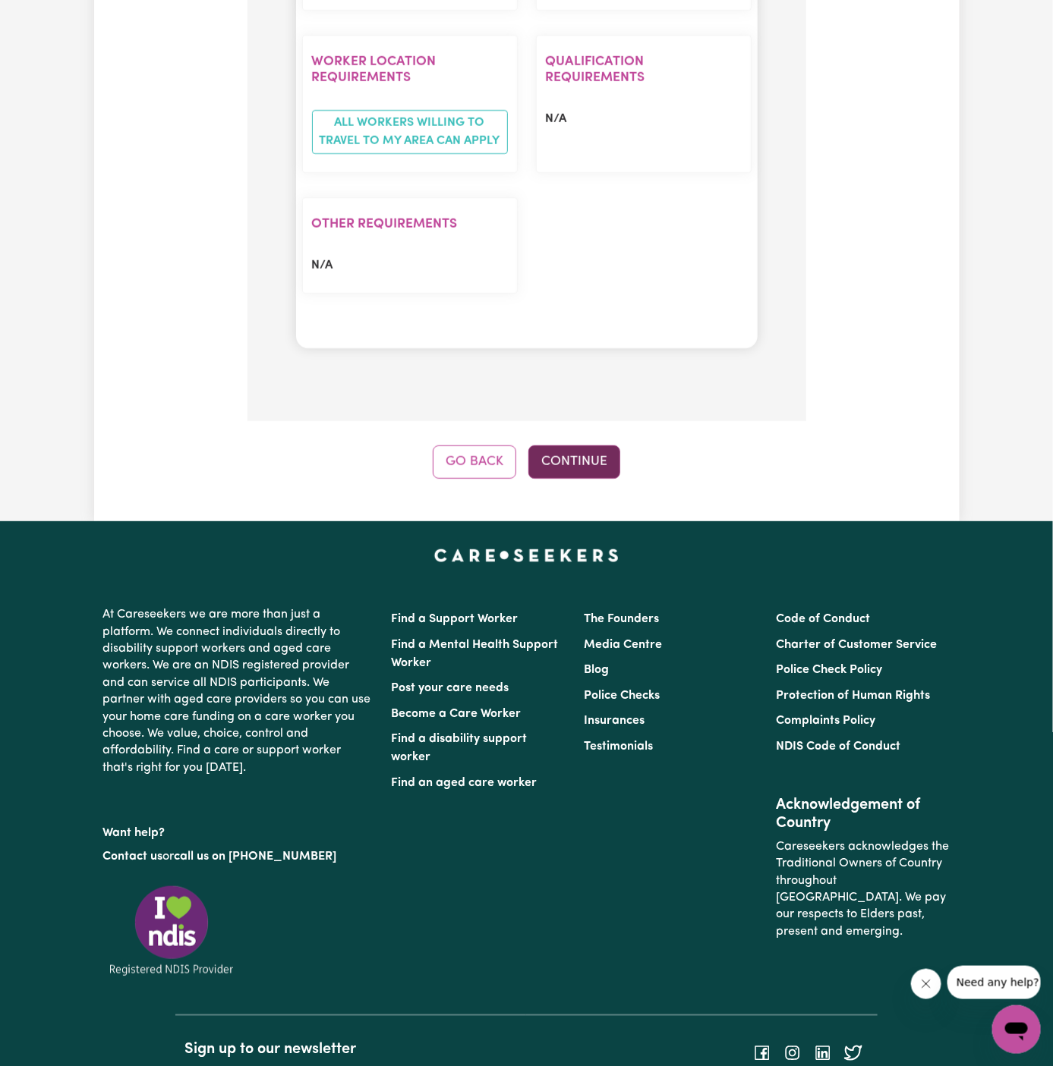
click at [594, 446] on button "Continue" at bounding box center [574, 462] width 92 height 33
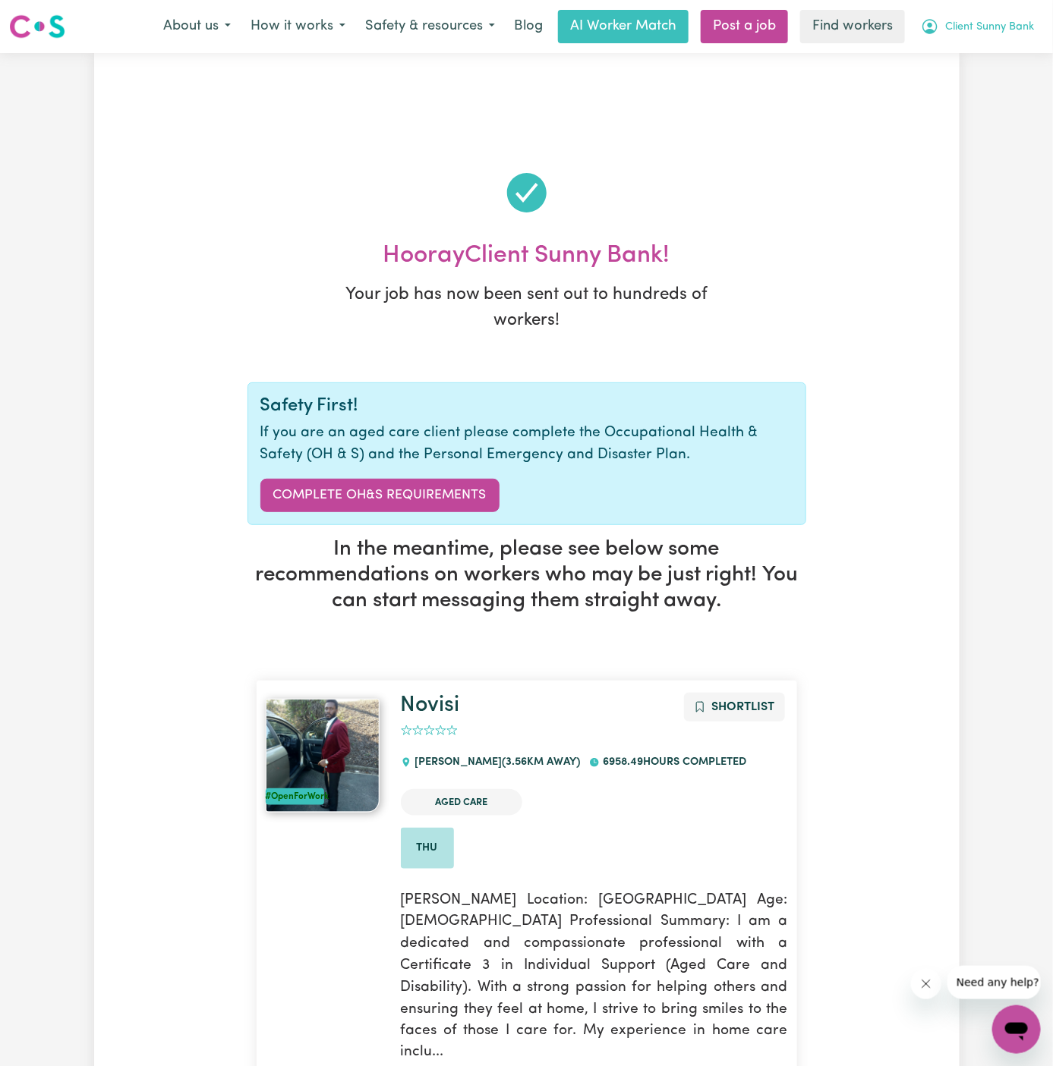
click at [985, 27] on span "Client Sunny Bank" at bounding box center [989, 27] width 89 height 17
click at [991, 58] on link "My Dashboard" at bounding box center [983, 59] width 120 height 29
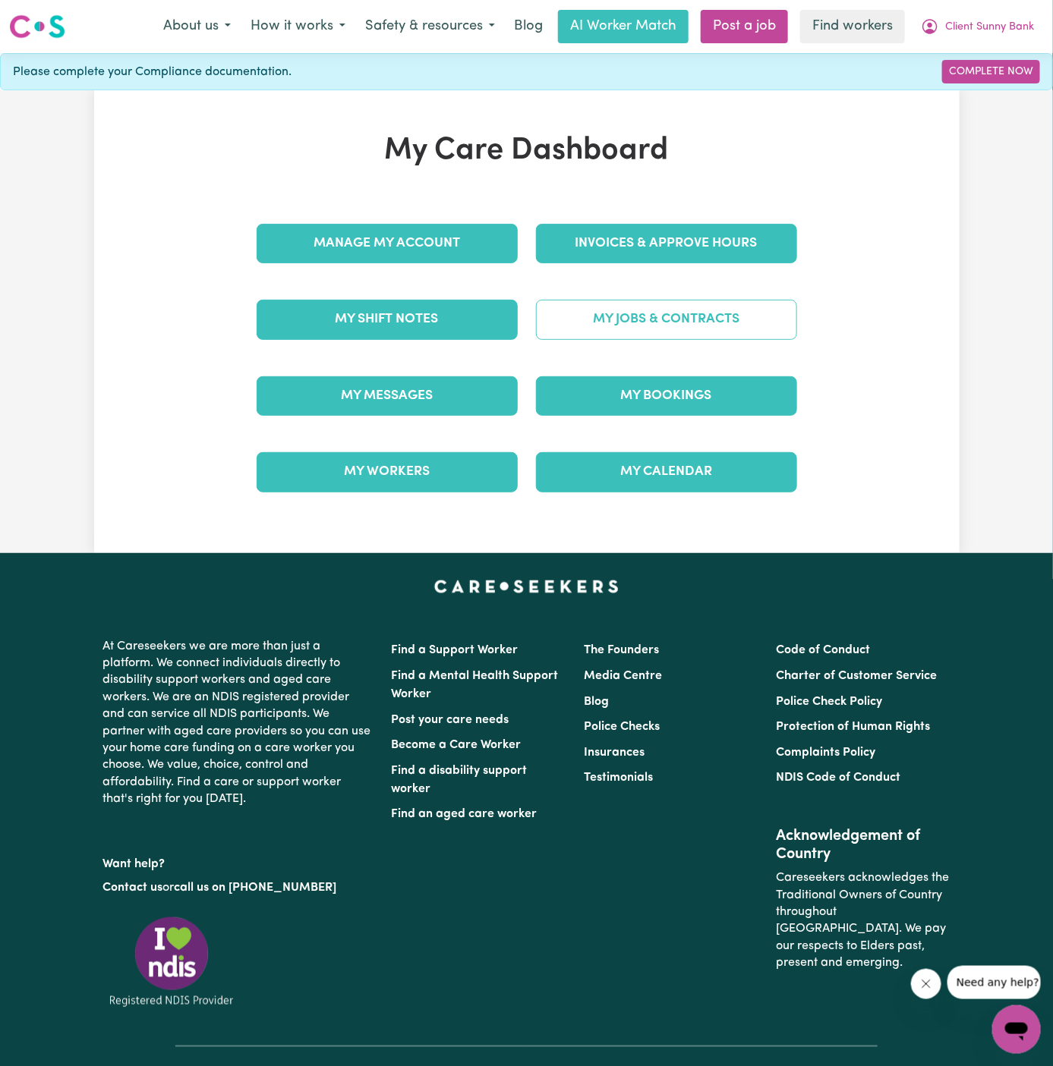
click at [695, 266] on div "Invoices & Approve Hours" at bounding box center [666, 244] width 279 height 76
click at [692, 301] on link "My Jobs & Contracts" at bounding box center [666, 319] width 261 height 39
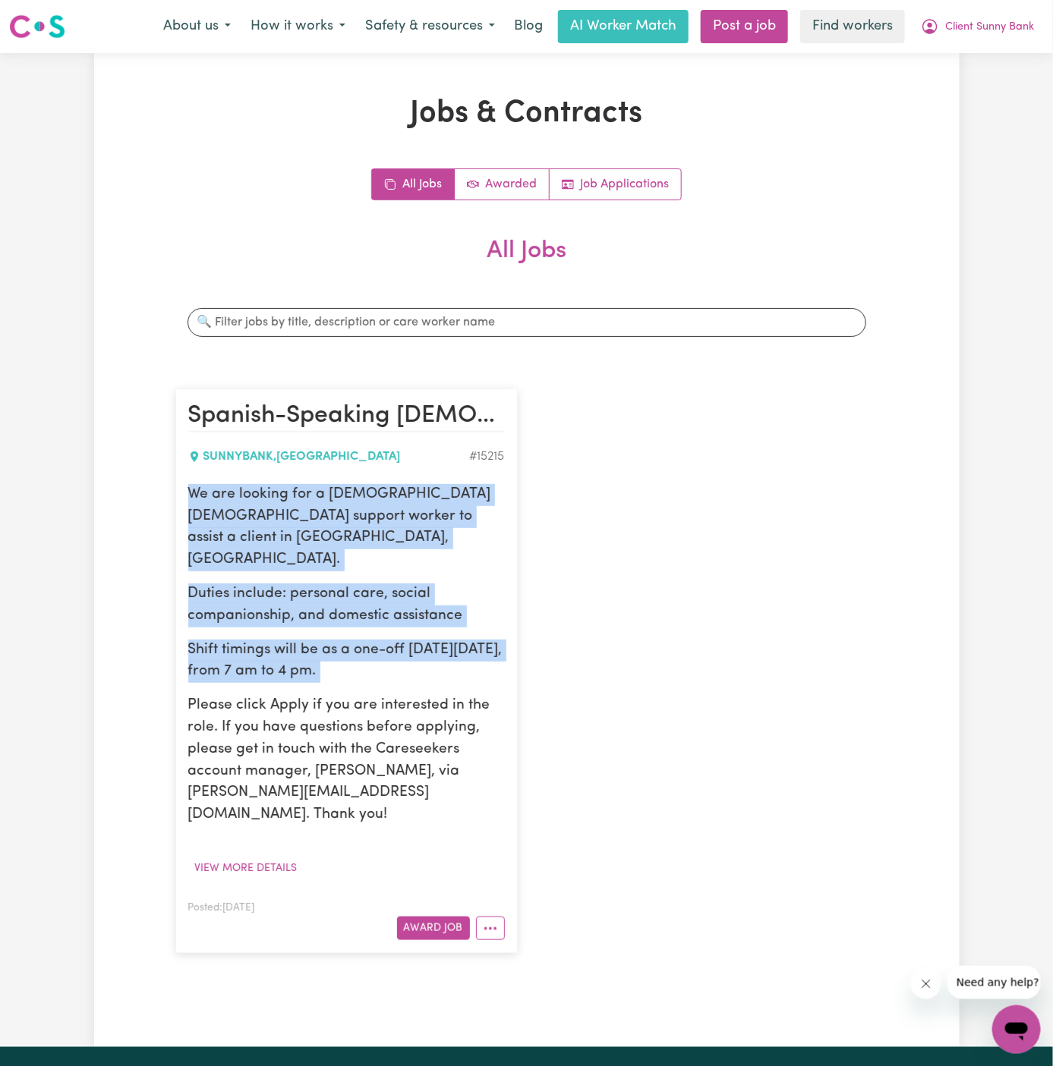
drag, startPoint x: 191, startPoint y: 495, endPoint x: 443, endPoint y: 666, distance: 304.2
click at [443, 666] on div "We are looking for a Spanish-speaking female support worker to assist a client …" at bounding box center [346, 655] width 317 height 342
copy div "We are looking for a Spanish-speaking female support worker to assist a client …"
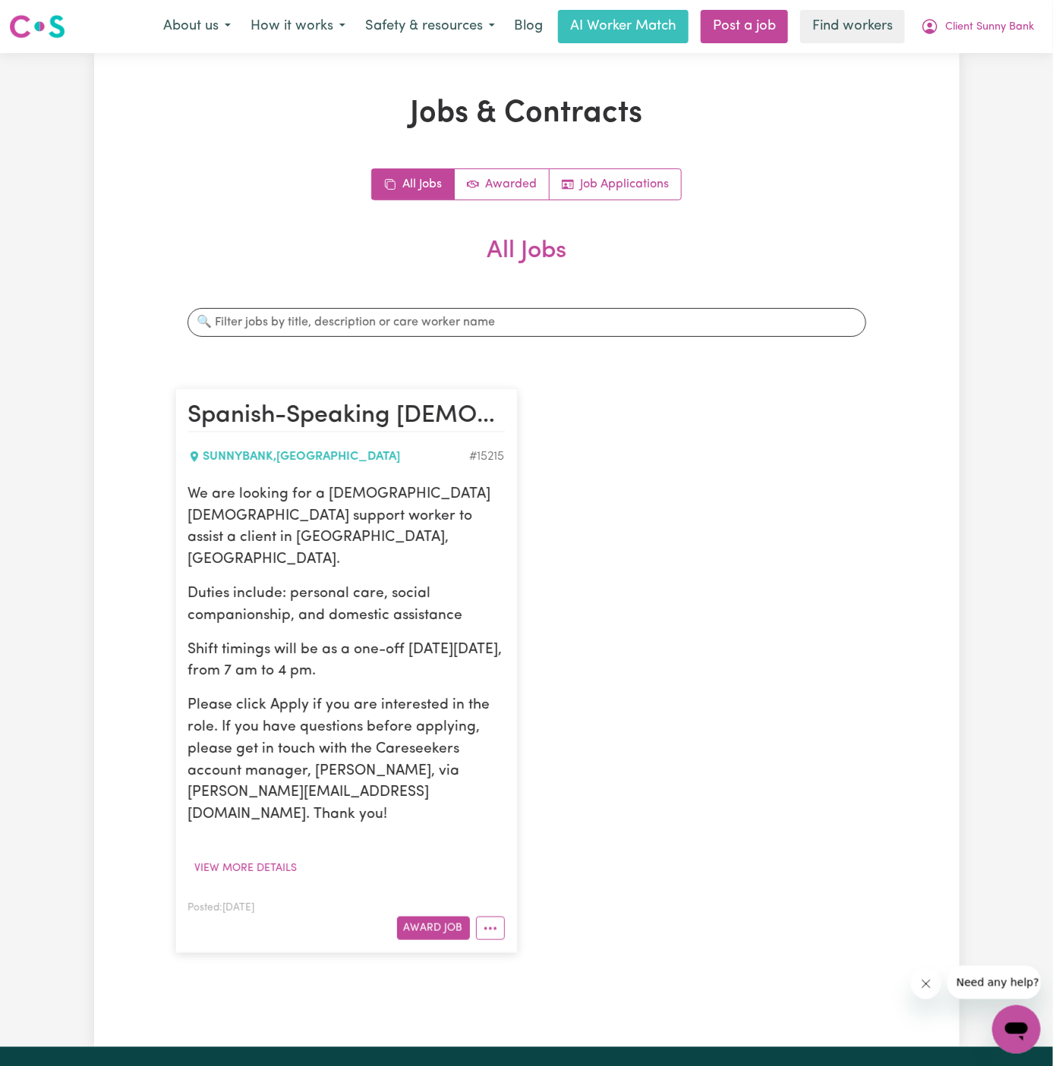
click at [859, 254] on h2 "All Jobs" at bounding box center [526, 263] width 703 height 53
click at [997, 34] on span "Client Sunny Bank" at bounding box center [989, 27] width 89 height 17
click at [997, 60] on link "My Dashboard" at bounding box center [983, 59] width 120 height 29
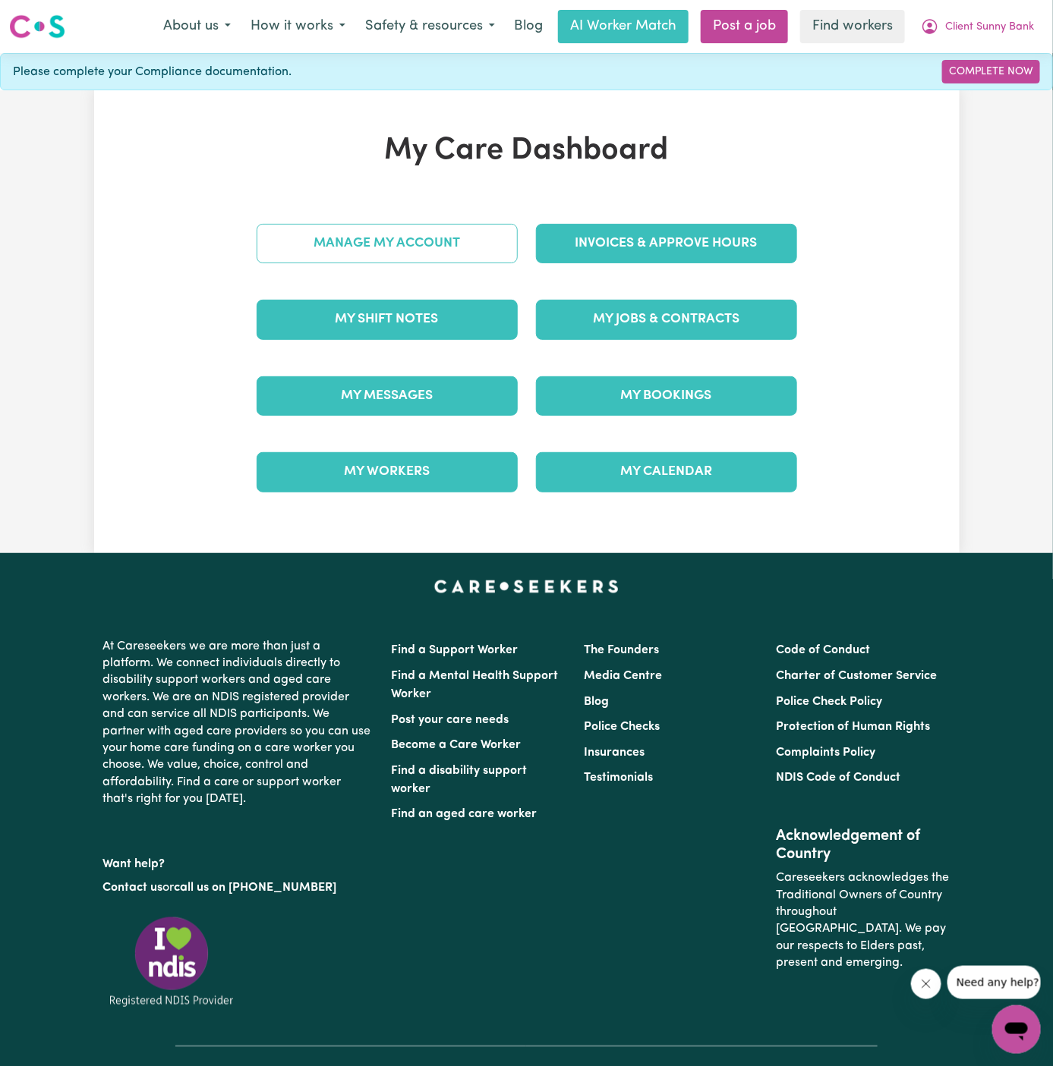
click at [423, 258] on link "Manage My Account" at bounding box center [387, 243] width 261 height 39
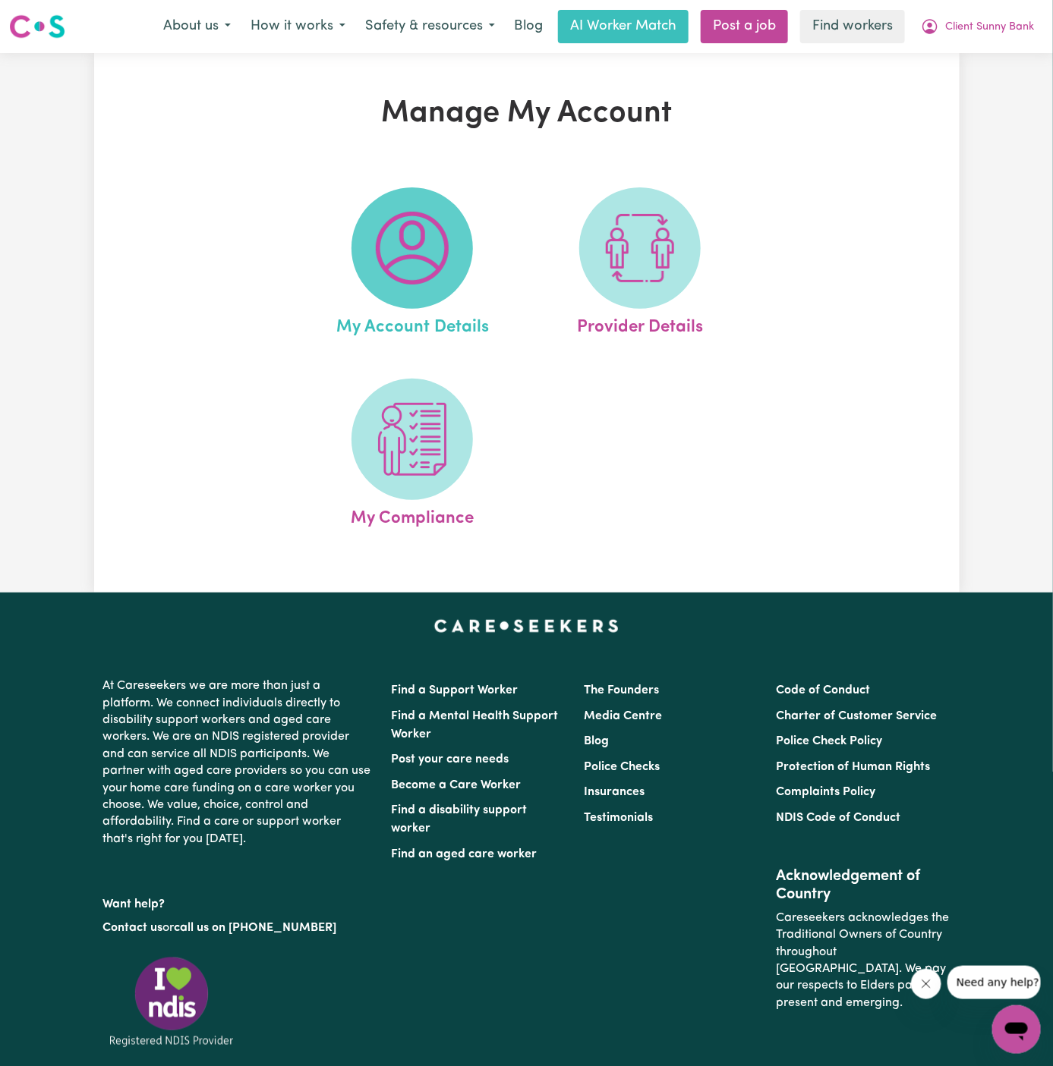
click at [414, 248] on img at bounding box center [412, 248] width 73 height 73
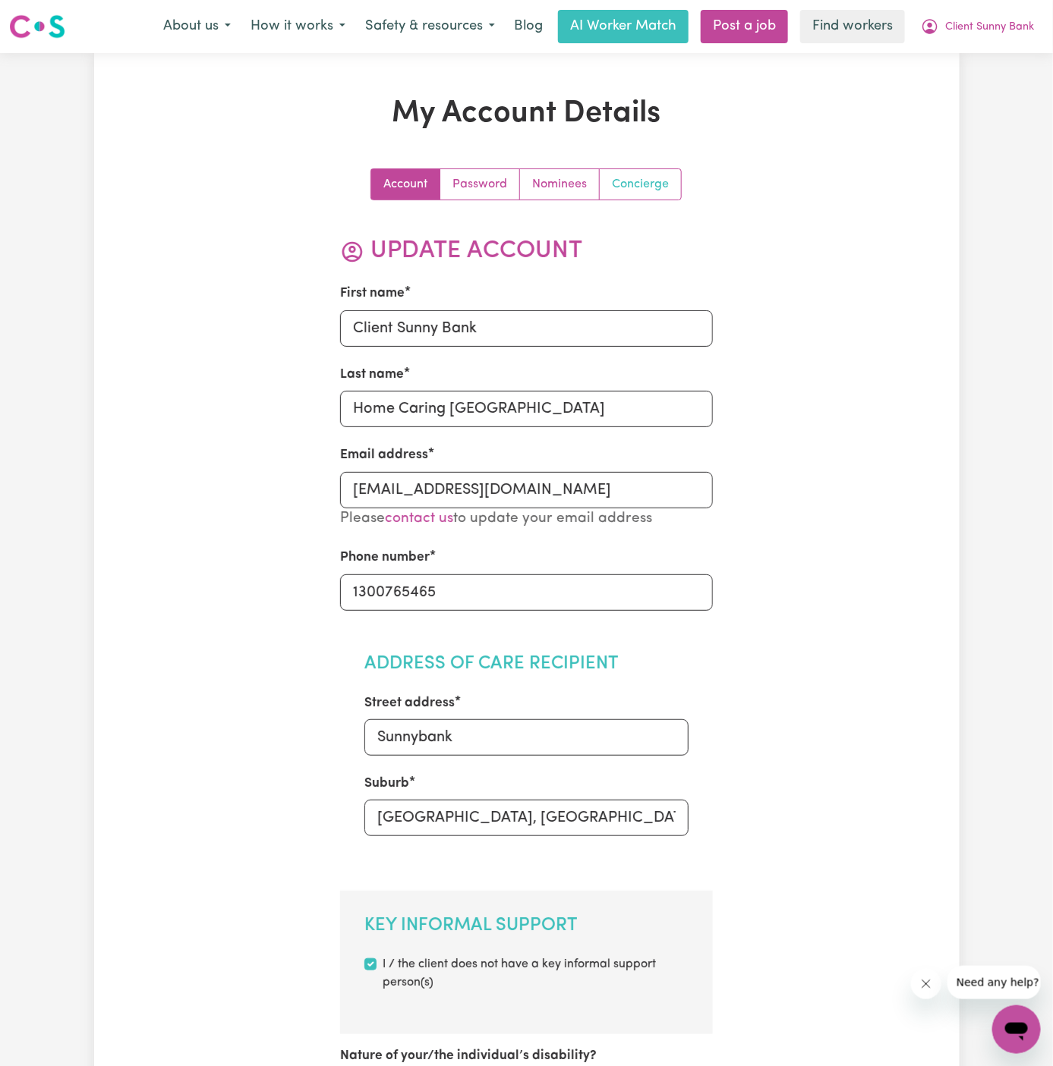
click at [647, 189] on link "Concierge" at bounding box center [640, 184] width 81 height 30
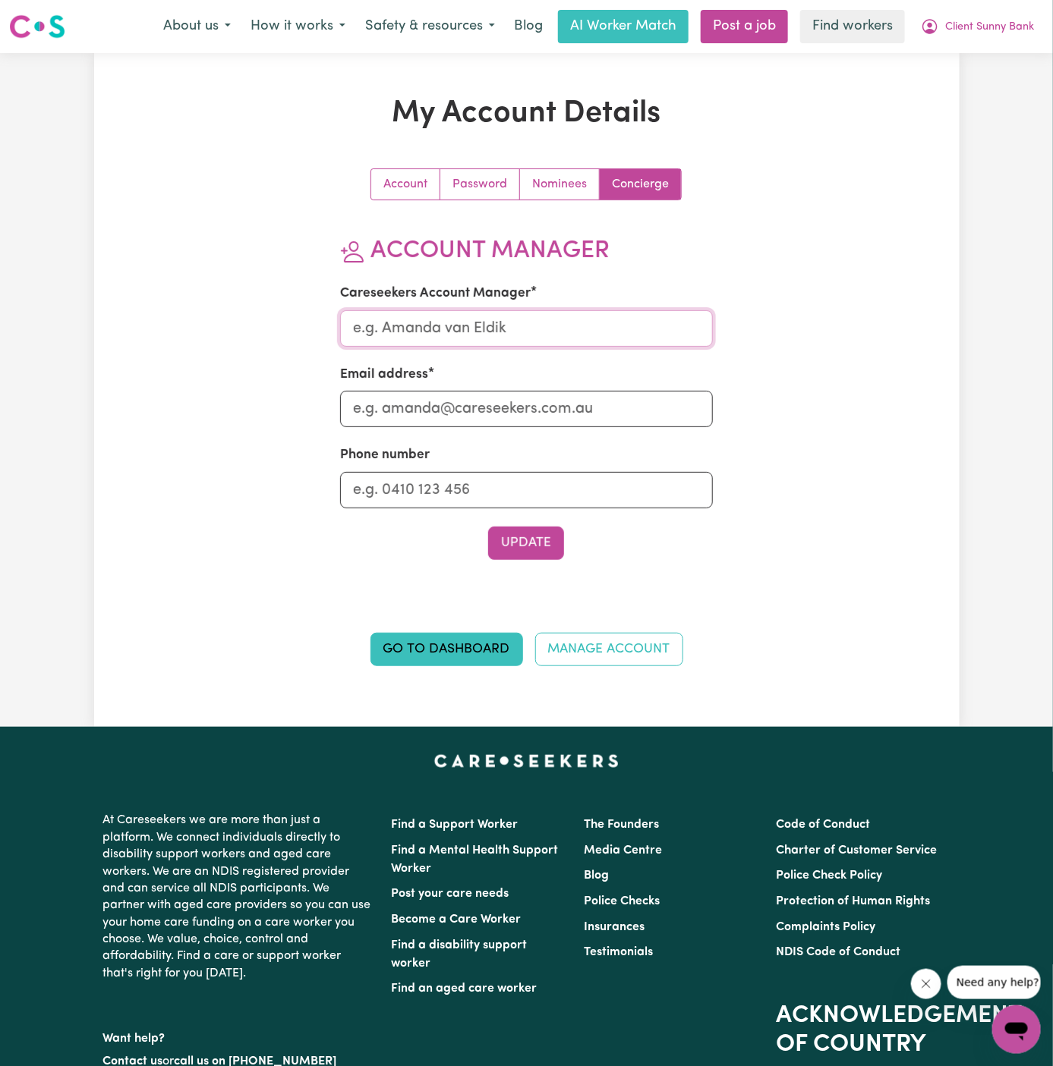
click at [446, 344] on input "Careseekers Account Manager" at bounding box center [526, 328] width 373 height 36
type input "Annie"
click at [506, 420] on input "Email address" at bounding box center [526, 409] width 373 height 36
type input "annie@careseekers.com.au"
click at [502, 484] on input "Phone number" at bounding box center [526, 490] width 373 height 36
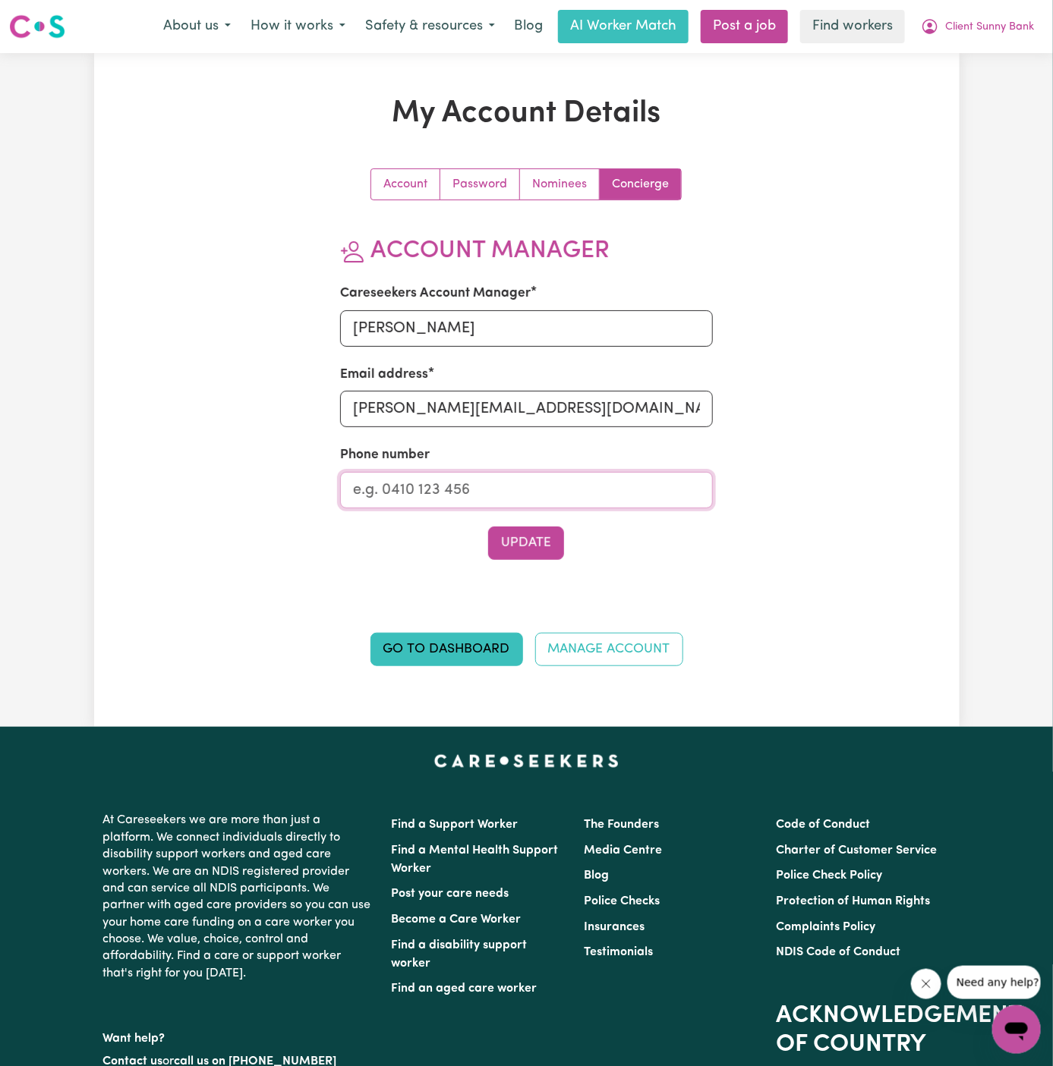
type input "1300765465"
click at [546, 537] on button "Update" at bounding box center [526, 543] width 76 height 33
click at [1002, 25] on span "Client Sunny Bank" at bounding box center [989, 27] width 89 height 17
click at [972, 58] on link "My Dashboard" at bounding box center [983, 59] width 120 height 29
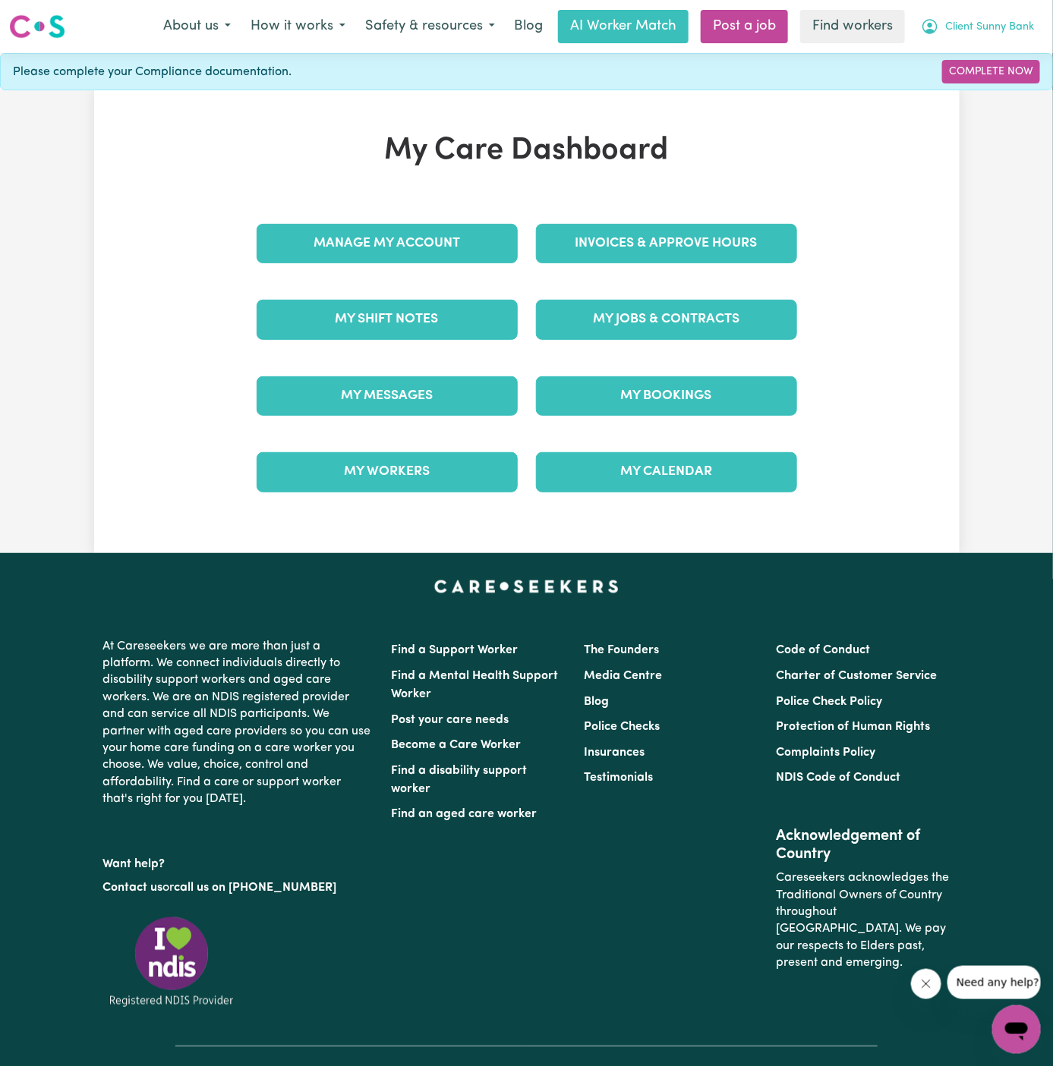
click at [1010, 33] on span "Client Sunny Bank" at bounding box center [989, 27] width 89 height 17
click at [994, 76] on link "Logout" at bounding box center [983, 87] width 120 height 29
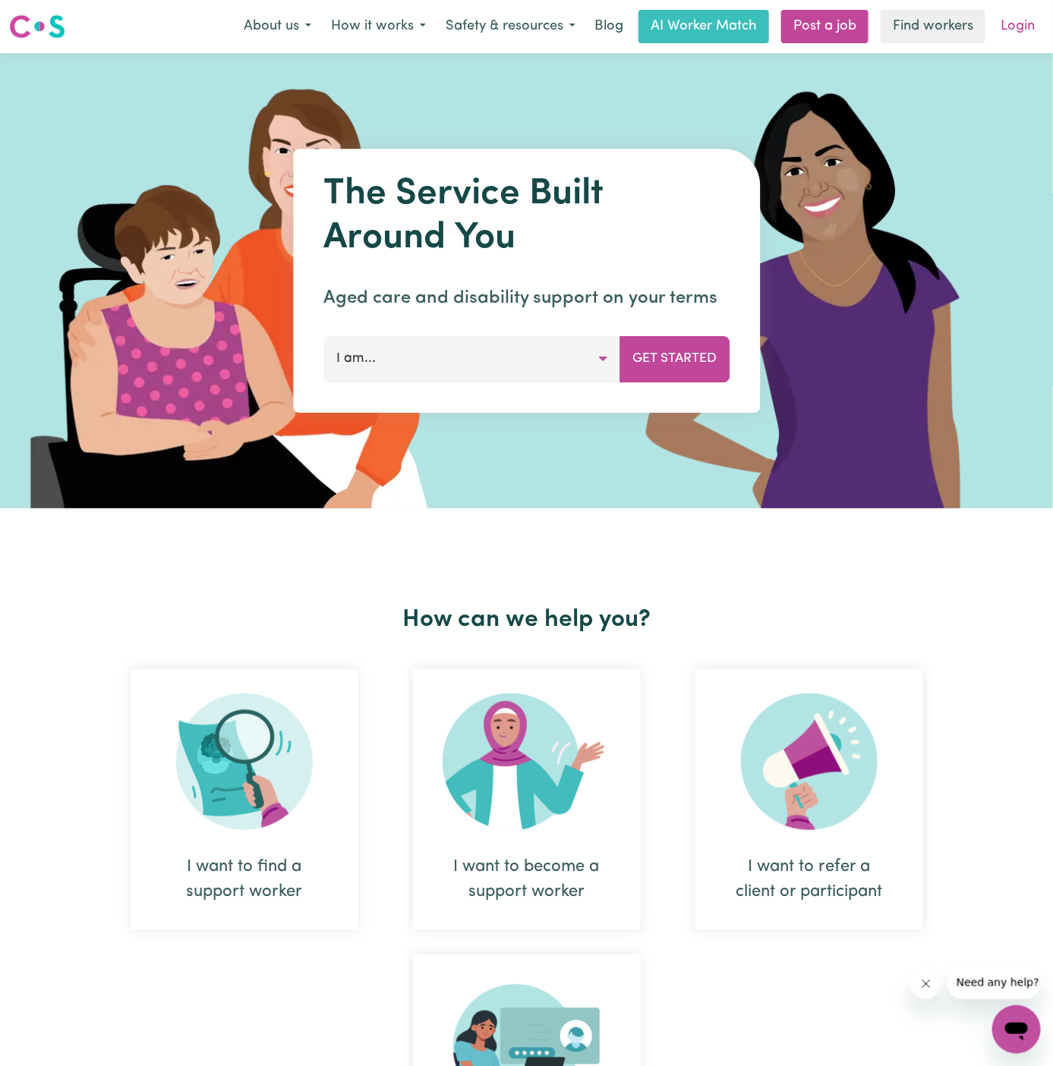
click at [1012, 26] on link "Login" at bounding box center [1017, 26] width 52 height 33
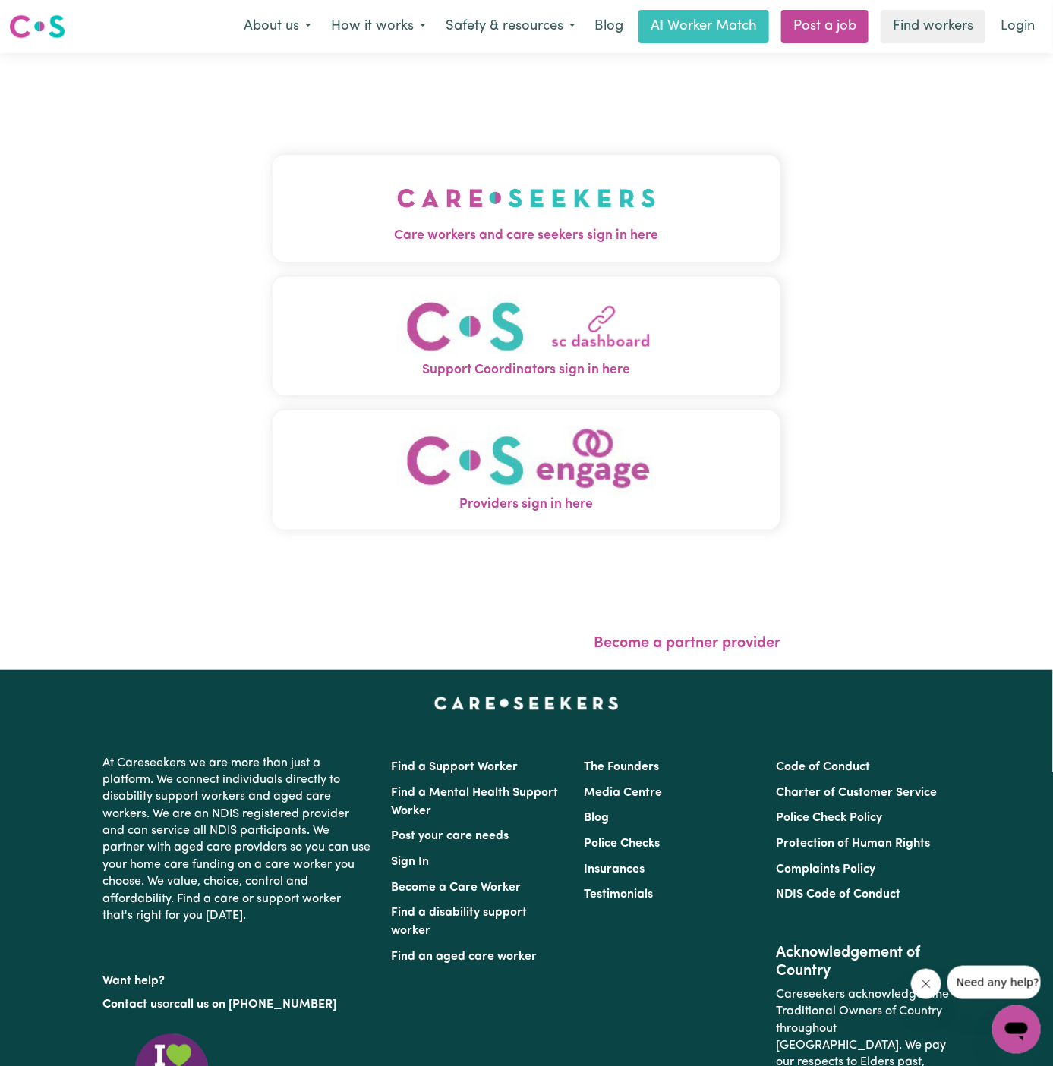
click at [514, 200] on img "Care workers and care seekers sign in here" at bounding box center [526, 198] width 259 height 56
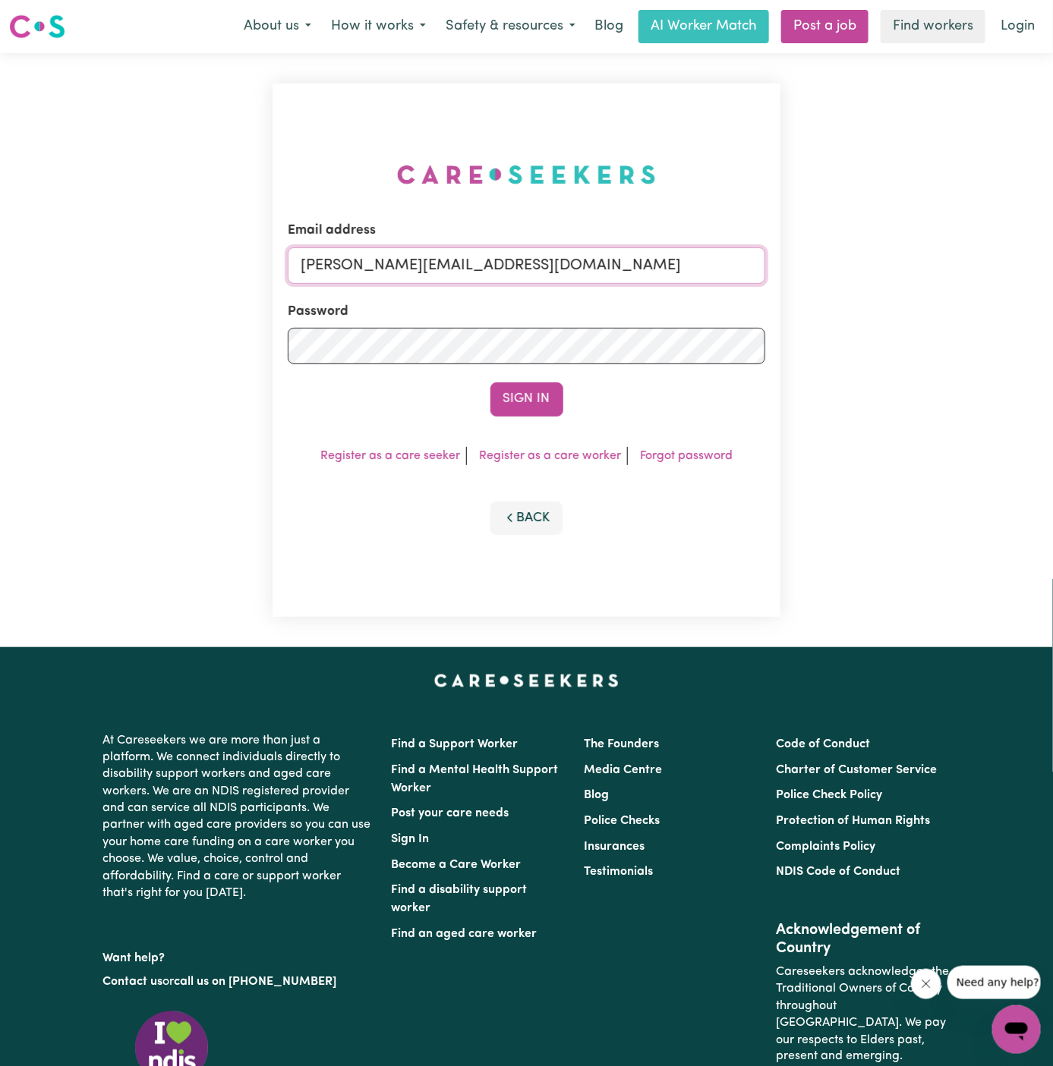
click at [616, 271] on input "[PERSON_NAME][EMAIL_ADDRESS][DOMAIN_NAME]" at bounding box center [527, 265] width 478 height 36
click at [371, 260] on input "superuser~ltrusler@legalsuper.com.au" at bounding box center [527, 265] width 478 height 36
drag, startPoint x: 376, startPoint y: 264, endPoint x: 1192, endPoint y: 261, distance: 815.9
click at [1052, 261] on html "Menu About us How it works Safety & resources Blog AI Worker Match Post a job F…" at bounding box center [526, 650] width 1053 height 1300
type input "superuser~VartouhieGharibianRosieYS@careseekers.com.au"
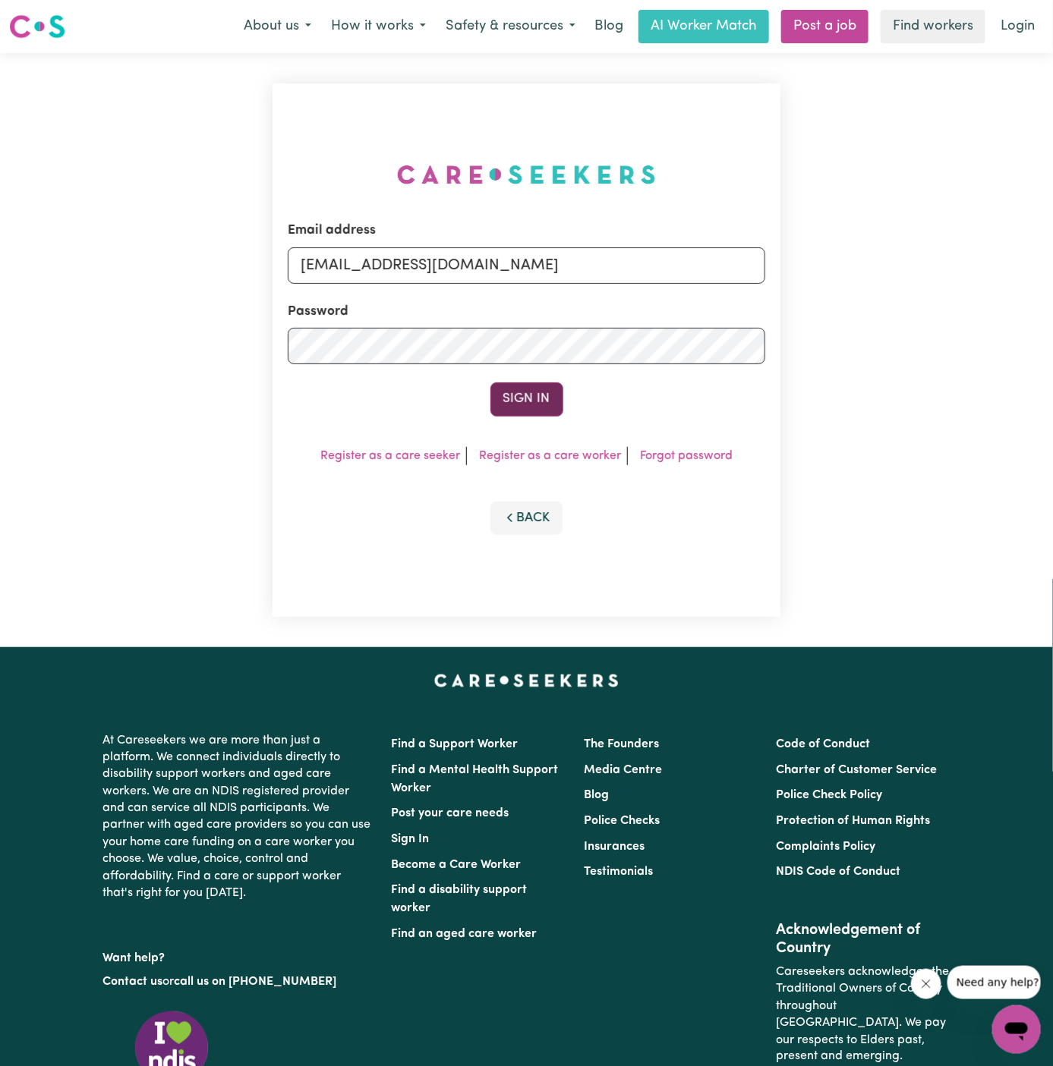
click at [526, 395] on button "Sign In" at bounding box center [526, 399] width 73 height 33
